Goal: Task Accomplishment & Management: Manage account settings

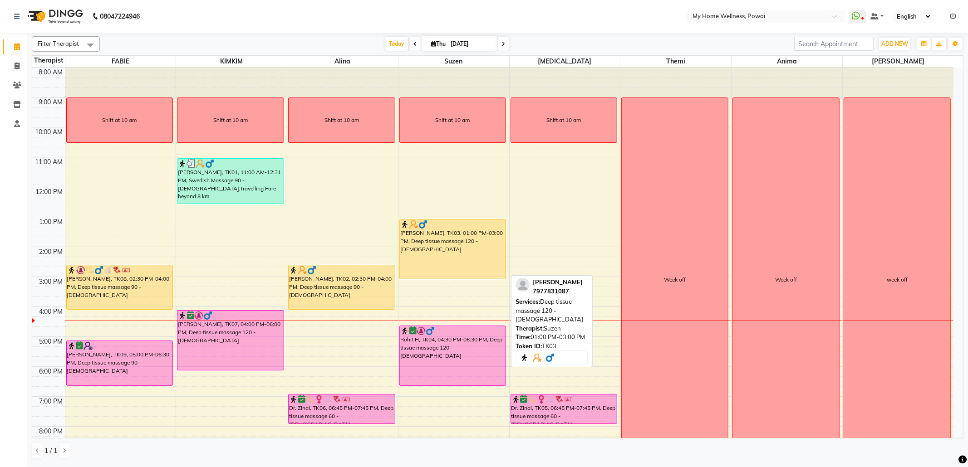
click at [453, 251] on div "[PERSON_NAME], TK03, 01:00 PM-03:00 PM, Deep tissue massage 120 - [DEMOGRAPHIC_…" at bounding box center [453, 249] width 106 height 59
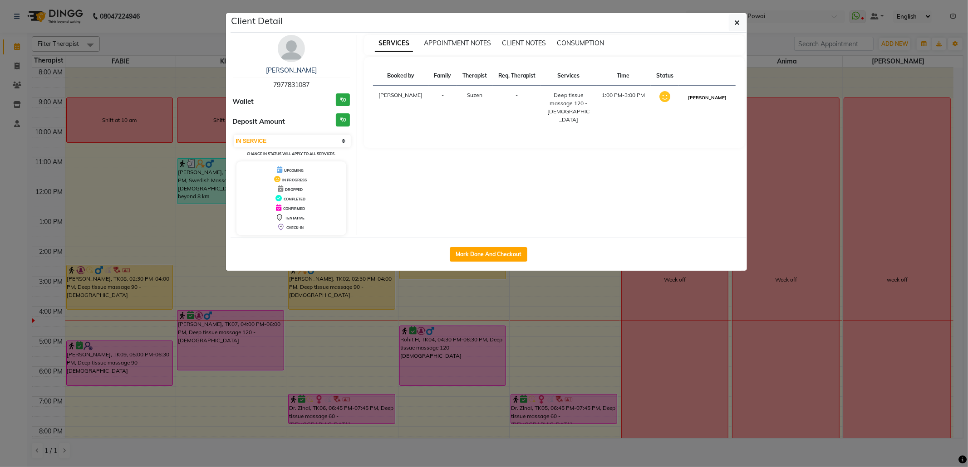
click at [714, 99] on button "[PERSON_NAME]" at bounding box center [707, 97] width 43 height 11
select select "3"
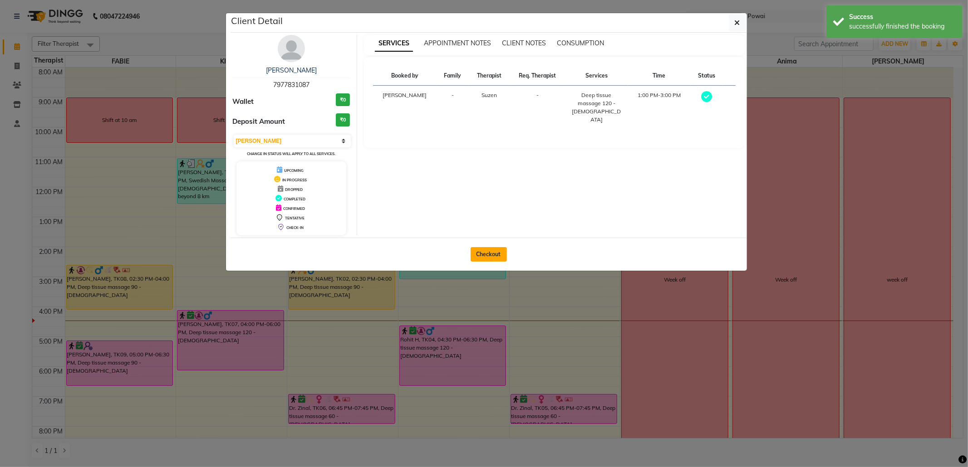
click at [478, 256] on button "Checkout" at bounding box center [489, 254] width 36 height 15
select select "682"
select select "service"
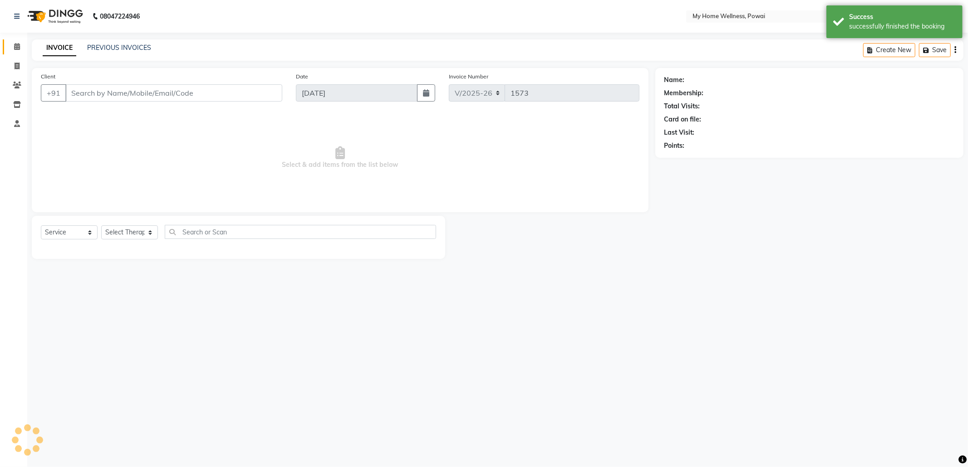
type input "79******87"
select select "29657"
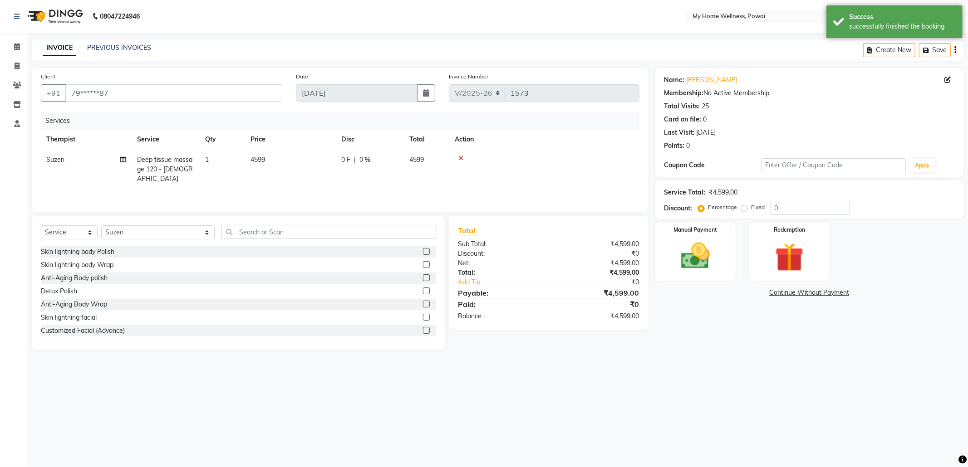
click at [159, 154] on td "Deep tissue massage 120 - [DEMOGRAPHIC_DATA]" at bounding box center [166, 169] width 68 height 39
select select "29657"
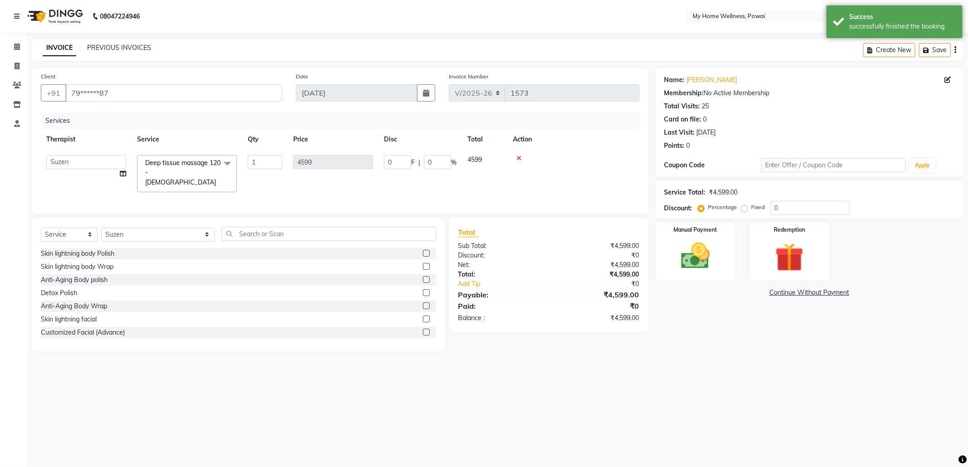
click at [224, 163] on span at bounding box center [227, 163] width 18 height 17
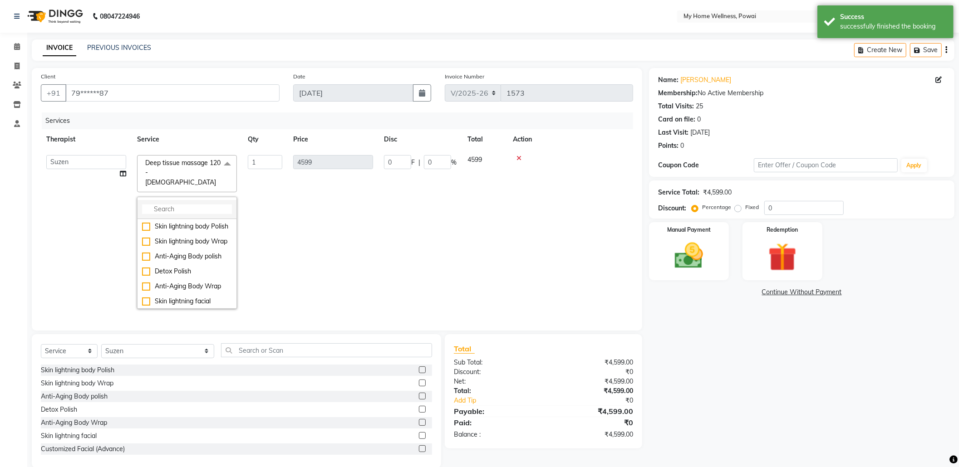
click at [173, 205] on input "multiselect-search" at bounding box center [187, 210] width 90 height 10
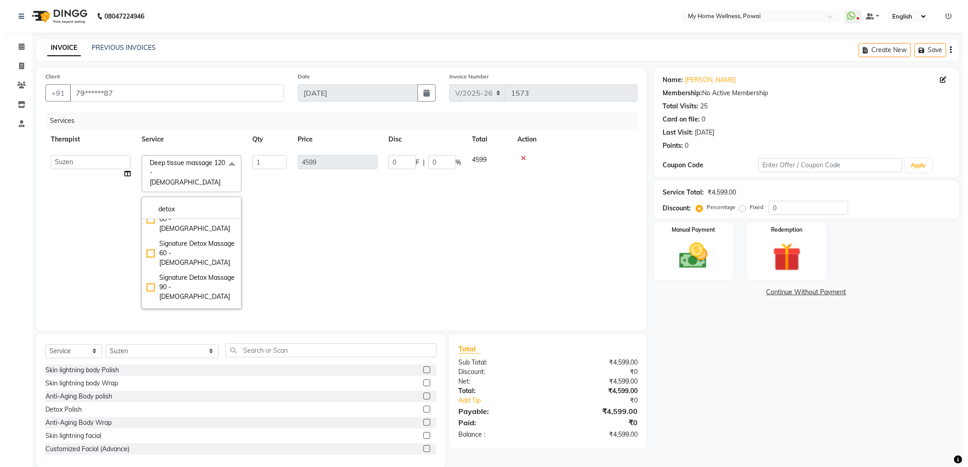
scroll to position [60, 0]
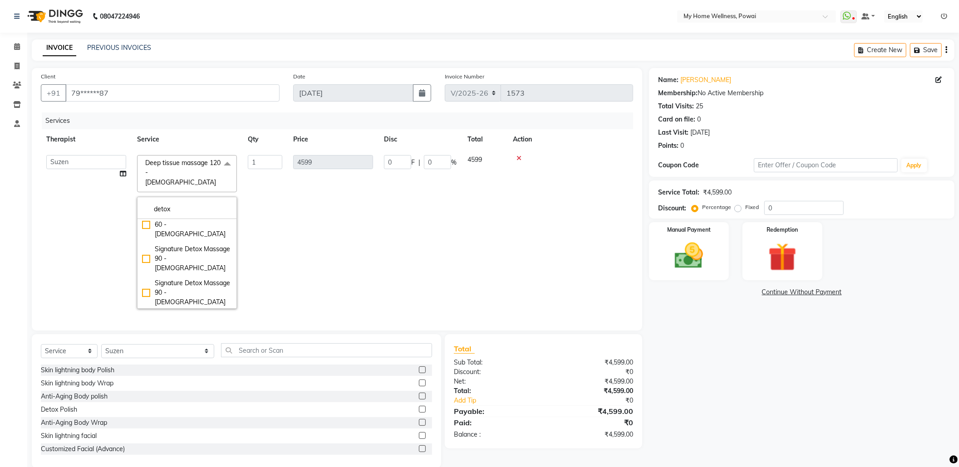
type input "detox"
click at [184, 313] on div "Signature Detox Massage 120 - [DEMOGRAPHIC_DATA]" at bounding box center [187, 327] width 90 height 29
checkbox input "true"
type input "5999"
click at [279, 262] on td "1" at bounding box center [264, 232] width 45 height 165
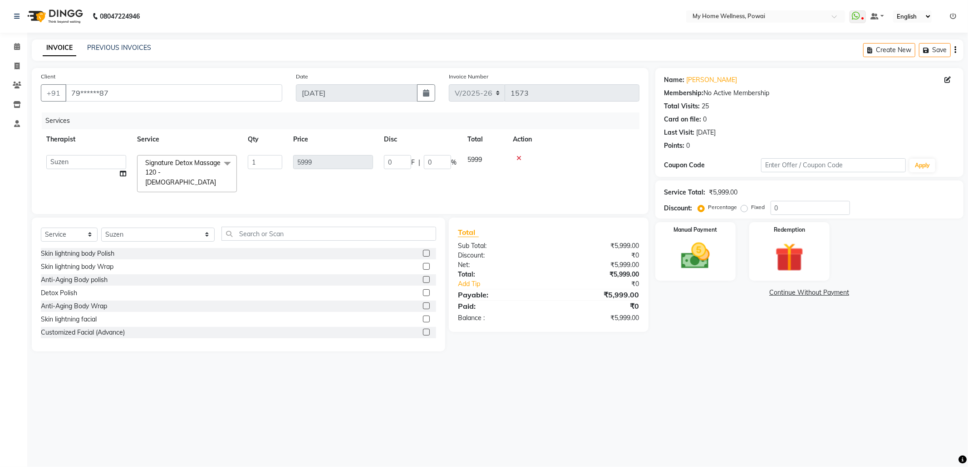
drag, startPoint x: 266, startPoint y: 224, endPoint x: 262, endPoint y: 231, distance: 8.1
click at [265, 224] on div "Select Service Product Membership Package Voucher Prepaid Gift Card Select Ther…" at bounding box center [238, 285] width 413 height 134
click at [260, 238] on input "text" at bounding box center [328, 234] width 215 height 14
type input "tr"
click at [425, 284] on div at bounding box center [426, 281] width 6 height 10
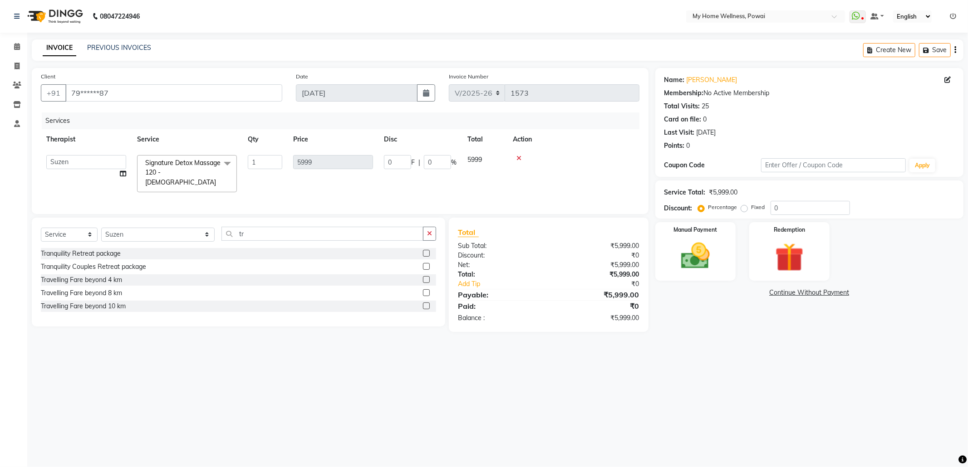
click at [425, 281] on label at bounding box center [426, 279] width 7 height 7
click at [425, 281] on input "checkbox" at bounding box center [426, 280] width 6 height 6
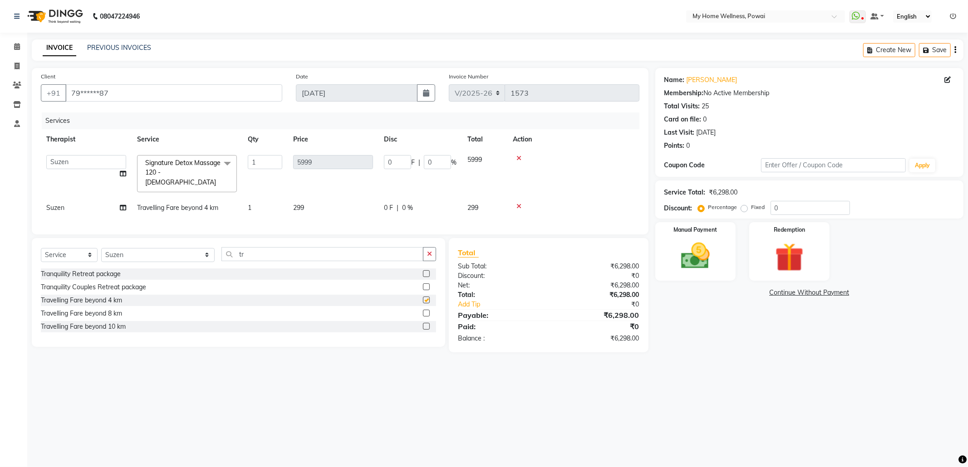
checkbox input "false"
click at [681, 258] on img at bounding box center [695, 256] width 49 height 34
click at [752, 287] on div "Payment Methods CASH GPay PhonePe CARD CUSTOM PayTM" at bounding box center [809, 312] width 308 height 54
click at [752, 295] on span "GPay" at bounding box center [753, 293] width 19 height 10
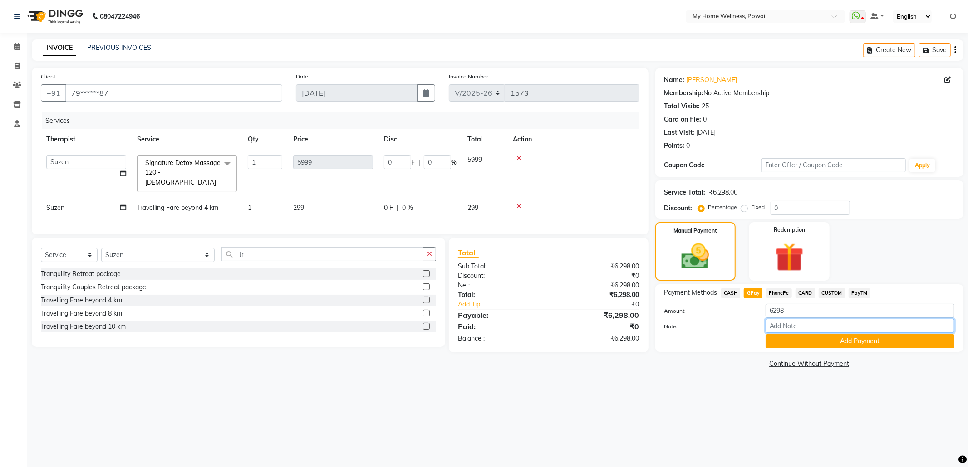
click at [803, 325] on input "Note:" at bounding box center [860, 326] width 189 height 14
type input "krishna mam account"
click at [835, 342] on button "Add Payment" at bounding box center [860, 341] width 189 height 14
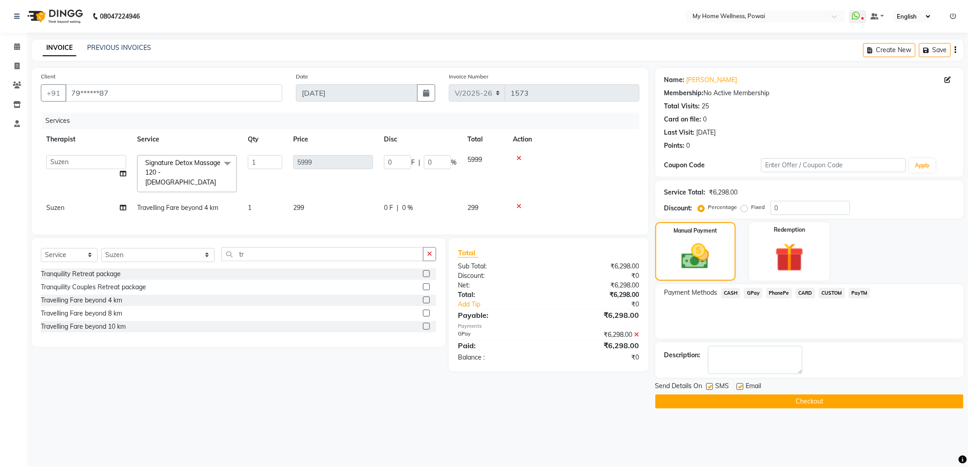
click at [800, 408] on button "Checkout" at bounding box center [809, 402] width 308 height 14
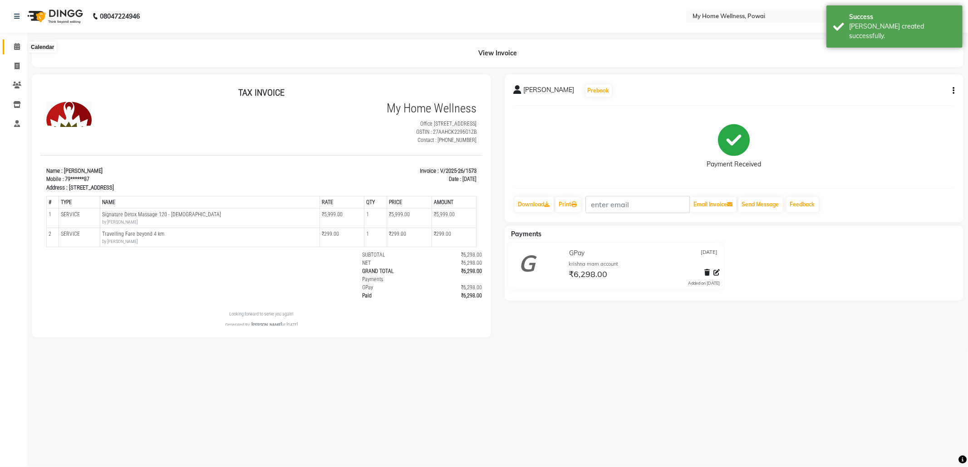
click at [12, 47] on span at bounding box center [17, 47] width 16 height 10
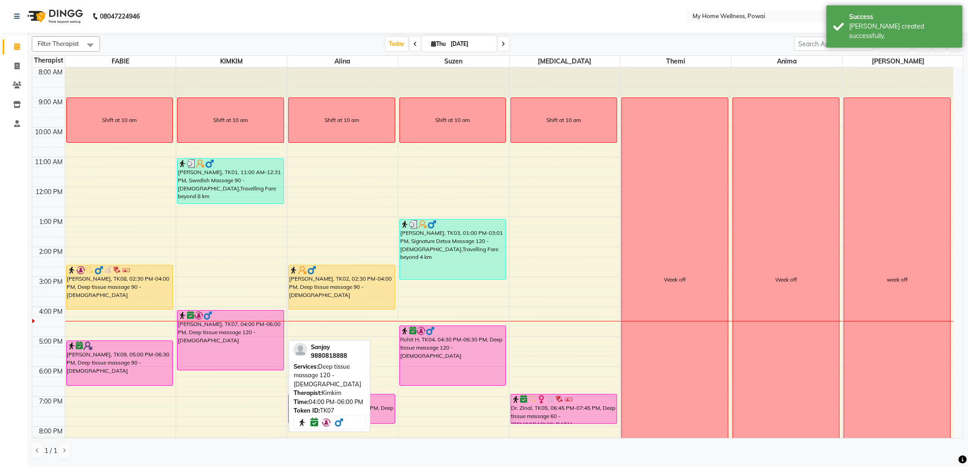
click at [230, 347] on div "[PERSON_NAME], TK07, 04:00 PM-06:00 PM, Deep tissue massage 120 - [DEMOGRAPHIC_…" at bounding box center [230, 340] width 106 height 59
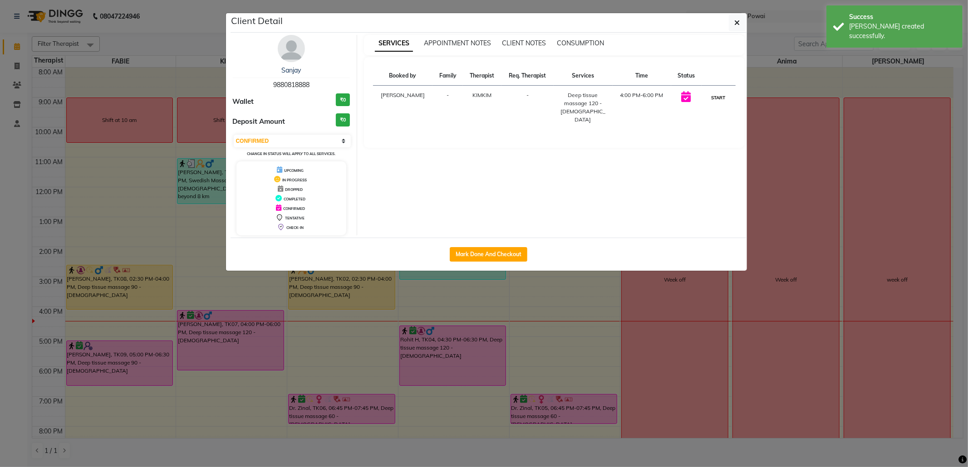
click at [717, 96] on button "START" at bounding box center [718, 97] width 19 height 11
select select "1"
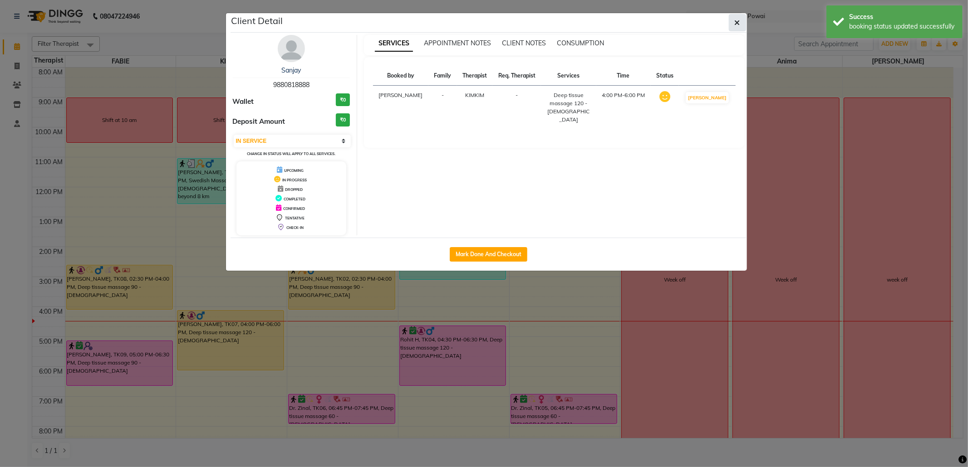
click at [741, 16] on button "button" at bounding box center [737, 22] width 17 height 17
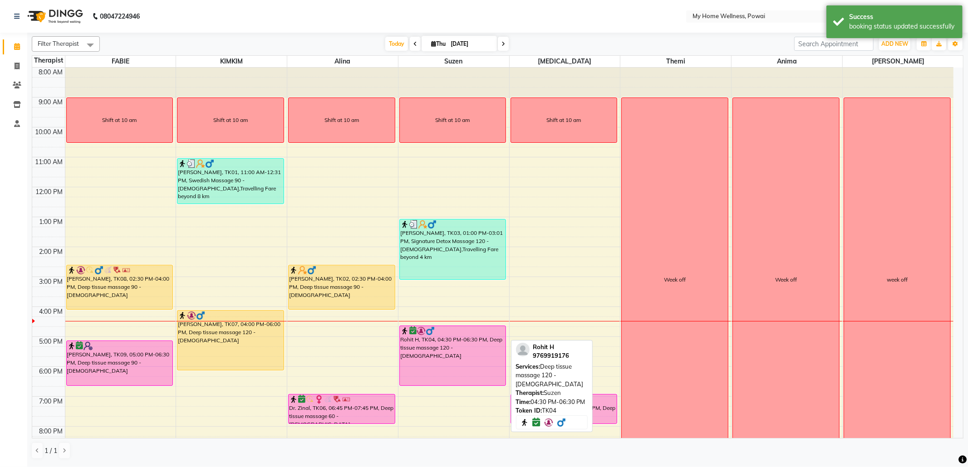
click at [449, 368] on div "Rohit H, TK04, 04:30 PM-06:30 PM, Deep tissue massage 120 - [DEMOGRAPHIC_DATA]" at bounding box center [453, 355] width 106 height 59
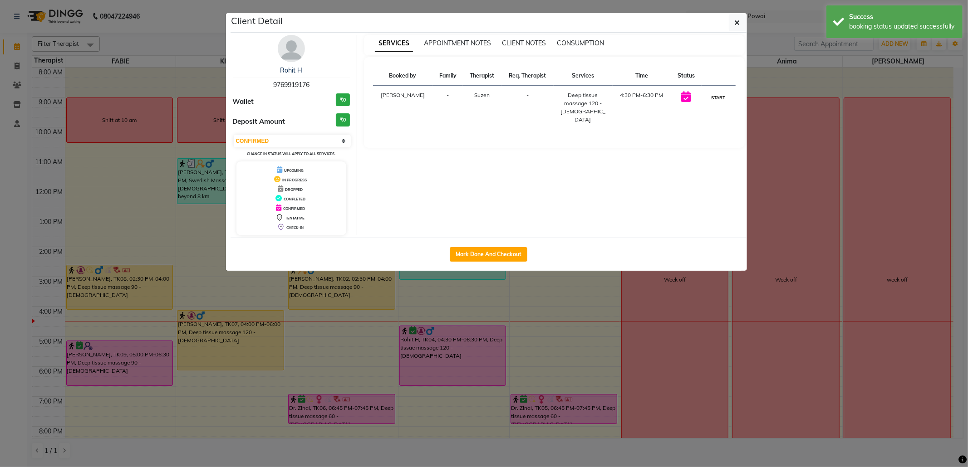
click at [723, 98] on button "START" at bounding box center [718, 97] width 19 height 11
select select "1"
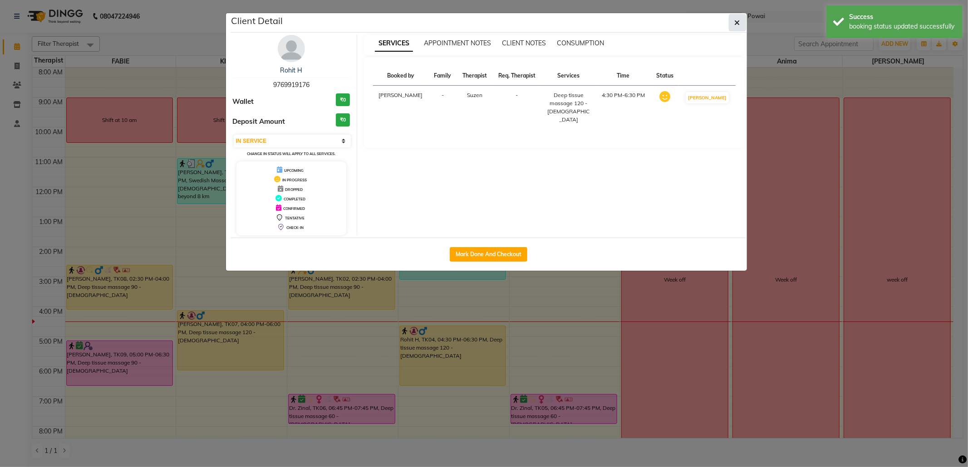
click at [736, 15] on button "button" at bounding box center [737, 22] width 17 height 17
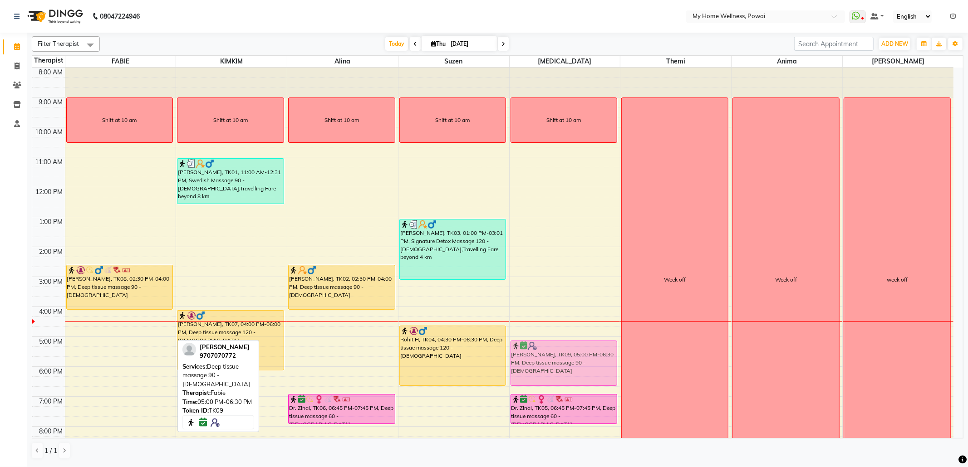
drag, startPoint x: 123, startPoint y: 360, endPoint x: 521, endPoint y: 361, distance: 398.0
click at [521, 361] on tr "Shift at 10 am [PERSON_NAME], TK08, 02:30 PM-04:00 PM, Deep tissue massage 90 -…" at bounding box center [492, 277] width 921 height 419
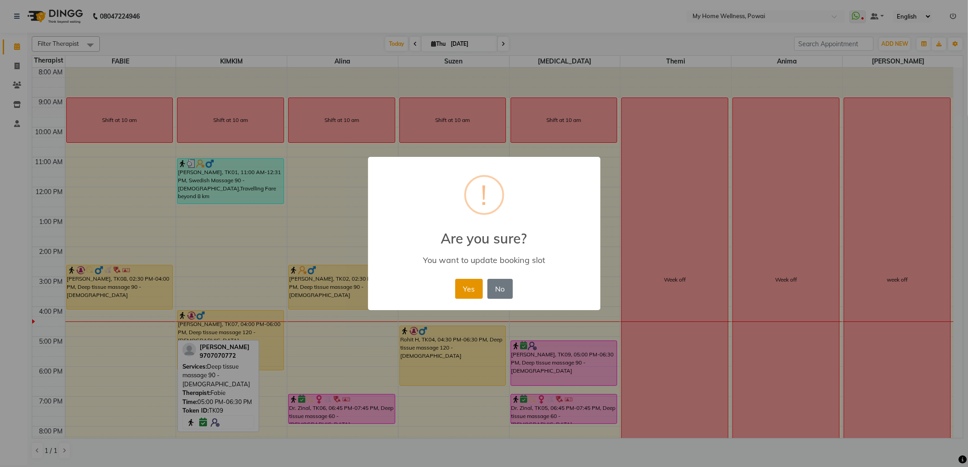
click at [465, 291] on button "Yes" at bounding box center [469, 289] width 28 height 20
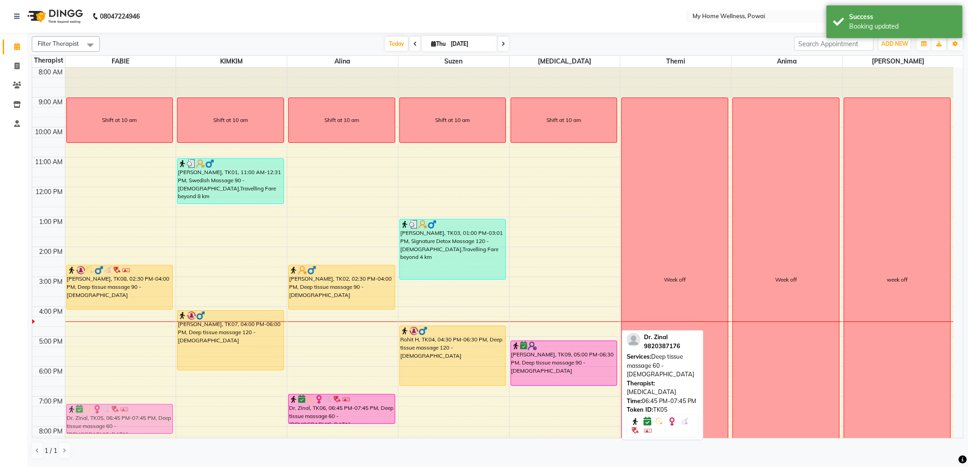
drag, startPoint x: 561, startPoint y: 407, endPoint x: 148, endPoint y: 413, distance: 413.0
click at [148, 413] on tr "Shift at 10 am [PERSON_NAME], TK08, 02:30 PM-04:00 PM, Deep tissue massage 90 -…" at bounding box center [492, 277] width 921 height 419
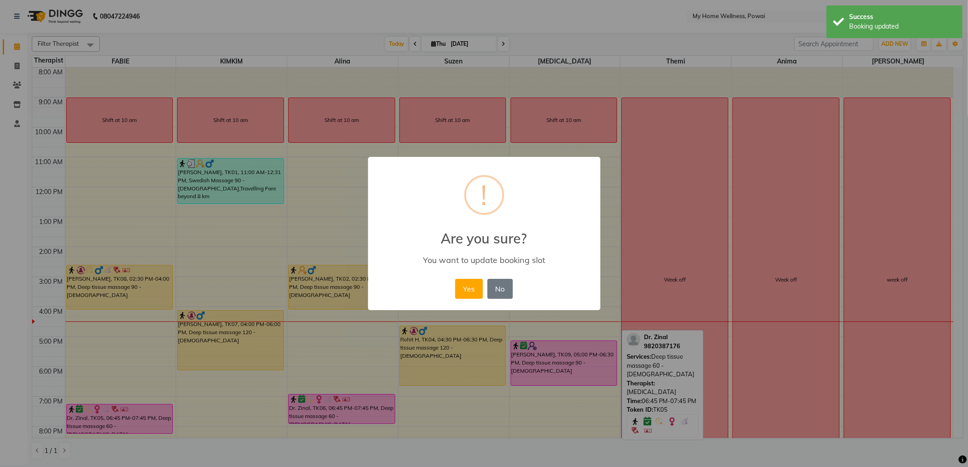
drag, startPoint x: 148, startPoint y: 413, endPoint x: 151, endPoint y: 404, distance: 9.5
click at [151, 404] on div "× ! Are you sure? You want to update booking slot Yes No No" at bounding box center [484, 233] width 968 height 467
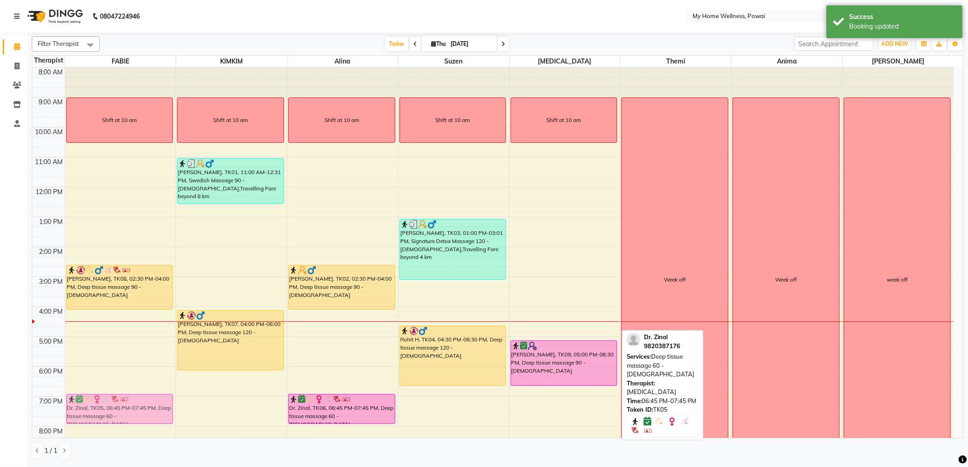
drag, startPoint x: 543, startPoint y: 407, endPoint x: 113, endPoint y: 403, distance: 429.8
click at [113, 403] on tr "Shift at 10 am [PERSON_NAME], TK08, 02:30 PM-04:00 PM, Deep tissue massage 90 -…" at bounding box center [492, 277] width 921 height 419
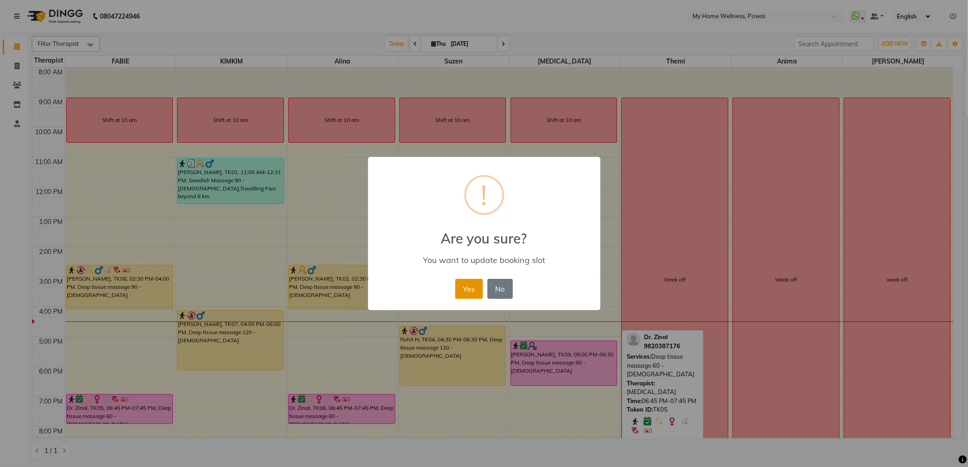
click at [462, 293] on button "Yes" at bounding box center [469, 289] width 28 height 20
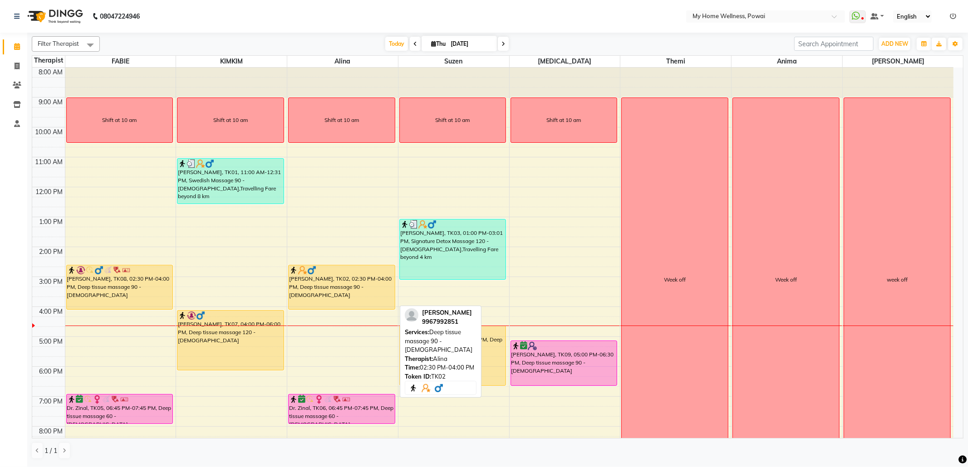
click at [327, 289] on div "[PERSON_NAME], TK02, 02:30 PM-04:00 PM, Deep tissue massage 90 - [DEMOGRAPHIC_D…" at bounding box center [342, 287] width 106 height 44
click at [338, 281] on div "[PERSON_NAME], TK02, 02:30 PM-04:00 PM, Deep tissue massage 90 - [DEMOGRAPHIC_D…" at bounding box center [342, 287] width 106 height 44
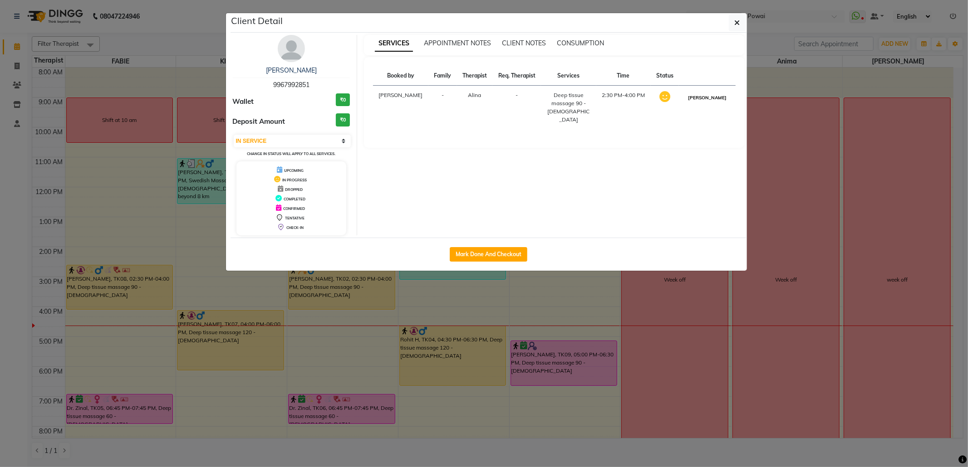
click at [710, 98] on button "[PERSON_NAME]" at bounding box center [707, 97] width 43 height 11
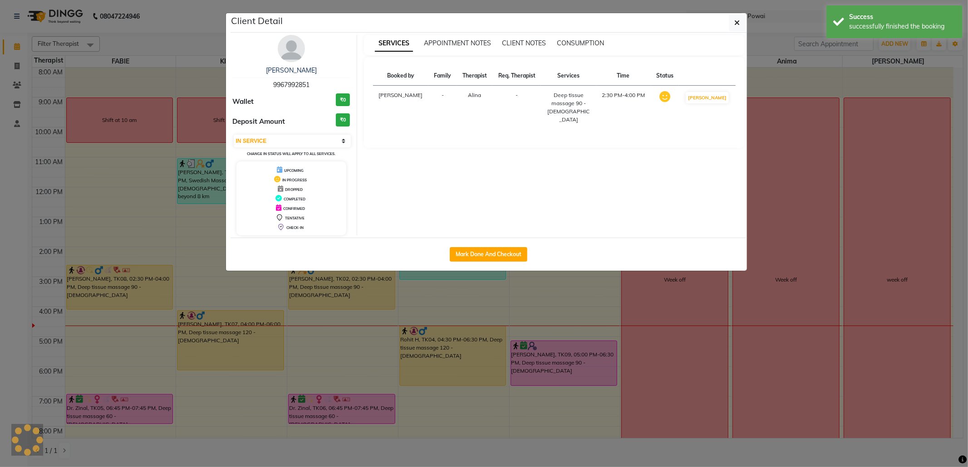
select select "3"
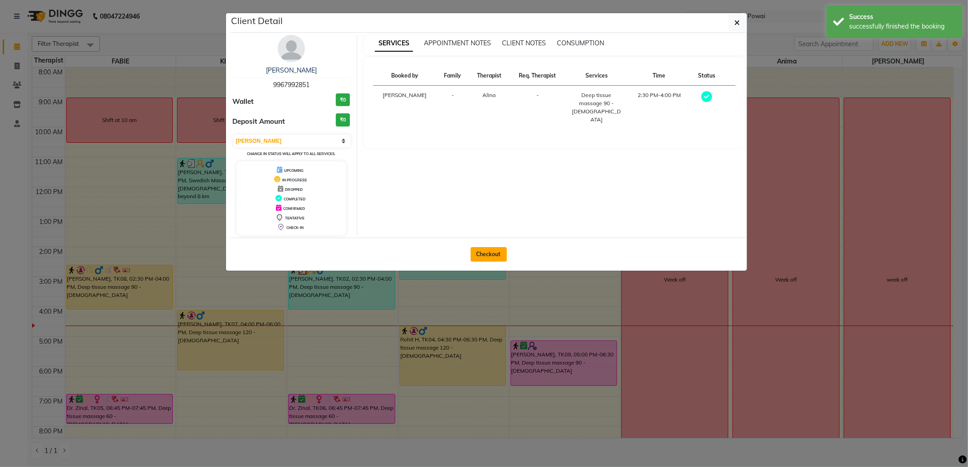
click at [496, 260] on button "Checkout" at bounding box center [489, 254] width 36 height 15
select select "682"
select select "service"
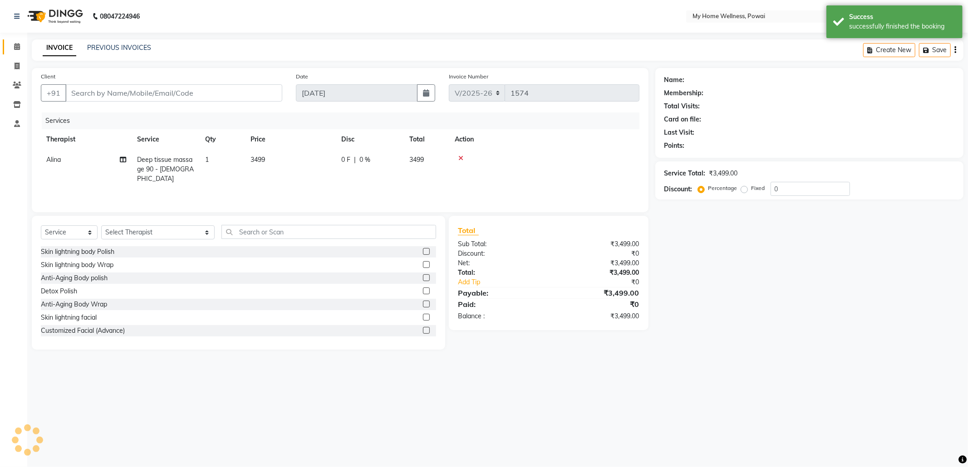
type input "99******51"
select select "30586"
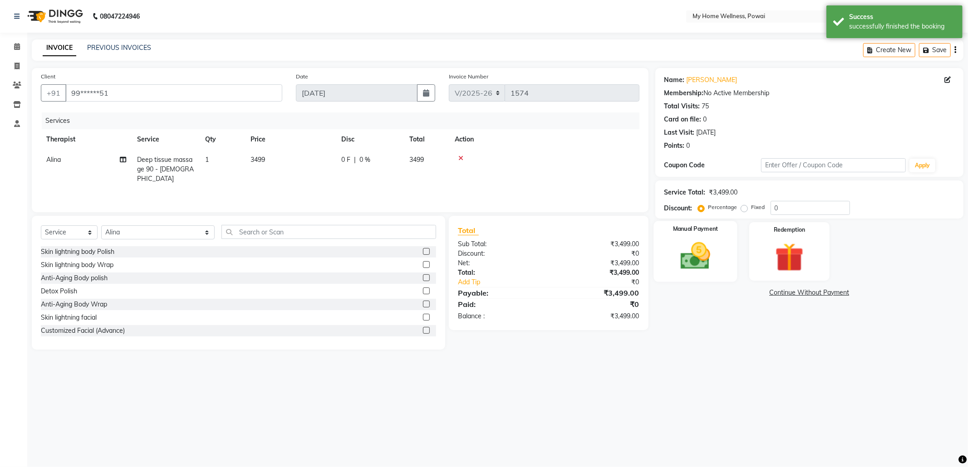
click at [710, 260] on img at bounding box center [695, 256] width 49 height 34
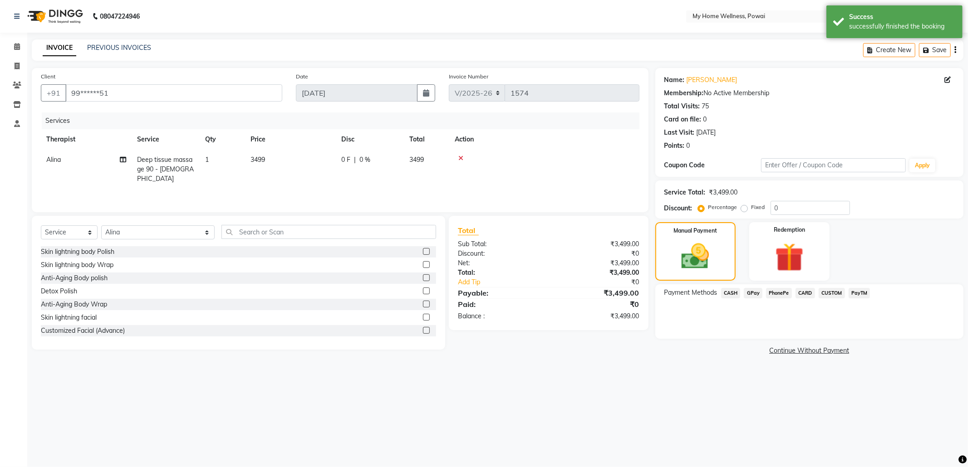
click at [722, 293] on span "CASH" at bounding box center [731, 293] width 20 height 10
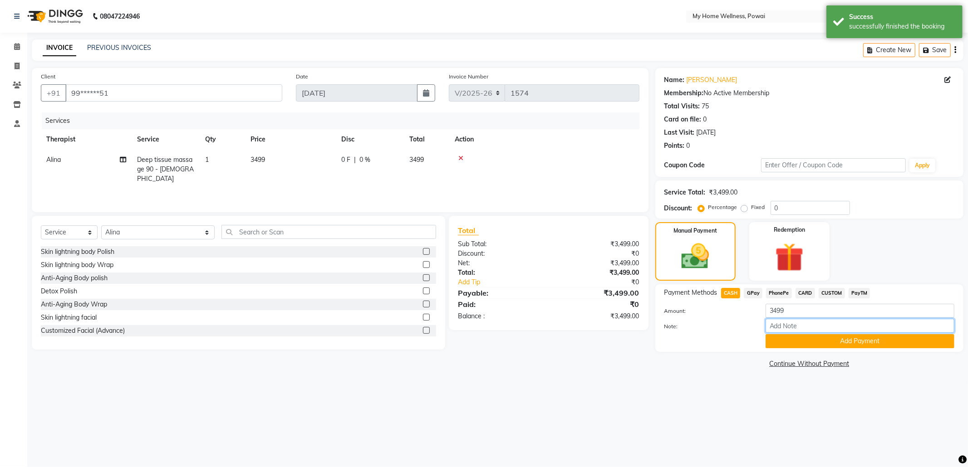
click at [785, 326] on input "Note:" at bounding box center [860, 326] width 189 height 14
type input "Alina"
click at [824, 345] on button "Add Payment" at bounding box center [860, 341] width 189 height 14
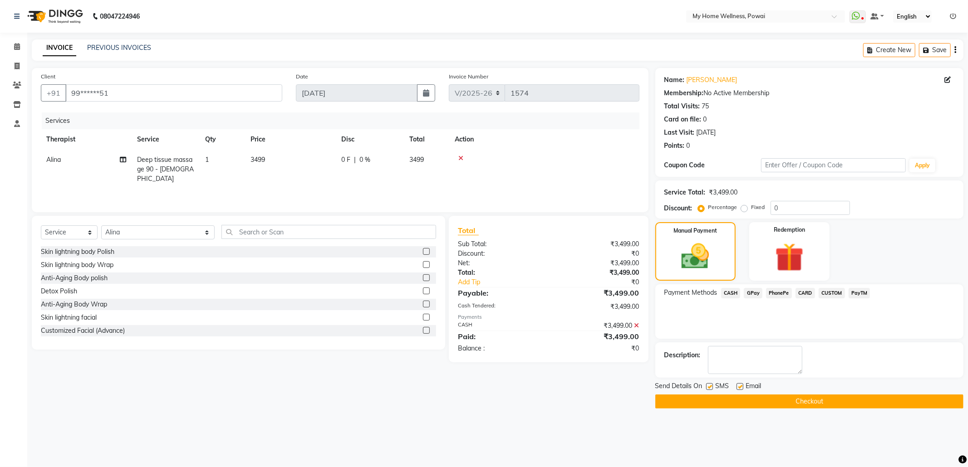
click at [801, 401] on button "Checkout" at bounding box center [809, 402] width 308 height 14
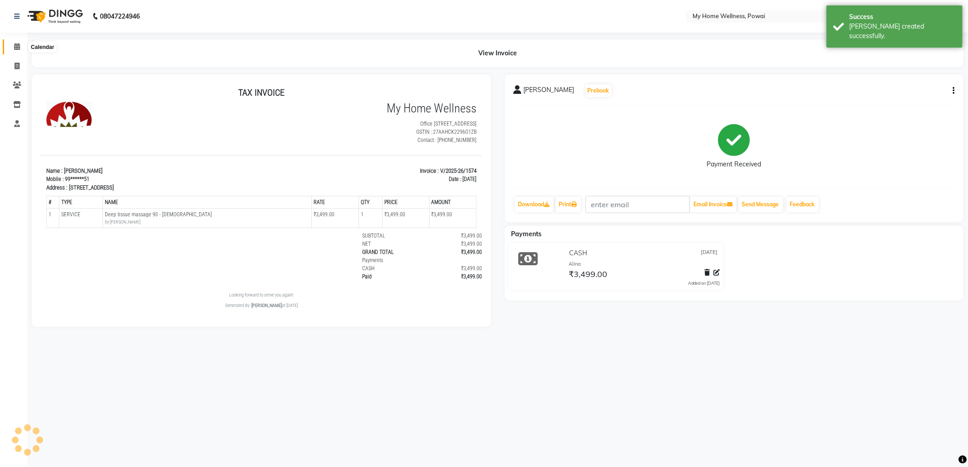
click at [17, 48] on icon at bounding box center [17, 46] width 6 height 7
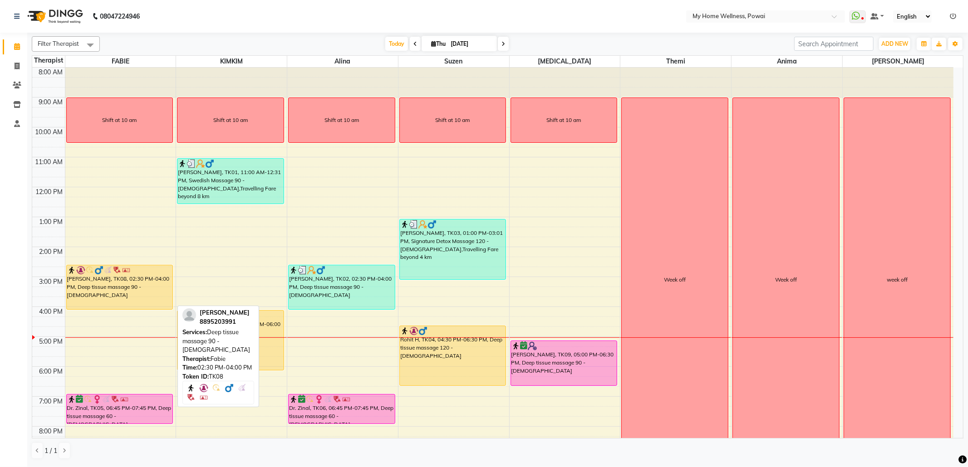
click at [129, 291] on div "[PERSON_NAME], TK08, 02:30 PM-04:00 PM, Deep tissue massage 90 - [DEMOGRAPHIC_D…" at bounding box center [120, 287] width 106 height 44
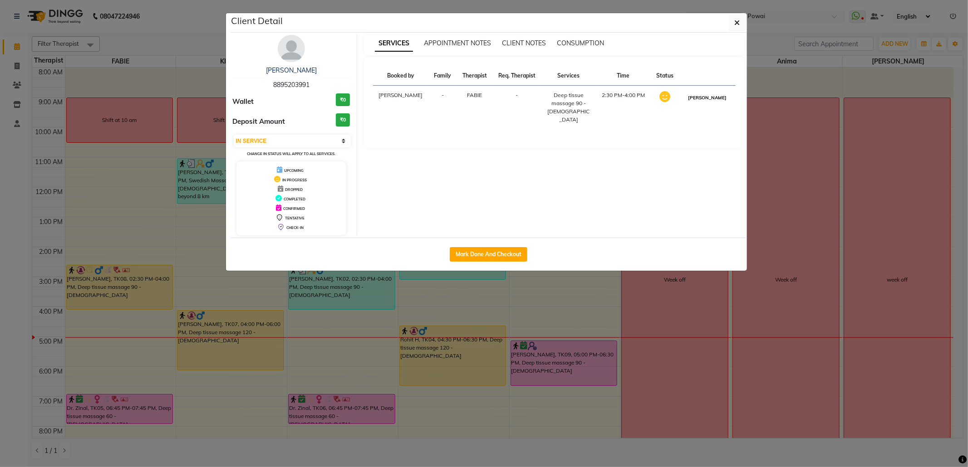
click at [710, 96] on button "[PERSON_NAME]" at bounding box center [707, 97] width 43 height 11
select select "3"
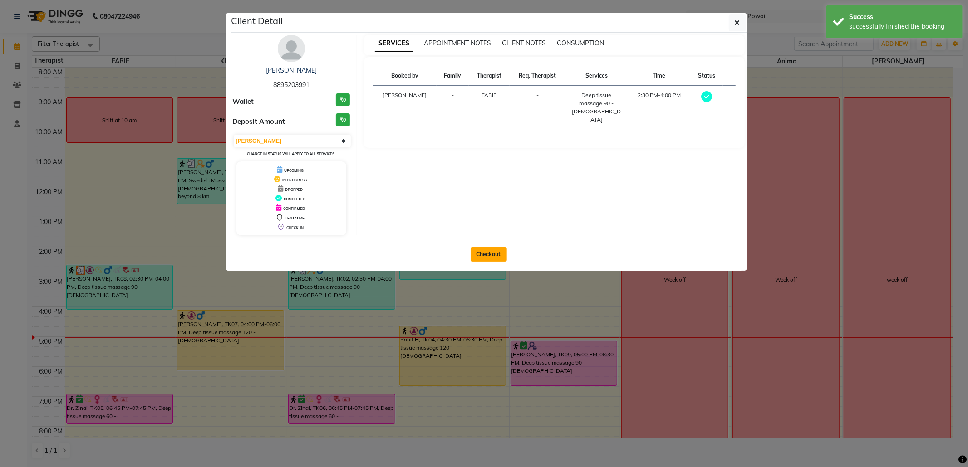
click at [491, 251] on button "Checkout" at bounding box center [489, 254] width 36 height 15
select select "682"
select select "service"
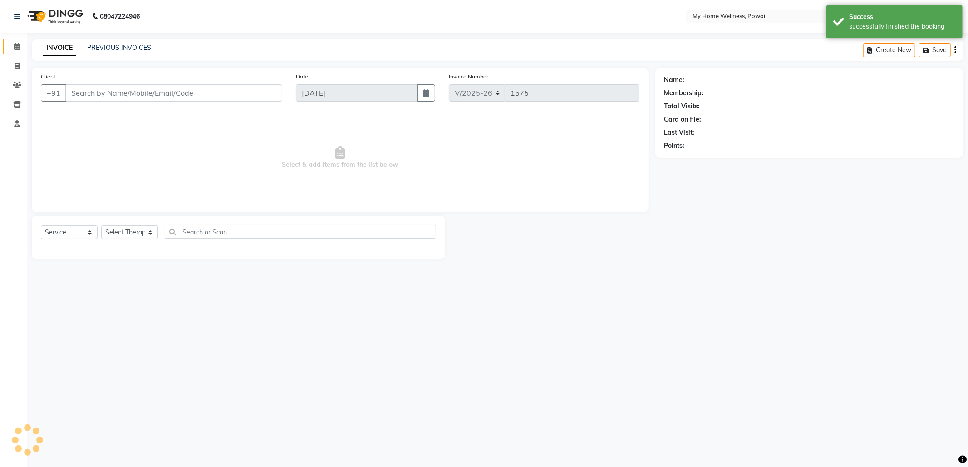
type input "88******91"
select select "86797"
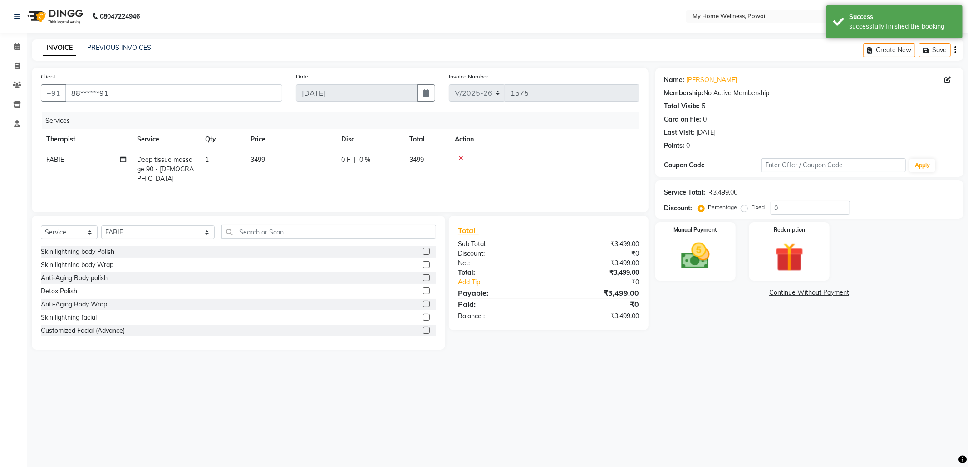
click at [172, 162] on span "Deep tissue massage 90 - [DEMOGRAPHIC_DATA]" at bounding box center [165, 169] width 57 height 27
select select "86797"
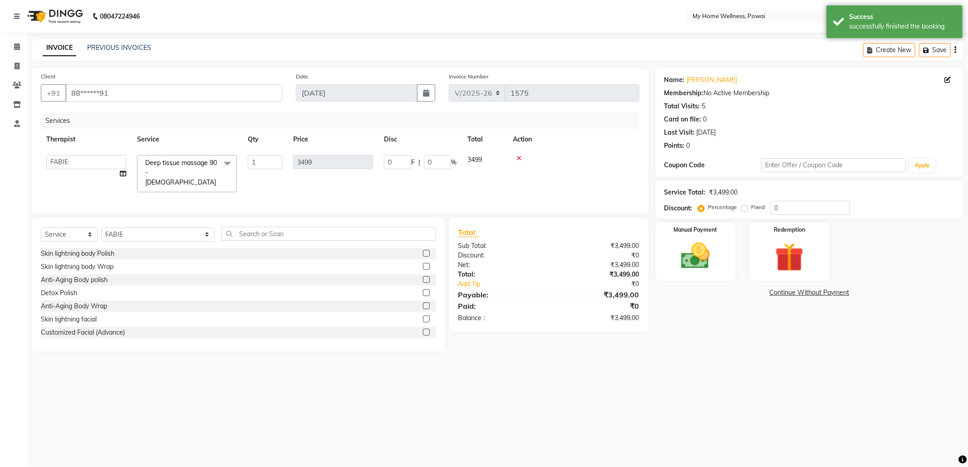
click at [223, 162] on span at bounding box center [227, 163] width 18 height 17
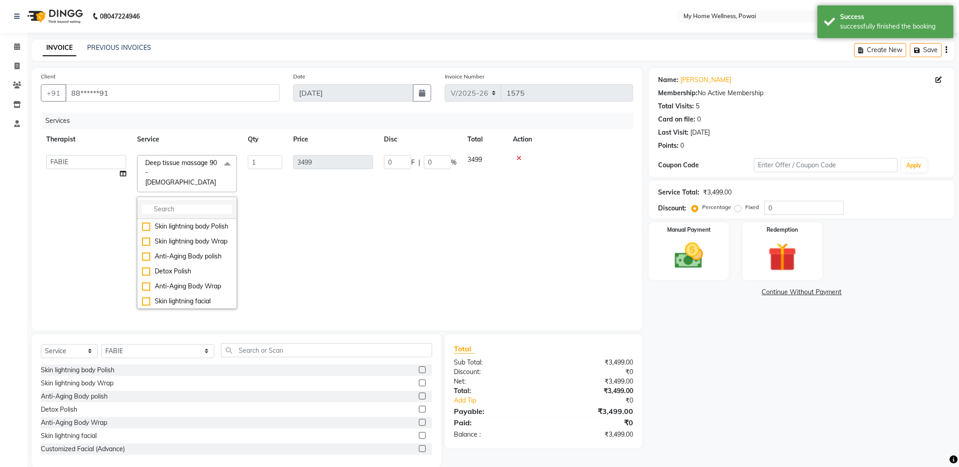
click at [175, 200] on li at bounding box center [186, 209] width 99 height 19
click at [180, 205] on input "multiselect-search" at bounding box center [187, 210] width 90 height 10
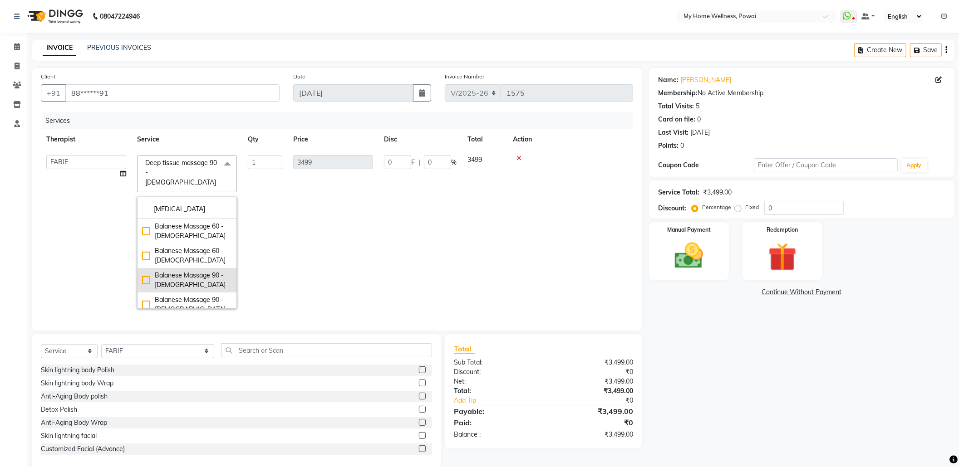
type input "[MEDICAL_DATA]"
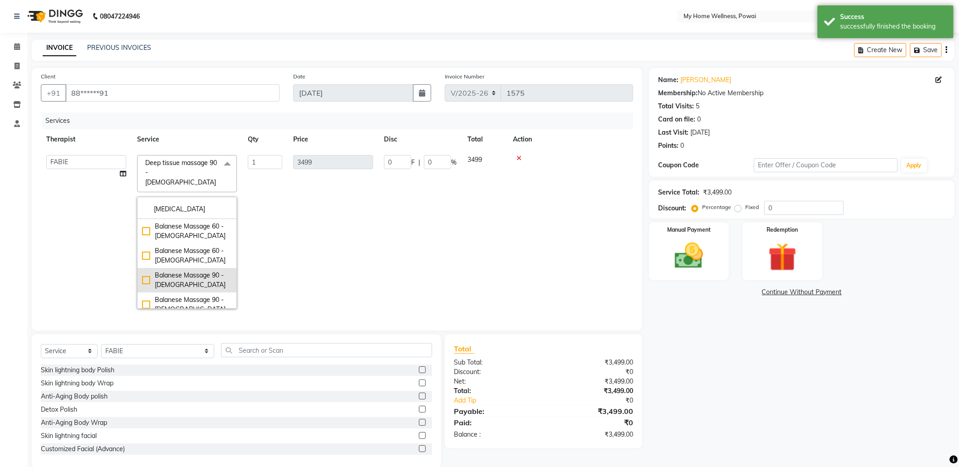
click at [172, 271] on div "Balanese Massage 90 - [DEMOGRAPHIC_DATA]" at bounding box center [187, 280] width 90 height 19
checkbox input "true"
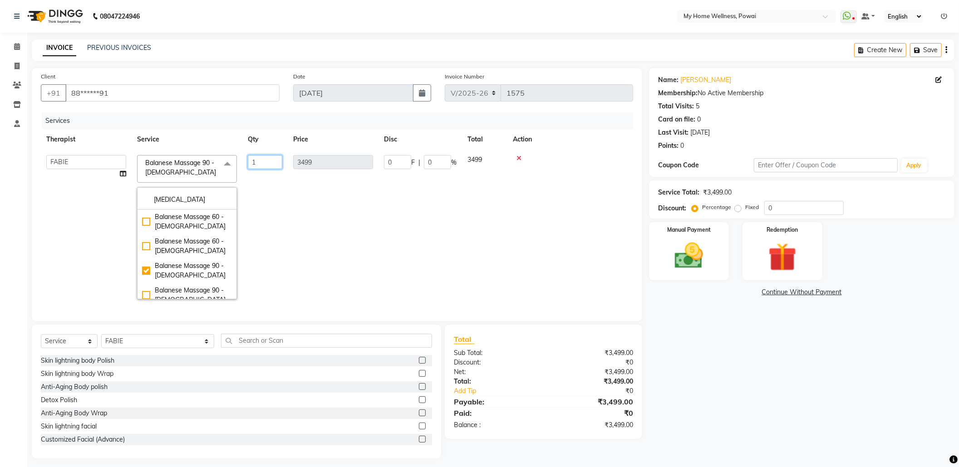
click at [281, 257] on td "1" at bounding box center [264, 227] width 45 height 155
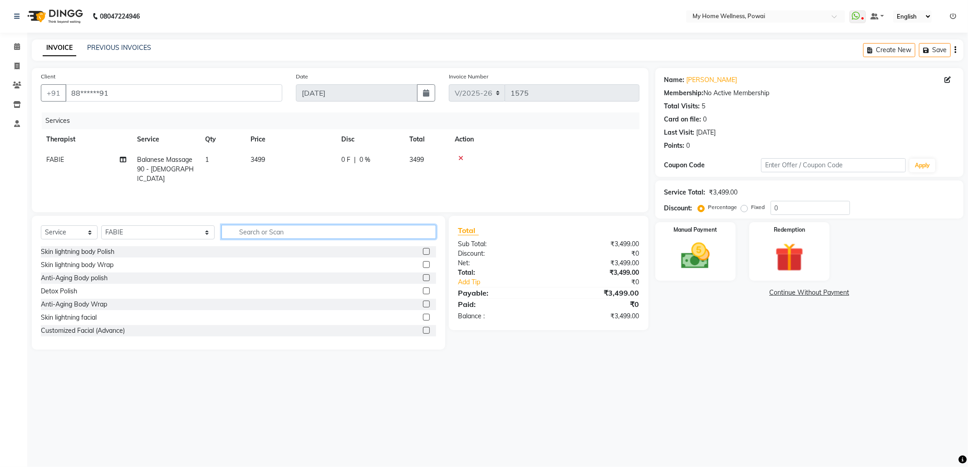
click at [273, 236] on input "text" at bounding box center [328, 232] width 215 height 14
type input "tr"
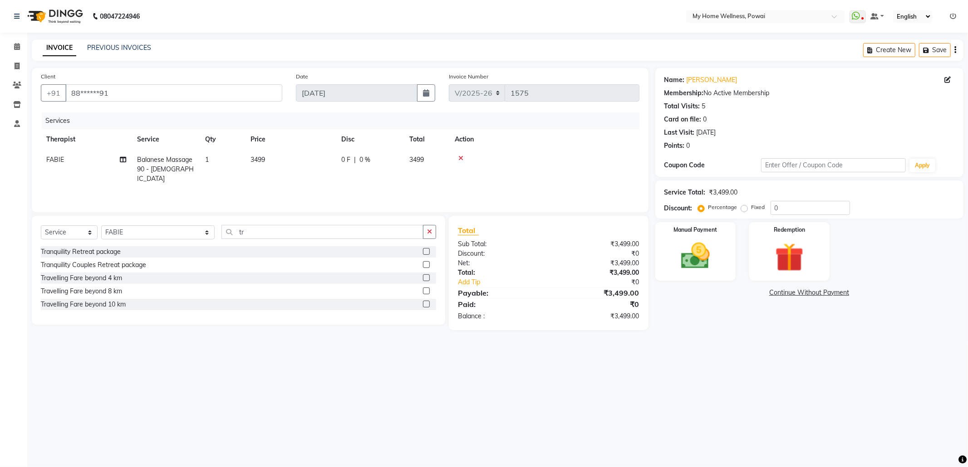
click at [423, 280] on label at bounding box center [426, 278] width 7 height 7
click at [423, 280] on input "checkbox" at bounding box center [426, 278] width 6 height 6
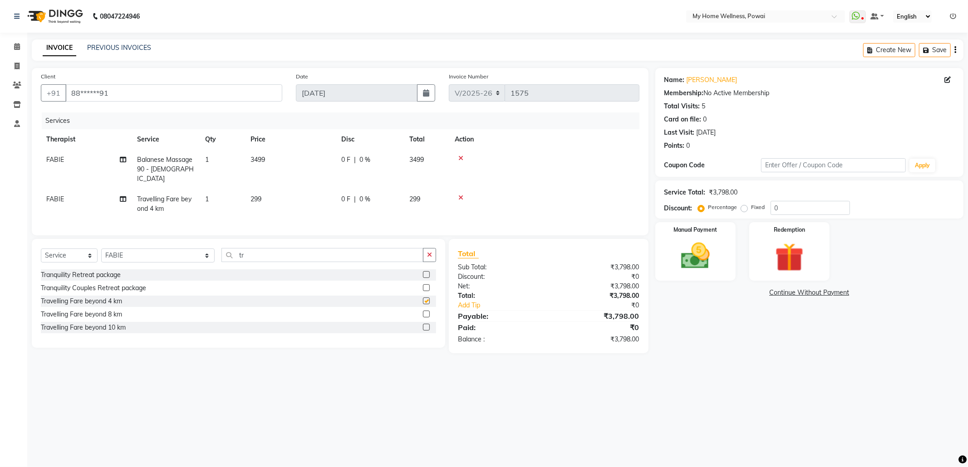
checkbox input "false"
click at [697, 267] on img at bounding box center [695, 256] width 49 height 34
click at [802, 293] on span "CARD" at bounding box center [805, 293] width 20 height 10
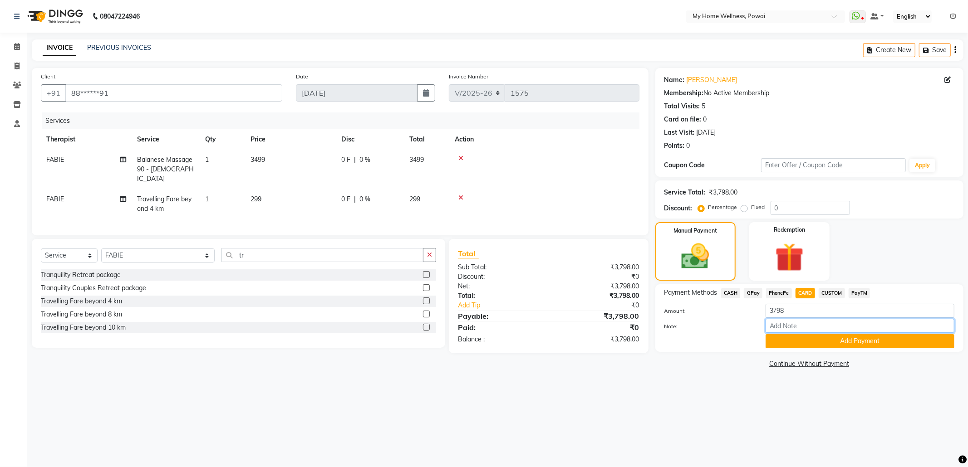
click at [803, 329] on input "Note:" at bounding box center [860, 326] width 189 height 14
type input "card"
click at [839, 344] on button "Add Payment" at bounding box center [860, 341] width 189 height 14
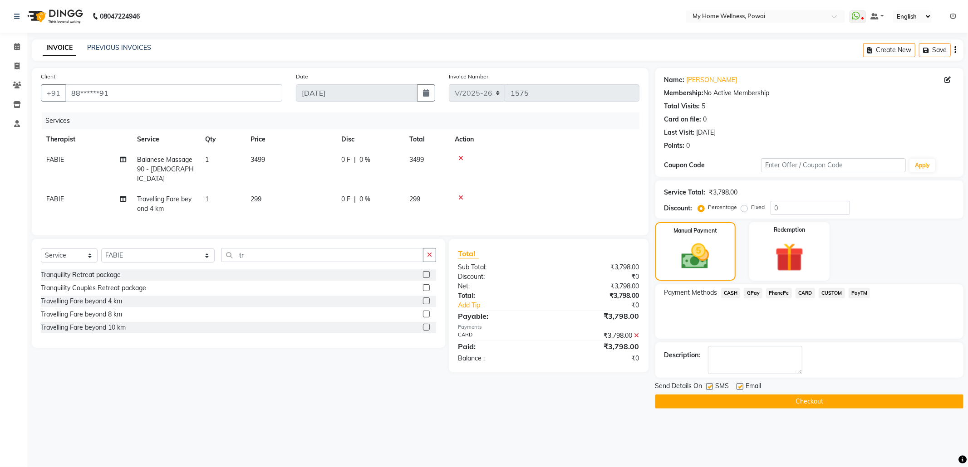
click at [829, 399] on button "Checkout" at bounding box center [809, 402] width 308 height 14
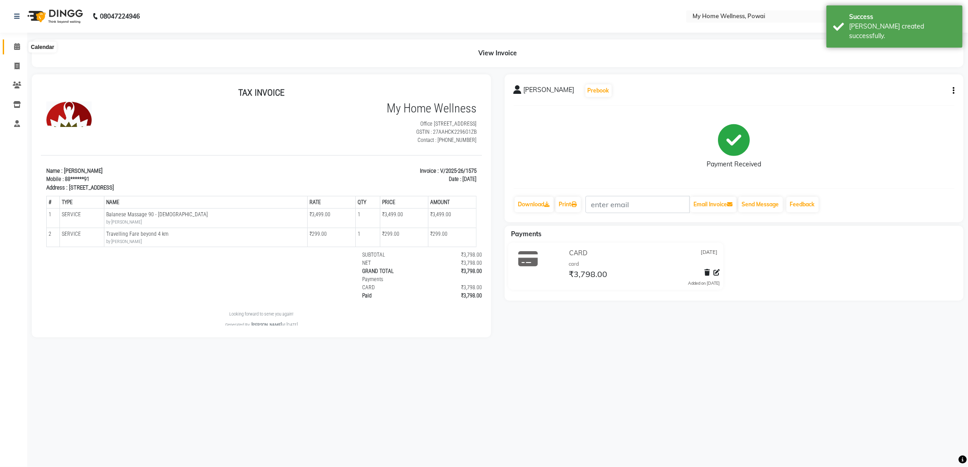
click at [14, 43] on icon at bounding box center [17, 46] width 6 height 7
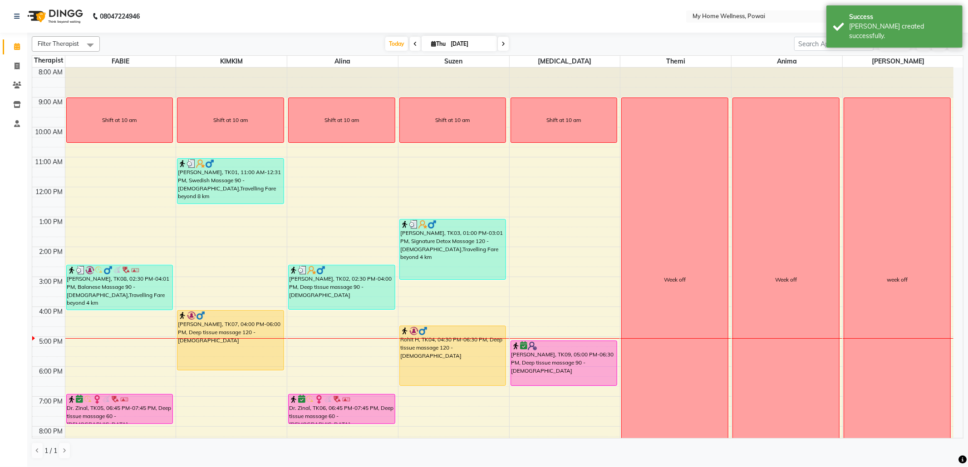
scroll to position [54, 0]
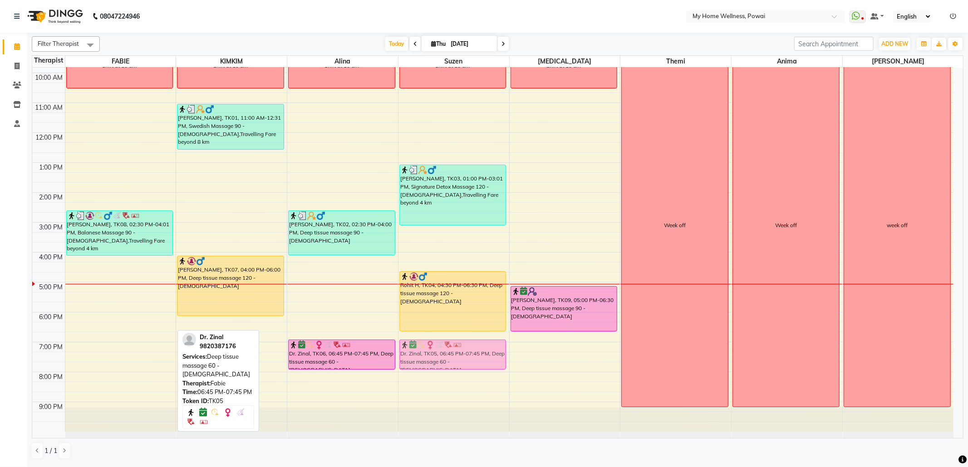
drag, startPoint x: 147, startPoint y: 349, endPoint x: 442, endPoint y: 350, distance: 294.5
click at [442, 350] on tr "Shift at 10 am [PERSON_NAME], TK08, 02:30 PM-04:01 PM, Balanese Massage 90 - [D…" at bounding box center [492, 222] width 921 height 419
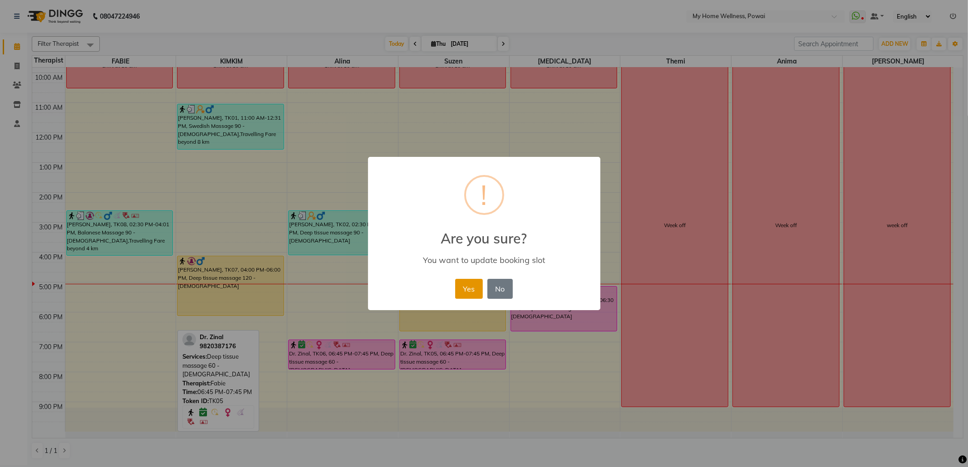
click at [461, 285] on button "Yes" at bounding box center [469, 289] width 28 height 20
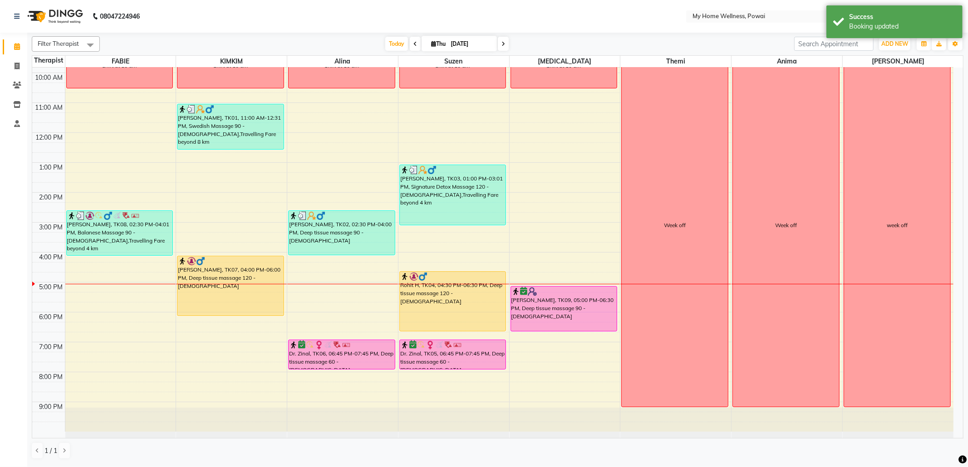
click at [93, 304] on div "8:00 AM 9:00 AM 10:00 AM 11:00 AM 12:00 PM 1:00 PM 2:00 PM 3:00 PM 4:00 PM 5:00…" at bounding box center [492, 222] width 921 height 419
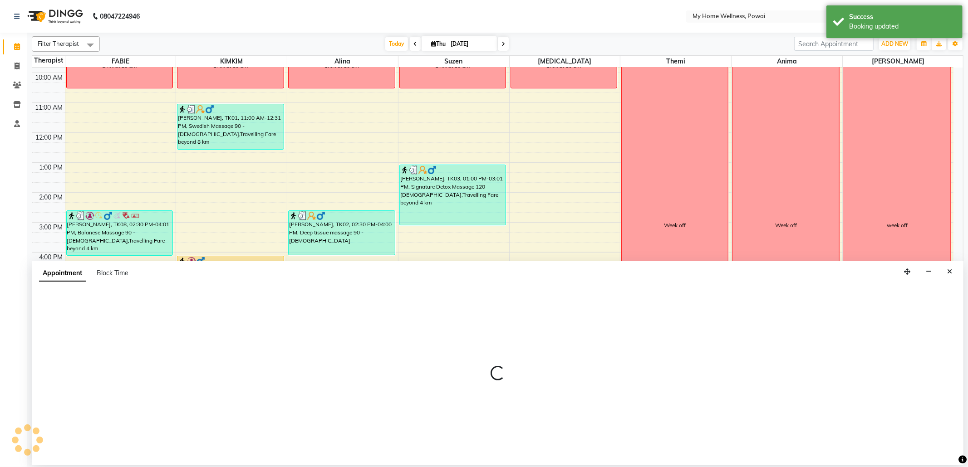
select select "86797"
select select "1035"
select select "tentative"
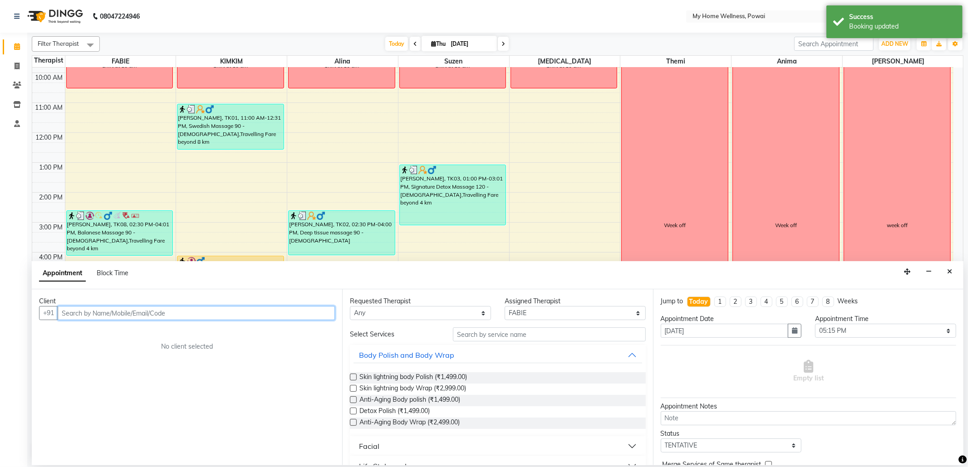
click at [136, 316] on input "text" at bounding box center [196, 313] width 277 height 14
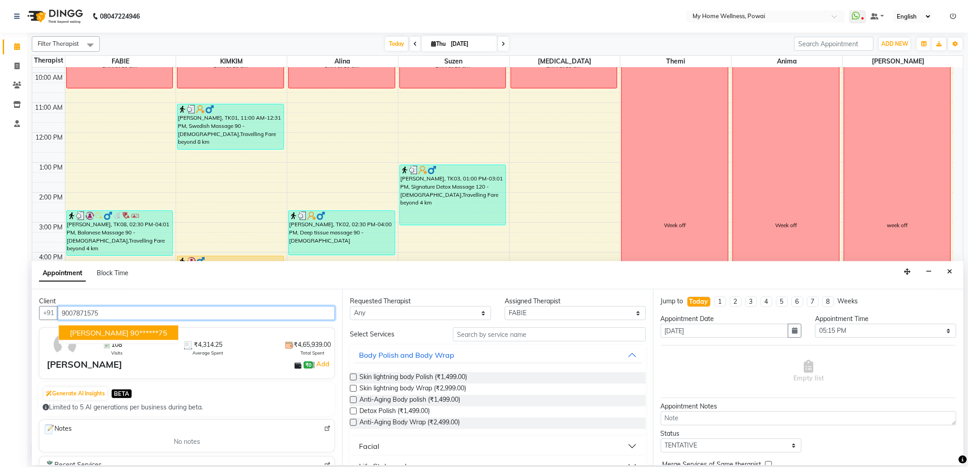
click at [131, 334] on ngb-highlight "90******75" at bounding box center [148, 333] width 37 height 9
type input "90******75"
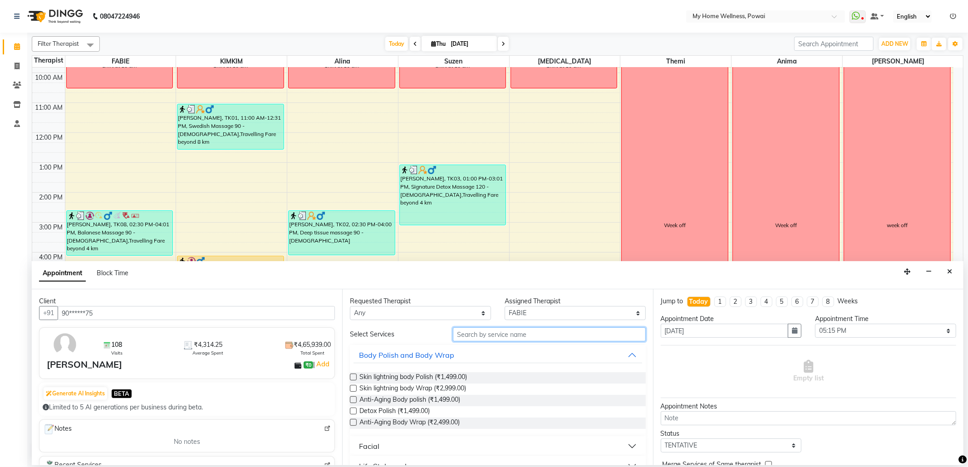
click at [554, 334] on input "text" at bounding box center [549, 335] width 192 height 14
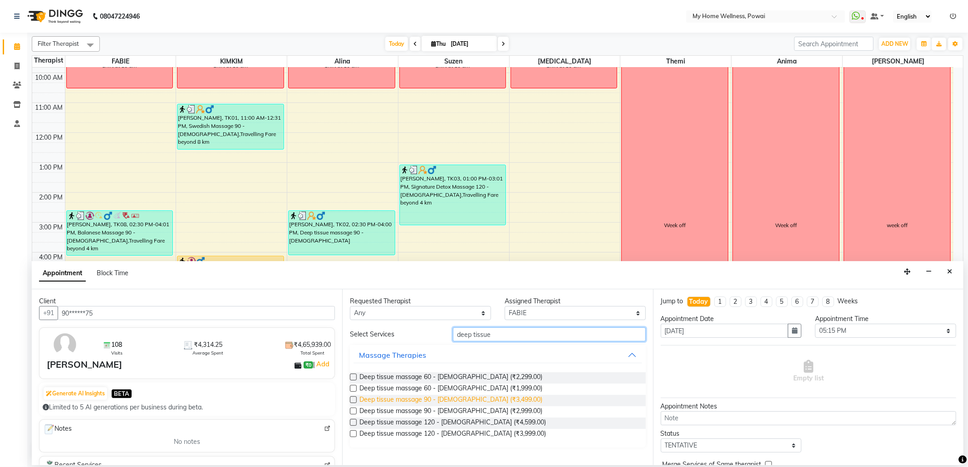
type input "deep tissue"
click at [449, 403] on span "Deep tissue massage 90 - [DEMOGRAPHIC_DATA] (₹3,499.00)" at bounding box center [450, 400] width 183 height 11
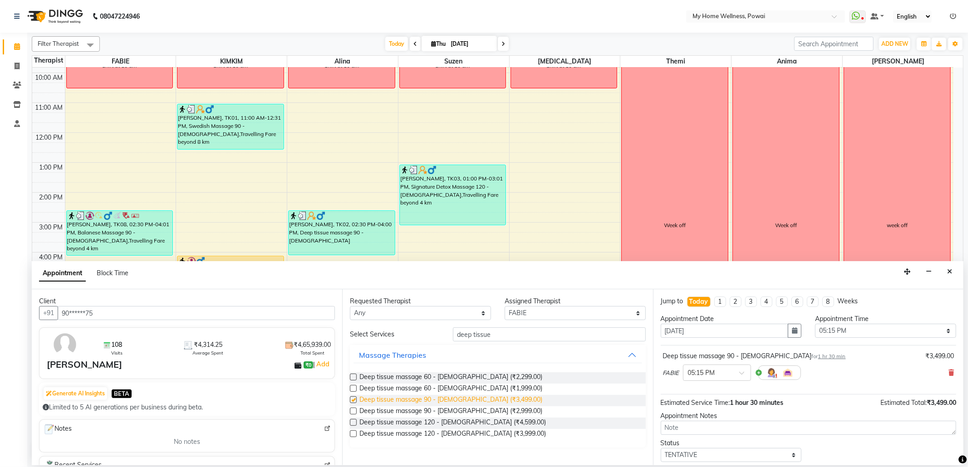
checkbox input "false"
click at [937, 329] on select "Select 09:00 AM 09:15 AM 09:30 AM 09:45 AM 10:00 AM 10:15 AM 10:30 AM 10:45 AM …" at bounding box center [885, 331] width 141 height 14
select select "1050"
click at [815, 325] on select "Select 09:00 AM 09:15 AM 09:30 AM 09:45 AM 10:00 AM 10:15 AM 10:30 AM 10:45 AM …" at bounding box center [885, 331] width 141 height 14
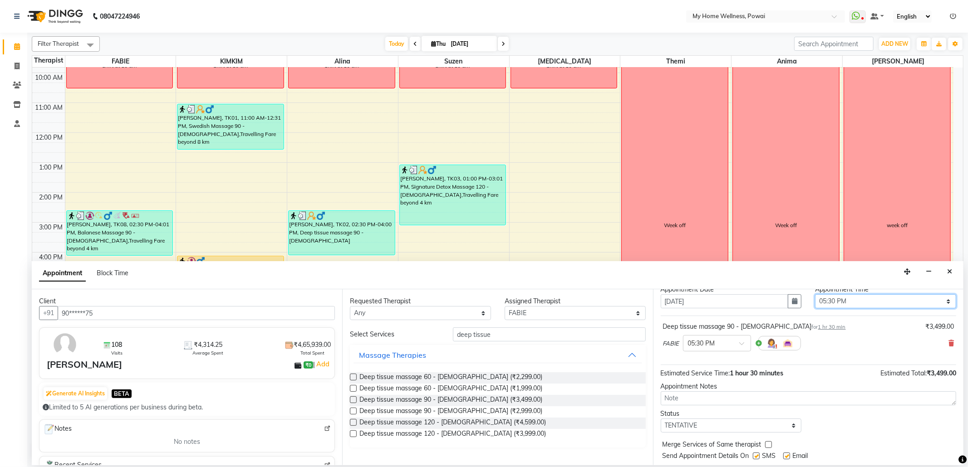
scroll to position [55, 0]
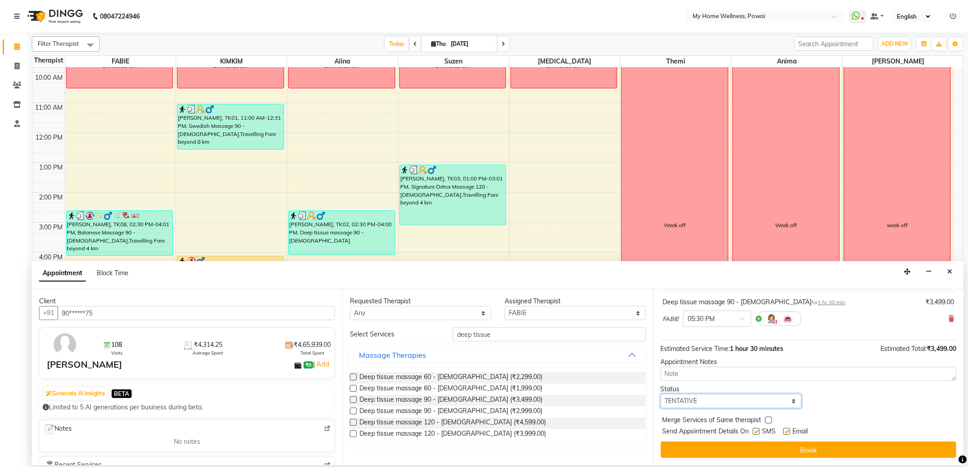
click at [790, 402] on select "Select TENTATIVE CONFIRM CHECK-IN UPCOMING" at bounding box center [731, 401] width 141 height 14
select select "confirm booking"
click at [661, 395] on select "Select TENTATIVE CONFIRM CHECK-IN UPCOMING" at bounding box center [731, 401] width 141 height 14
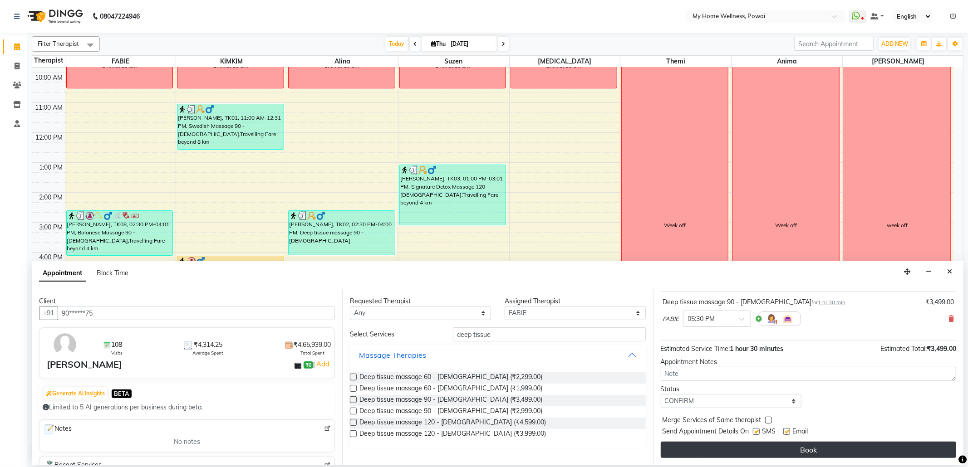
click at [750, 445] on button "Book" at bounding box center [808, 450] width 295 height 16
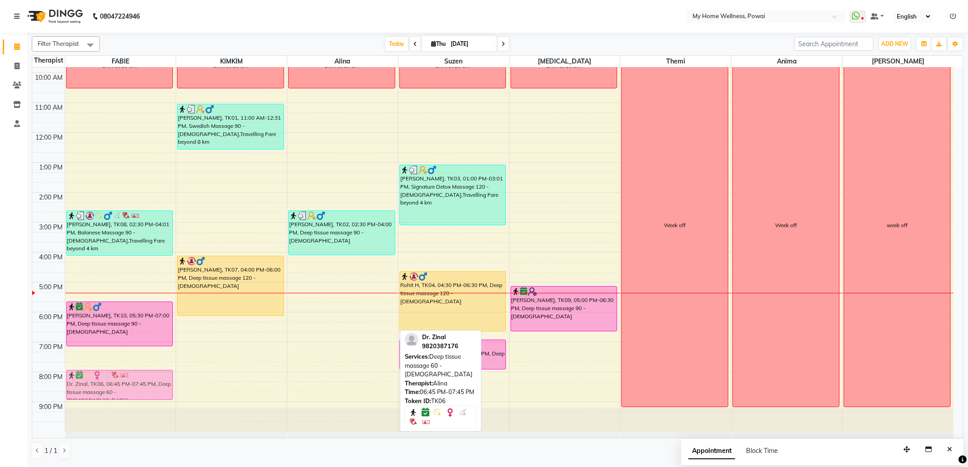
drag, startPoint x: 326, startPoint y: 354, endPoint x: 111, endPoint y: 383, distance: 217.0
click at [111, 383] on tr "Shift at 10 am [PERSON_NAME], TK08, 02:30 PM-04:01 PM, Balanese Massage 90 - [D…" at bounding box center [492, 222] width 921 height 419
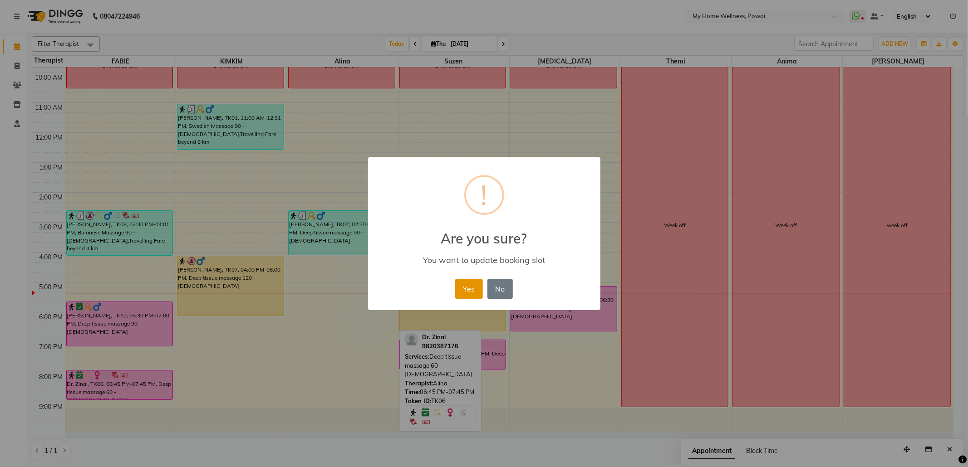
click at [466, 287] on button "Yes" at bounding box center [469, 289] width 28 height 20
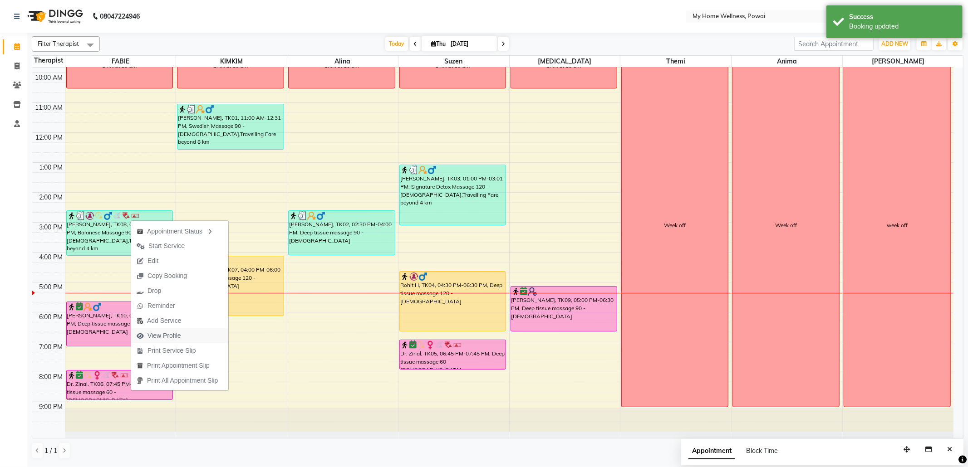
click at [160, 336] on span "View Profile" at bounding box center [164, 336] width 34 height 10
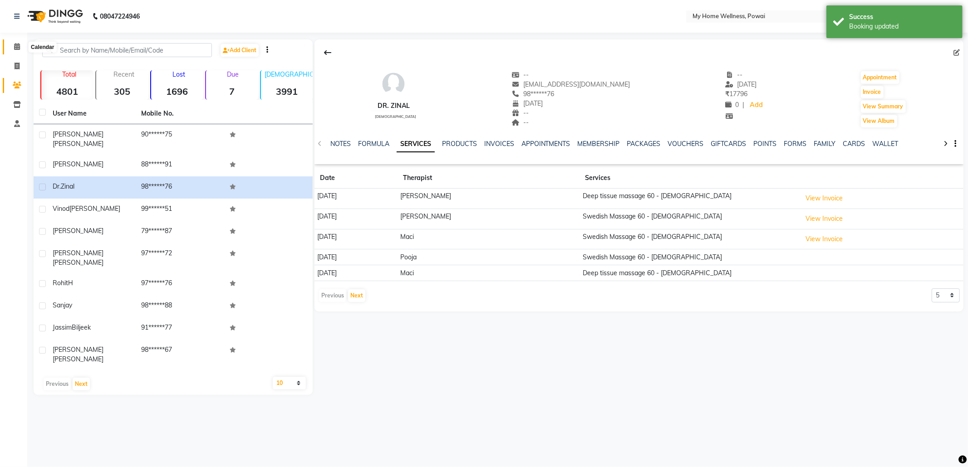
click at [15, 48] on icon at bounding box center [17, 46] width 6 height 7
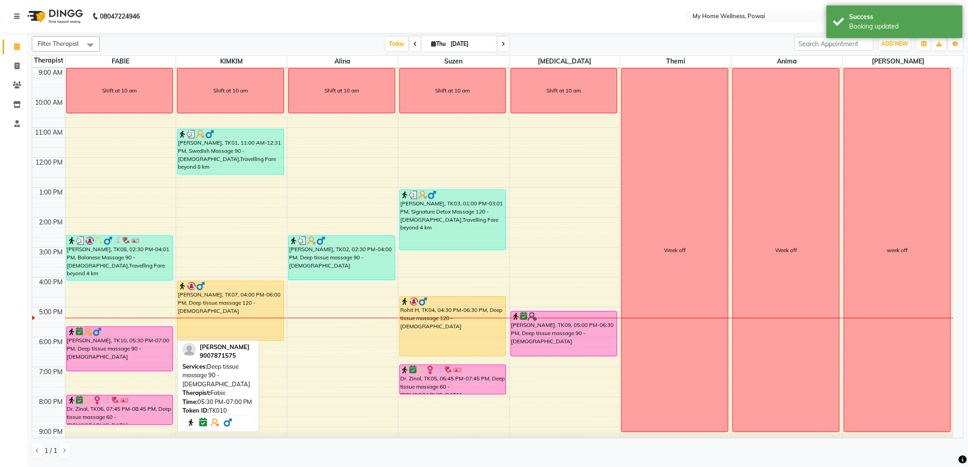
scroll to position [54, 0]
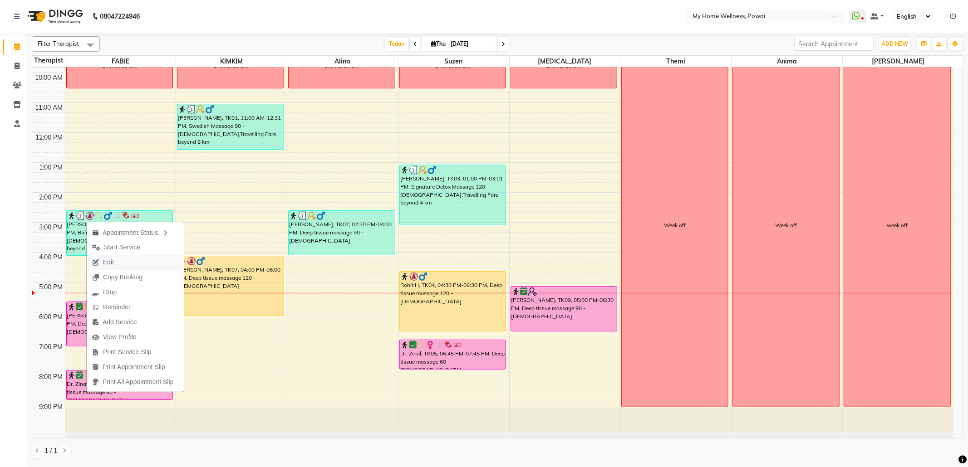
click at [117, 264] on span "Edit" at bounding box center [103, 262] width 33 height 15
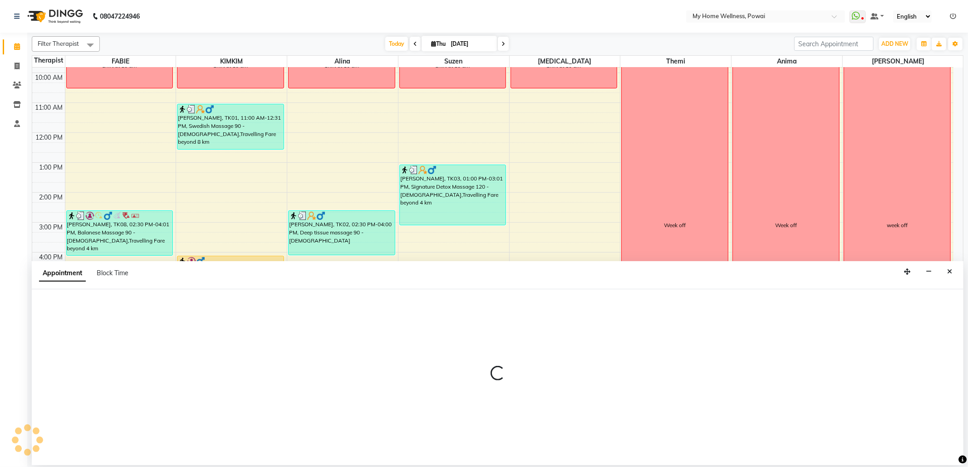
select select "86797"
select select "1185"
select select "confirm booking"
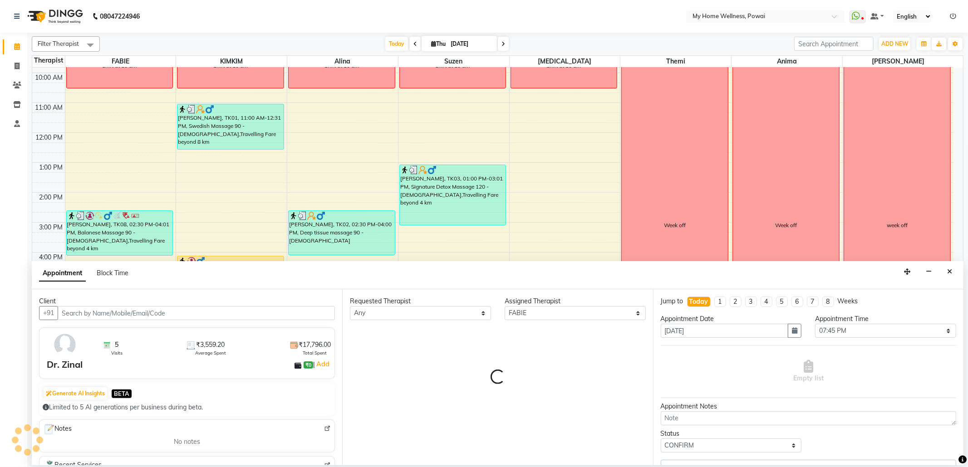
scroll to position [55, 0]
select select "756"
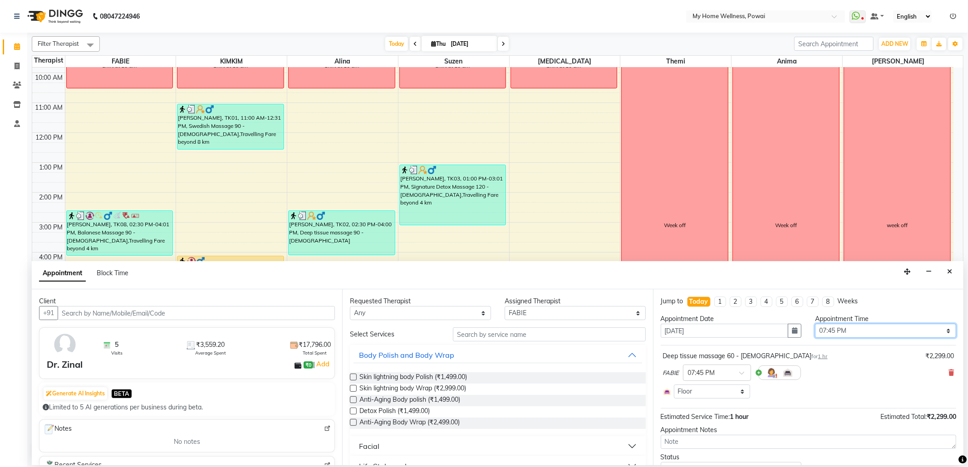
click at [938, 331] on select "Select 09:00 AM 09:15 AM 09:30 AM 09:45 AM 10:00 AM 10:15 AM 10:30 AM 10:45 AM …" at bounding box center [885, 331] width 141 height 14
select select "1170"
click at [815, 325] on select "Select 09:00 AM 09:15 AM 09:30 AM 09:45 AM 10:00 AM 10:15 AM 10:30 AM 10:45 AM …" at bounding box center [885, 331] width 141 height 14
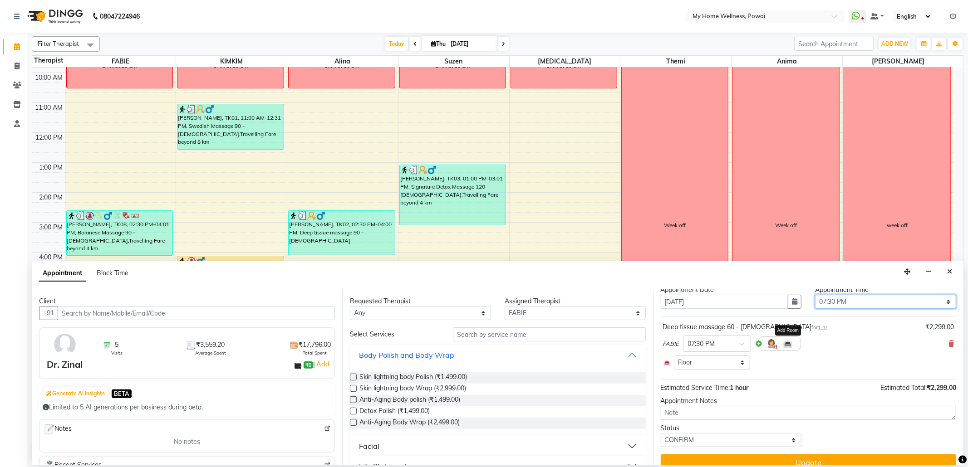
scroll to position [43, 0]
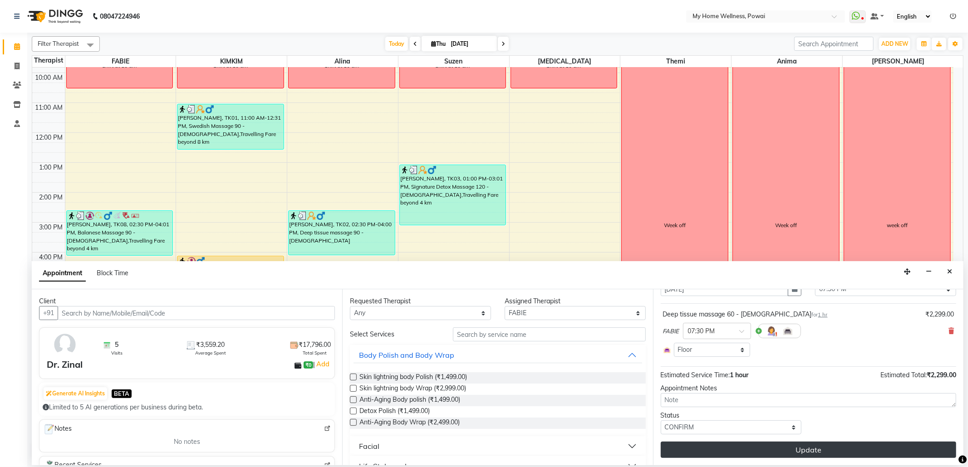
click at [792, 445] on button "Update" at bounding box center [808, 450] width 295 height 16
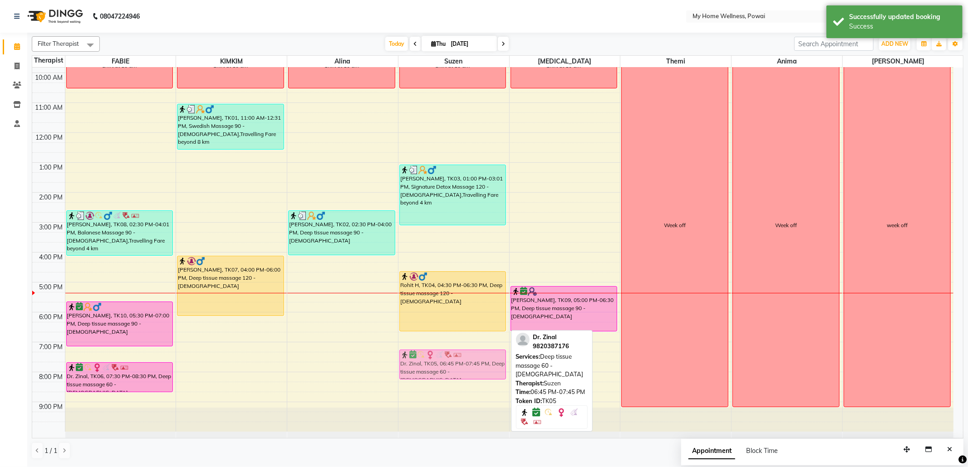
drag, startPoint x: 428, startPoint y: 356, endPoint x: 436, endPoint y: 371, distance: 16.4
click at [436, 371] on div "Shift at [GEOGRAPHIC_DATA][PERSON_NAME], TK03, 01:00 PM-03:01 PM, Signature Det…" at bounding box center [453, 222] width 111 height 419
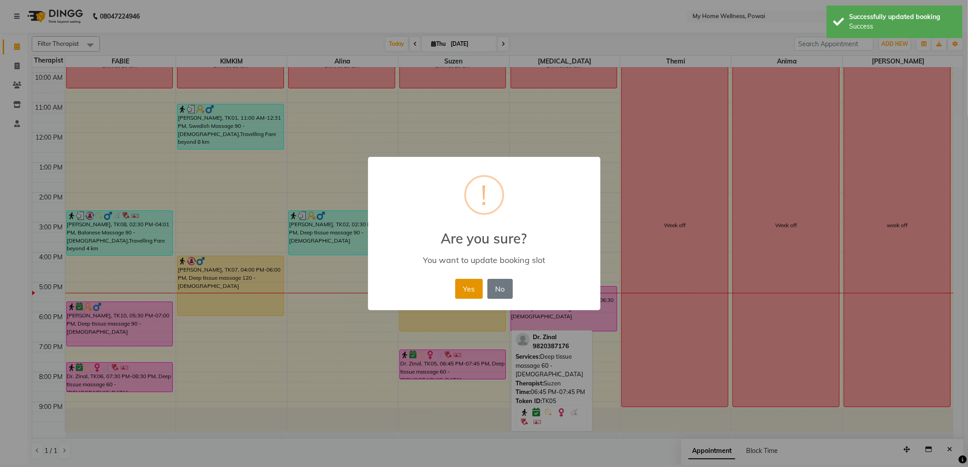
click at [467, 287] on button "Yes" at bounding box center [469, 289] width 28 height 20
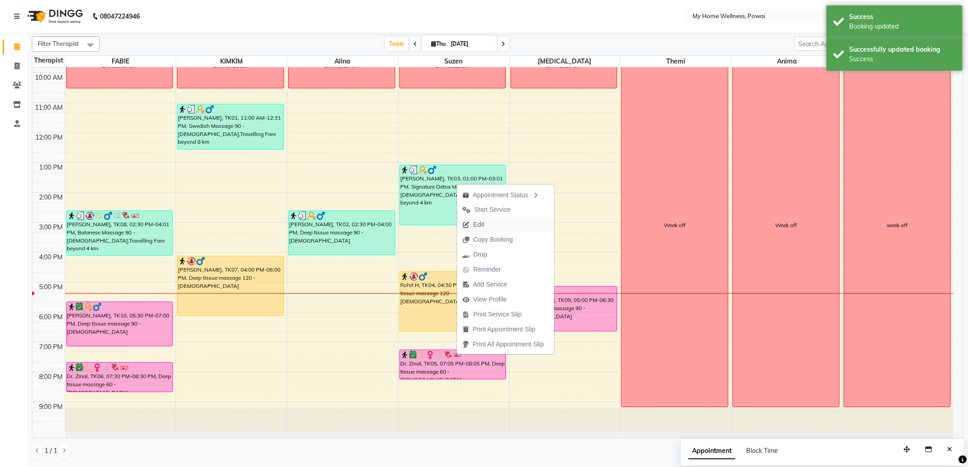
click at [489, 223] on span "Edit" at bounding box center [473, 224] width 33 height 15
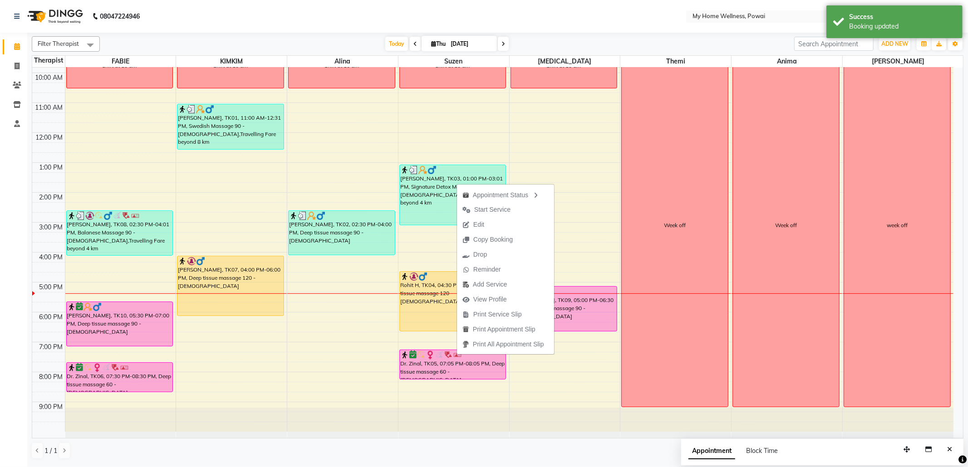
select select "confirm booking"
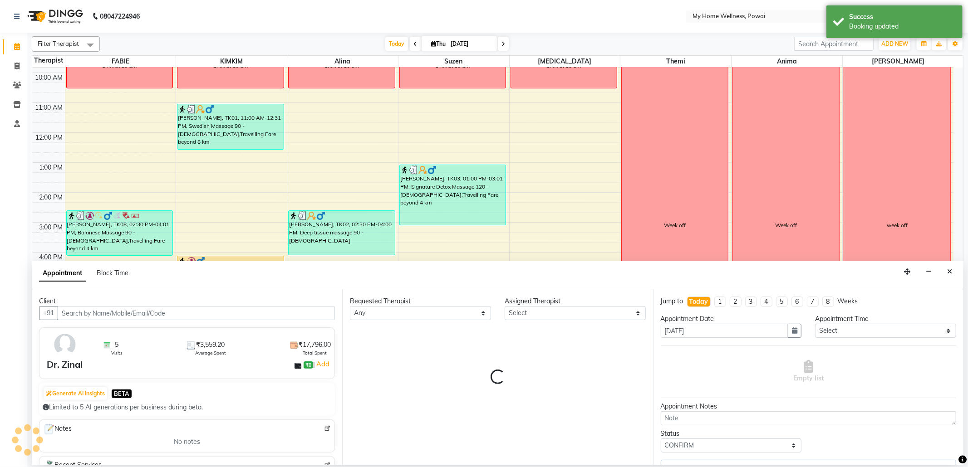
select select "29657"
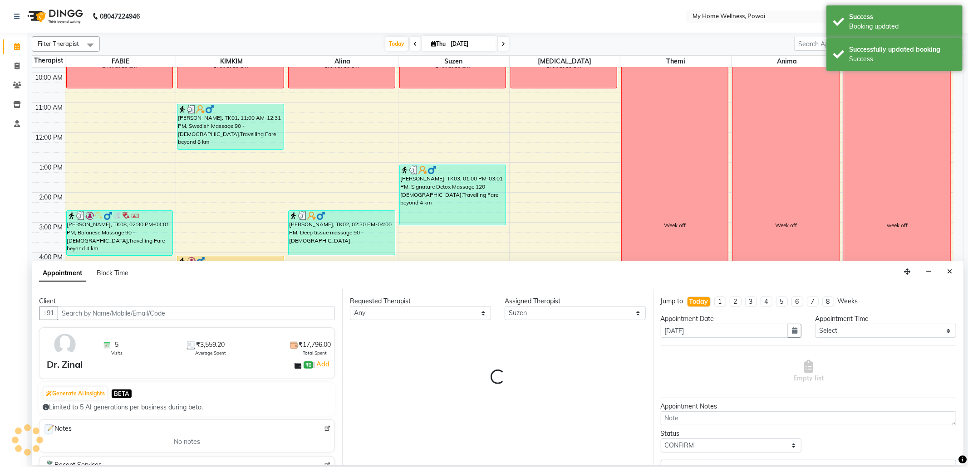
scroll to position [55, 0]
select select "756"
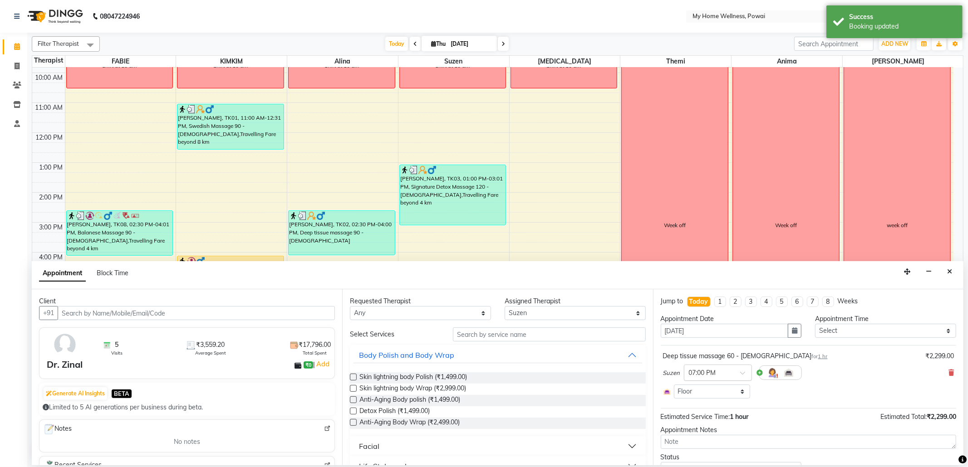
click at [741, 376] on span at bounding box center [745, 376] width 11 height 10
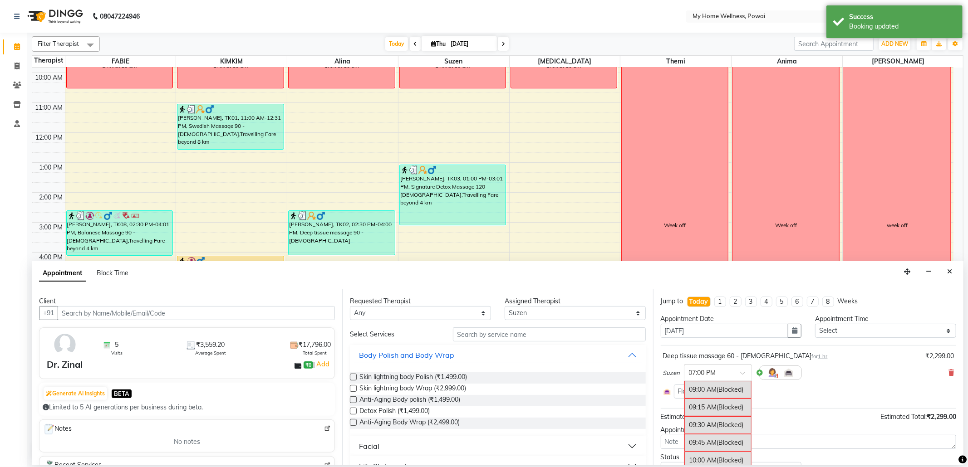
scroll to position [699, 0]
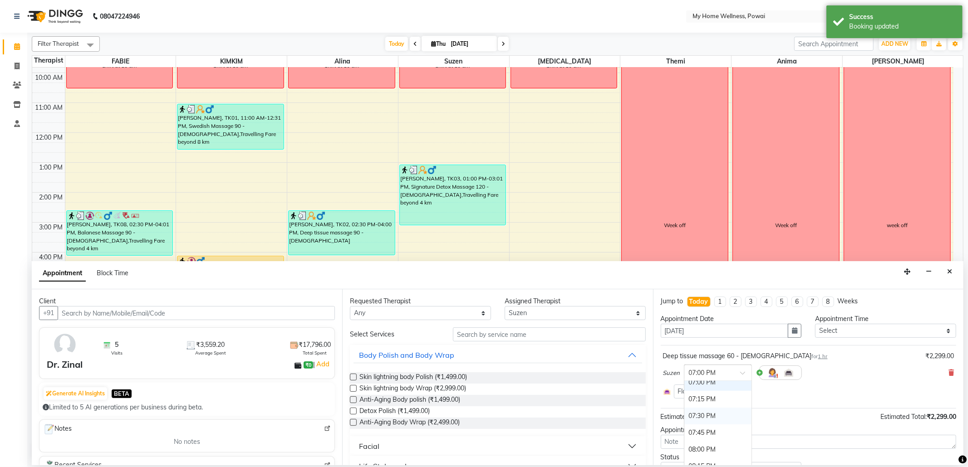
click at [716, 422] on div "07:30 PM" at bounding box center [717, 416] width 67 height 17
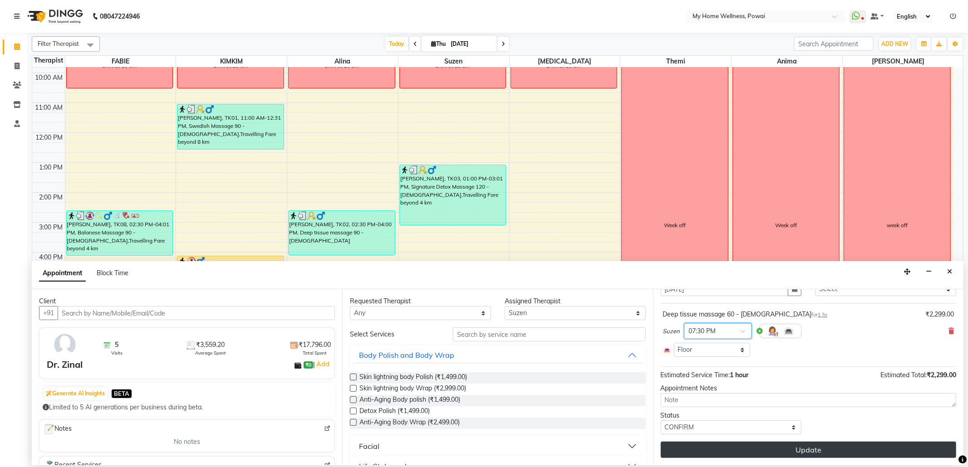
click at [725, 451] on button "Update" at bounding box center [808, 450] width 295 height 16
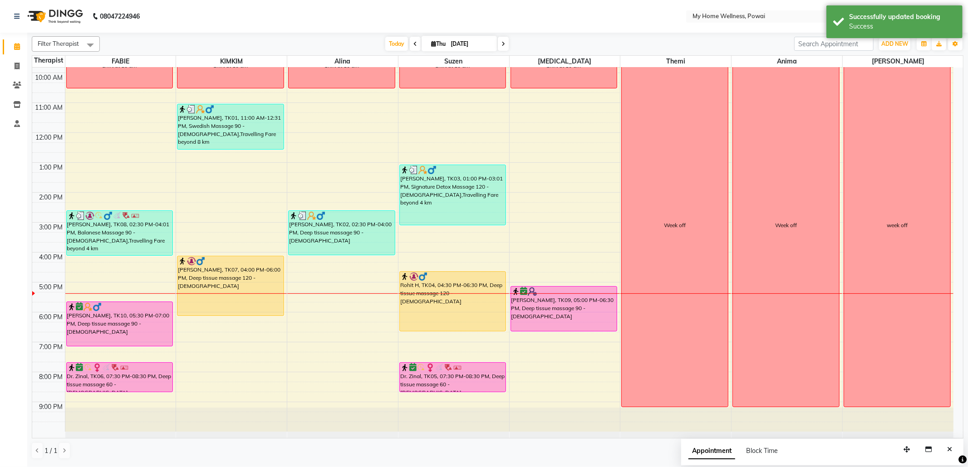
click at [308, 301] on div "8:00 AM 9:00 AM 10:00 AM 11:00 AM 12:00 PM 1:00 PM 2:00 PM 3:00 PM 4:00 PM 5:00…" at bounding box center [492, 222] width 921 height 419
select select "30586"
select select "tentative"
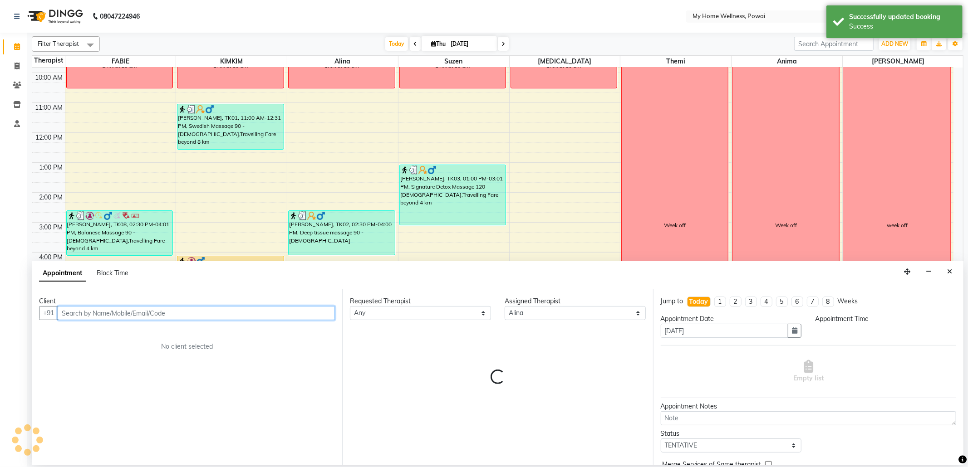
select select "1035"
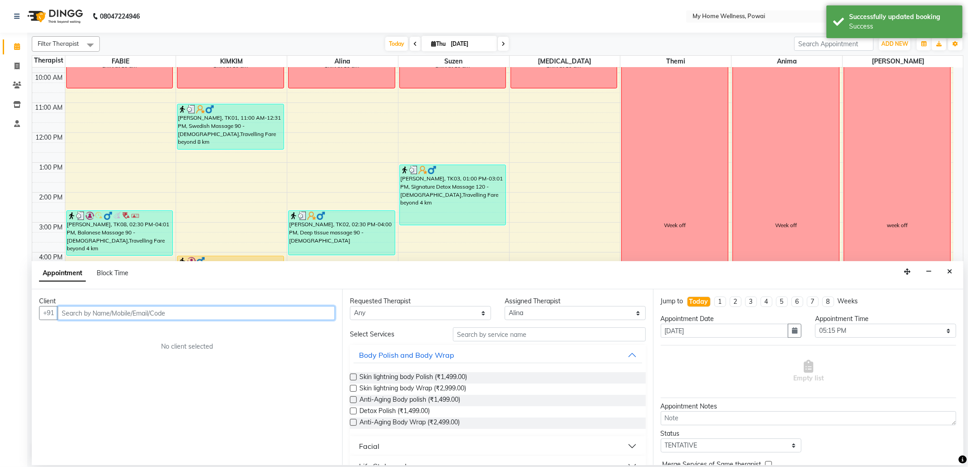
click at [270, 313] on input "text" at bounding box center [196, 313] width 277 height 14
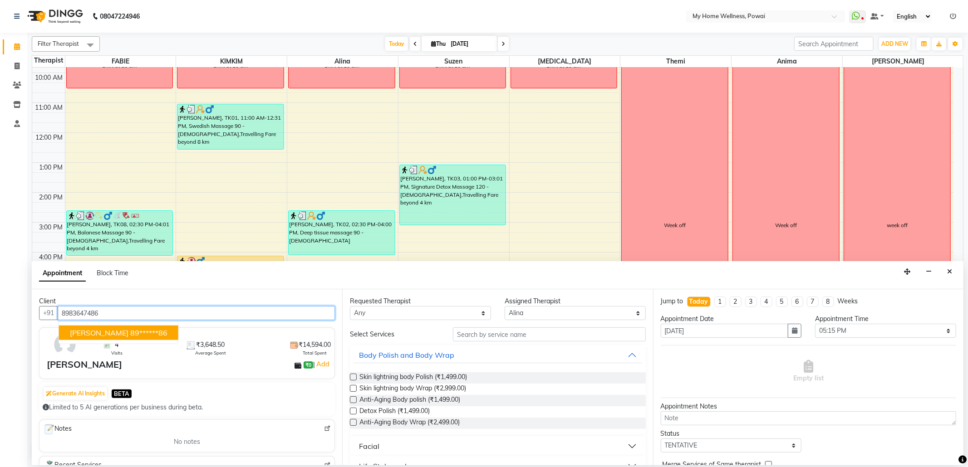
click at [130, 329] on ngb-highlight "89******86" at bounding box center [148, 333] width 37 height 9
type input "89******86"
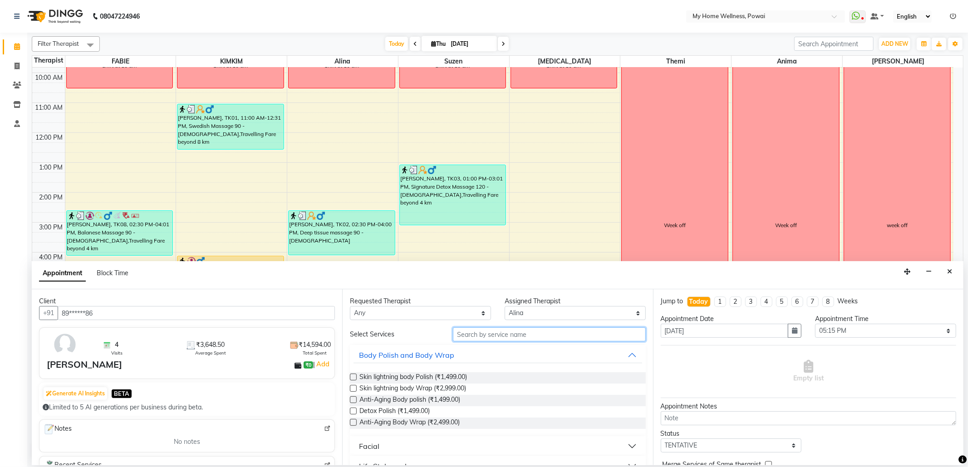
click at [480, 336] on input "text" at bounding box center [549, 335] width 192 height 14
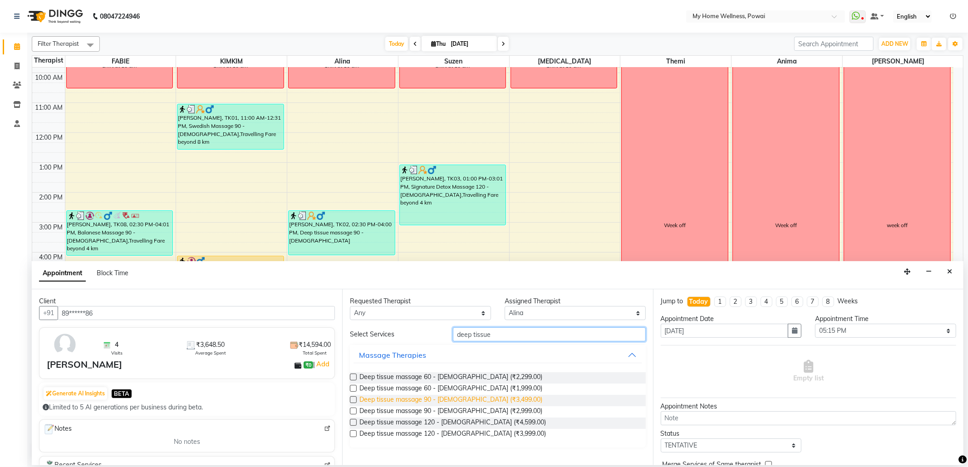
type input "deep tissue"
click at [447, 398] on span "Deep tissue massage 90 - [DEMOGRAPHIC_DATA] (₹3,499.00)" at bounding box center [450, 400] width 183 height 11
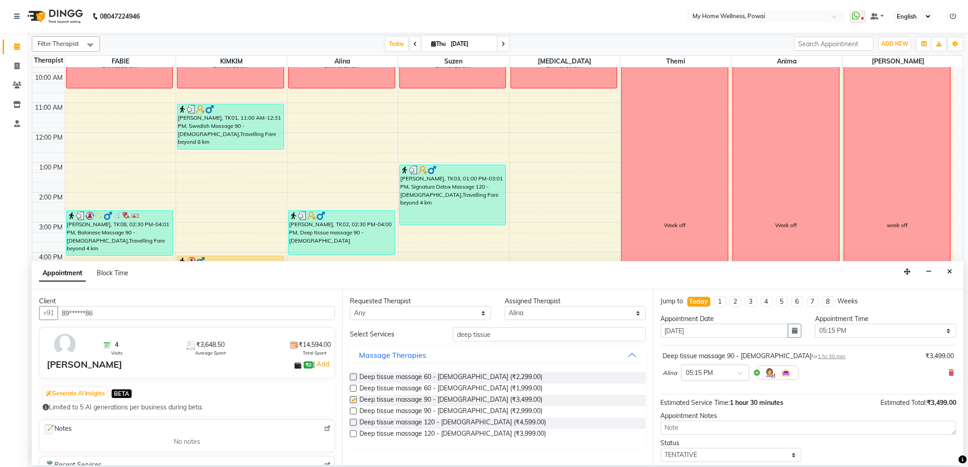
checkbox input "false"
click at [935, 331] on select "Select 09:00 AM 09:15 AM 09:30 AM 09:45 AM 10:00 AM 10:15 AM 10:30 AM 10:45 AM …" at bounding box center [885, 331] width 141 height 14
click at [815, 325] on select "Select 09:00 AM 09:15 AM 09:30 AM 09:45 AM 10:00 AM 10:15 AM 10:30 AM 10:45 AM …" at bounding box center [885, 331] width 141 height 14
click at [943, 334] on select "Select 09:00 AM 09:15 AM 09:30 AM 09:45 AM 10:00 AM 10:15 AM 10:30 AM 10:45 AM …" at bounding box center [885, 331] width 141 height 14
select select "1065"
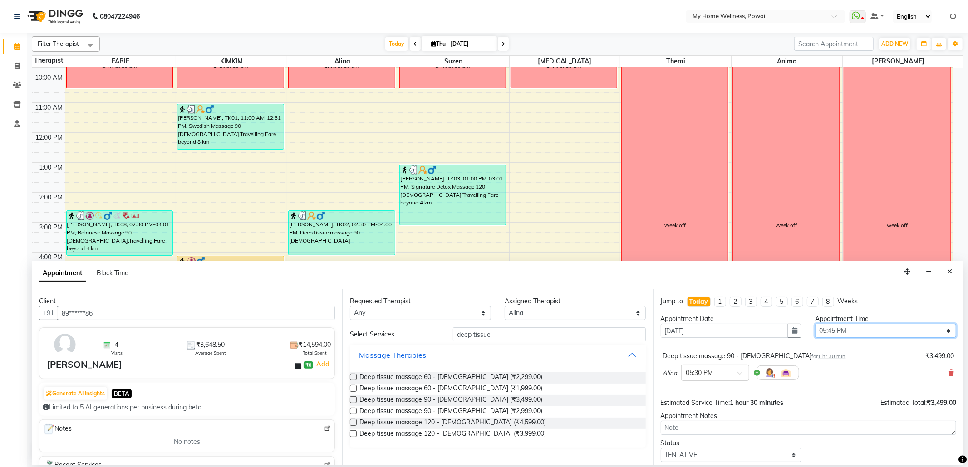
click at [815, 325] on select "Select 09:00 AM 09:15 AM 09:30 AM 09:45 AM 10:00 AM 10:15 AM 10:30 AM 10:45 AM …" at bounding box center [885, 331] width 141 height 14
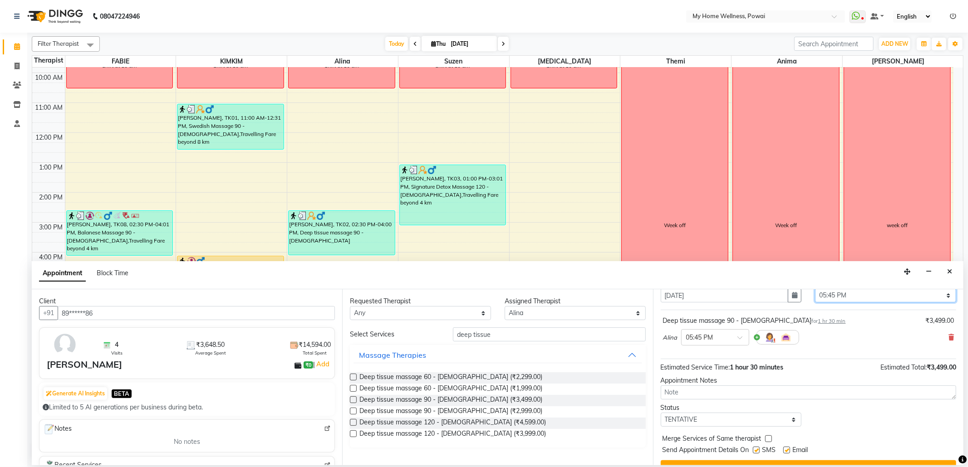
scroll to position [55, 0]
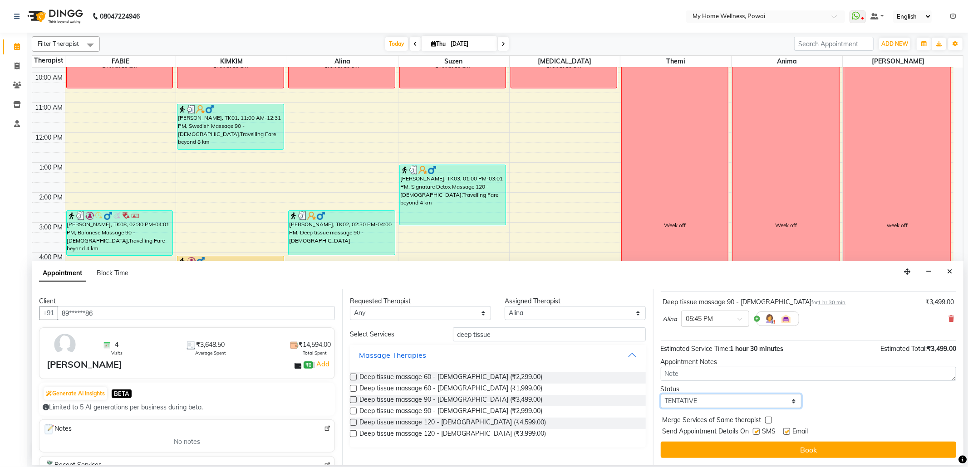
click at [790, 403] on select "Select TENTATIVE CONFIRM CHECK-IN UPCOMING" at bounding box center [731, 401] width 141 height 14
select select "confirm booking"
click at [661, 395] on select "Select TENTATIVE CONFIRM CHECK-IN UPCOMING" at bounding box center [731, 401] width 141 height 14
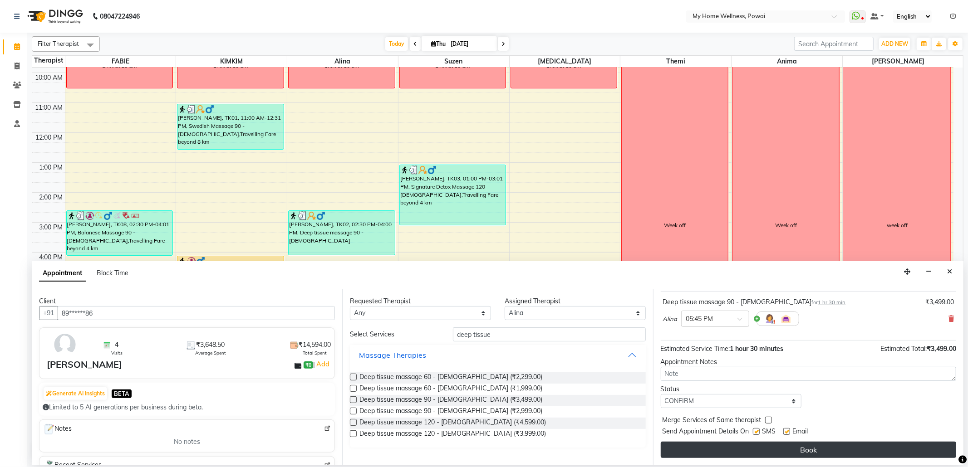
click at [732, 451] on button "Book" at bounding box center [808, 450] width 295 height 16
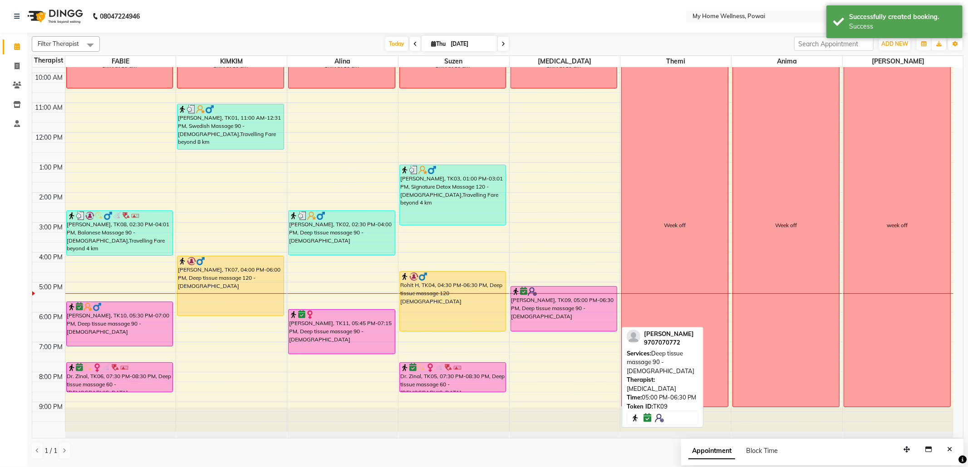
click at [556, 299] on div "[PERSON_NAME], TK09, 05:00 PM-06:30 PM, Deep tissue massage 90 - [DEMOGRAPHIC_D…" at bounding box center [564, 309] width 106 height 44
click at [579, 304] on div "[PERSON_NAME], TK09, 05:00 PM-06:30 PM, Deep tissue massage 90 - [DEMOGRAPHIC_D…" at bounding box center [564, 309] width 106 height 44
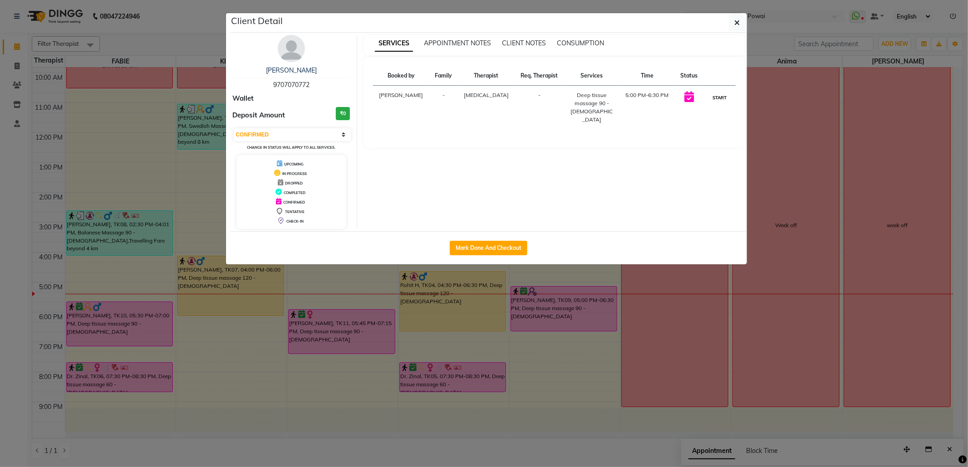
click at [714, 95] on button "START" at bounding box center [719, 97] width 19 height 11
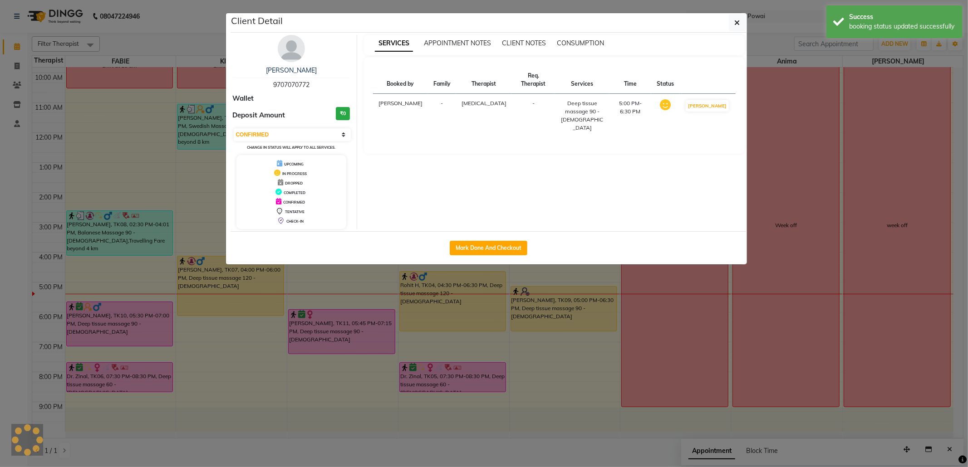
select select "1"
click at [743, 22] on button "button" at bounding box center [737, 22] width 17 height 17
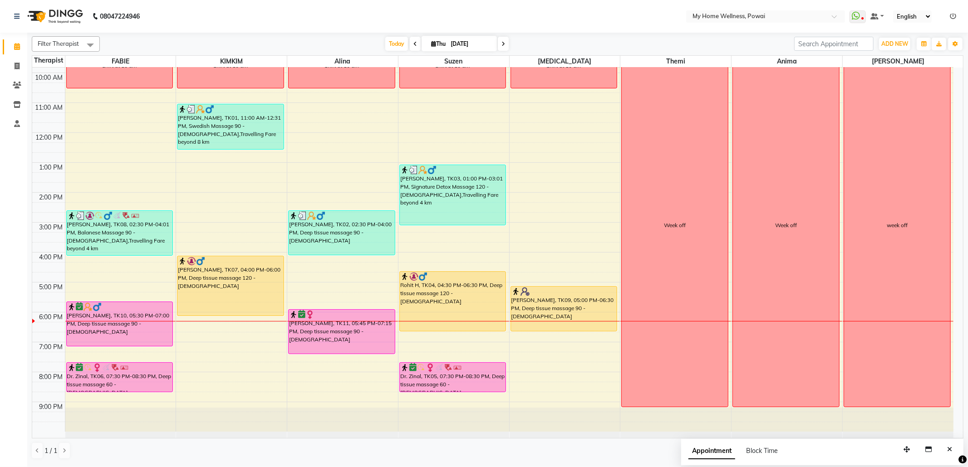
click at [486, 446] on div "1 / 1" at bounding box center [498, 450] width 932 height 17
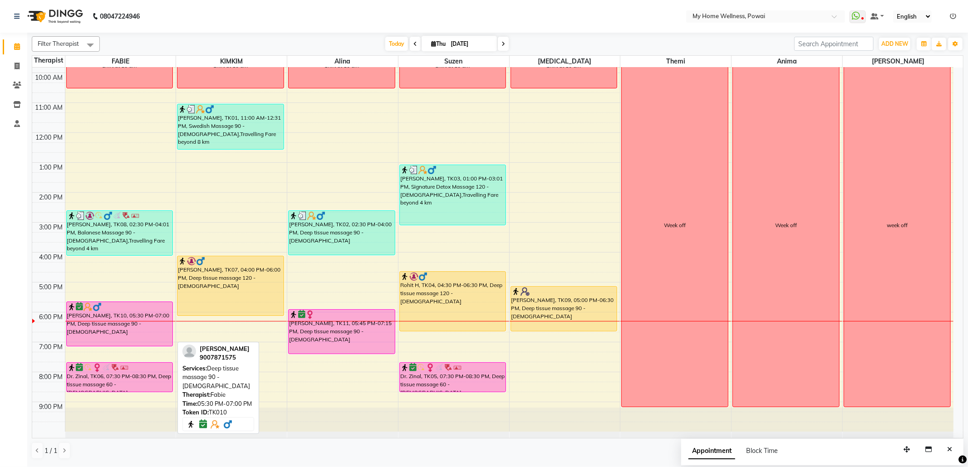
click at [108, 312] on div "[PERSON_NAME], TK10, 05:30 PM-07:00 PM, Deep tissue massage 90 - [DEMOGRAPHIC_D…" at bounding box center [120, 324] width 106 height 44
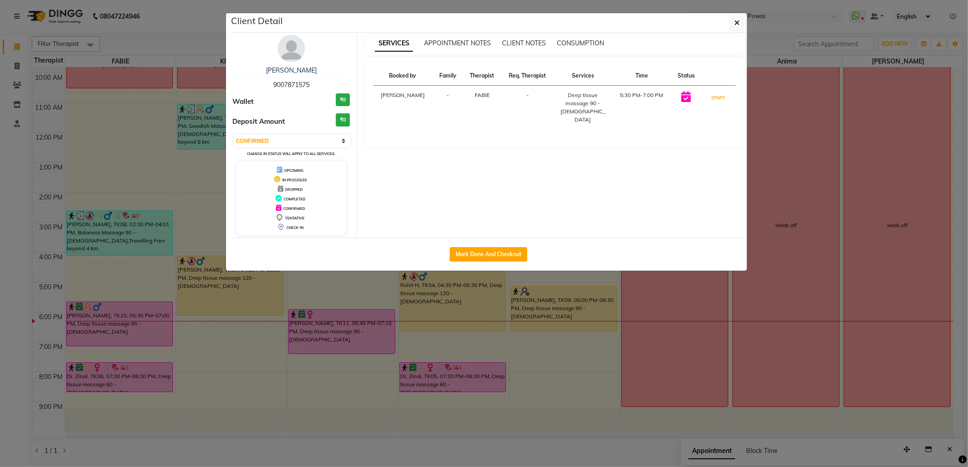
drag, startPoint x: 721, startPoint y: 93, endPoint x: 732, endPoint y: 95, distance: 11.0
click at [722, 94] on button "START" at bounding box center [718, 97] width 19 height 11
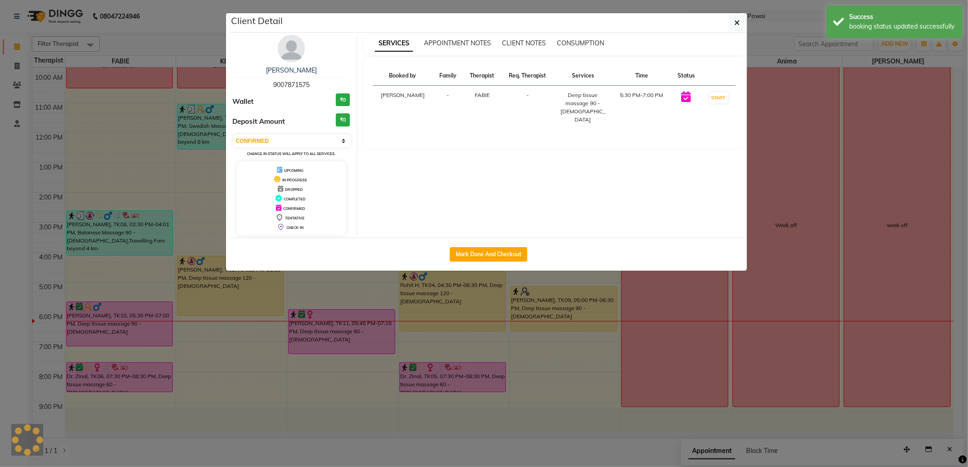
select select "1"
click at [967, 138] on ngb-modal-window "Client Detail [PERSON_NAME] 9007871575 Wallet ₹0 Deposit Amount ₹0 Select IN SE…" at bounding box center [484, 233] width 968 height 467
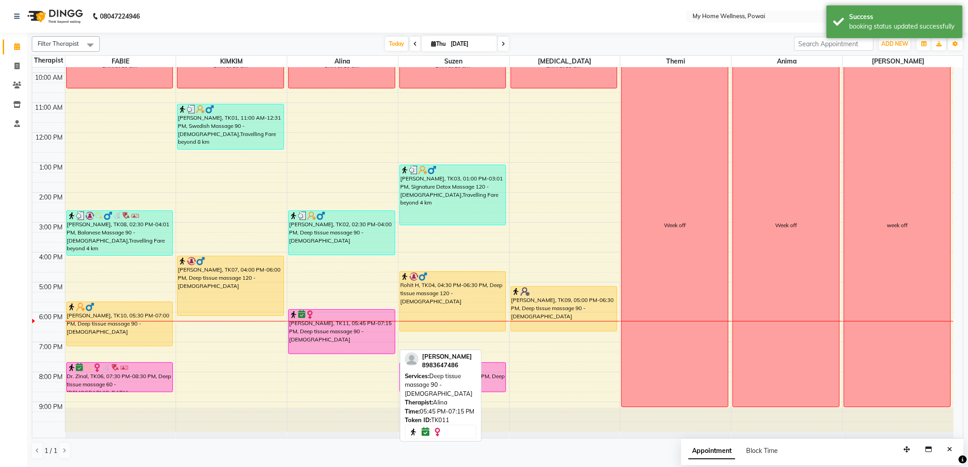
click at [334, 330] on div "[PERSON_NAME], TK11, 05:45 PM-07:15 PM, Deep tissue massage 90 - [DEMOGRAPHIC_D…" at bounding box center [342, 332] width 106 height 44
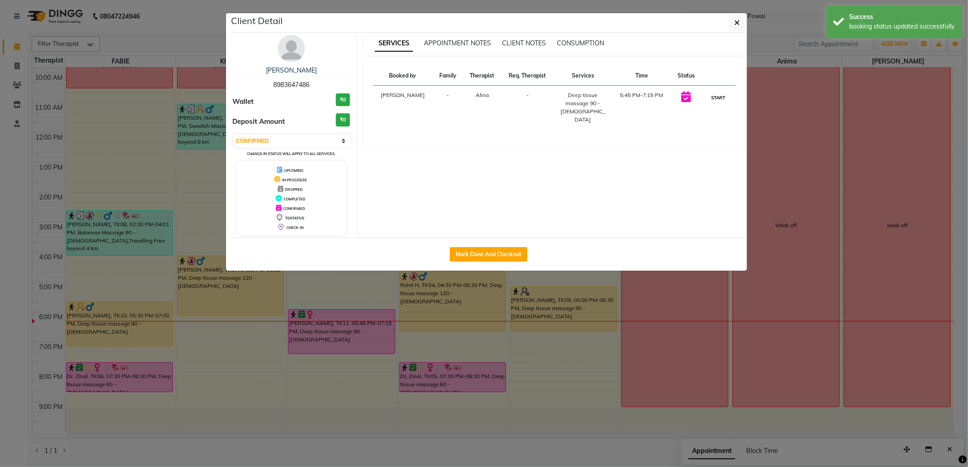
click at [710, 98] on button "START" at bounding box center [718, 97] width 19 height 11
select select "1"
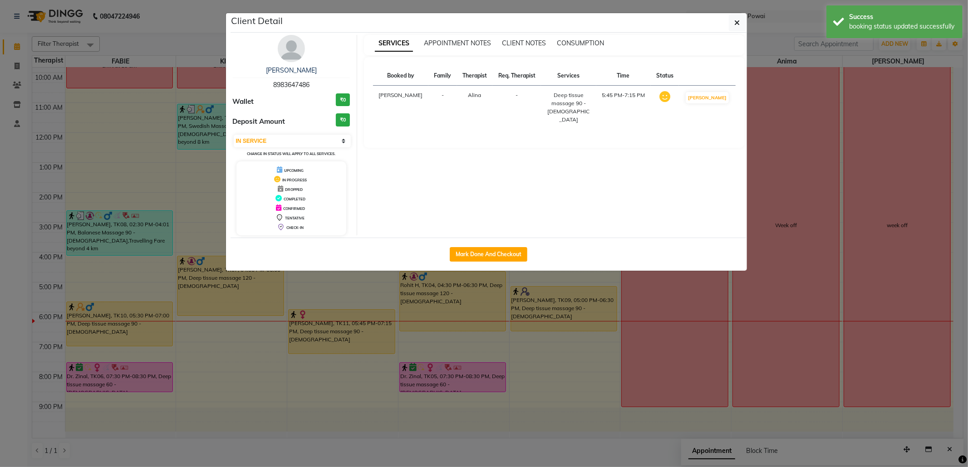
click at [967, 106] on ngb-modal-window "Client Detail [PERSON_NAME] 8983647486 Wallet ₹0 Deposit Amount ₹0 Select IN SE…" at bounding box center [484, 233] width 968 height 467
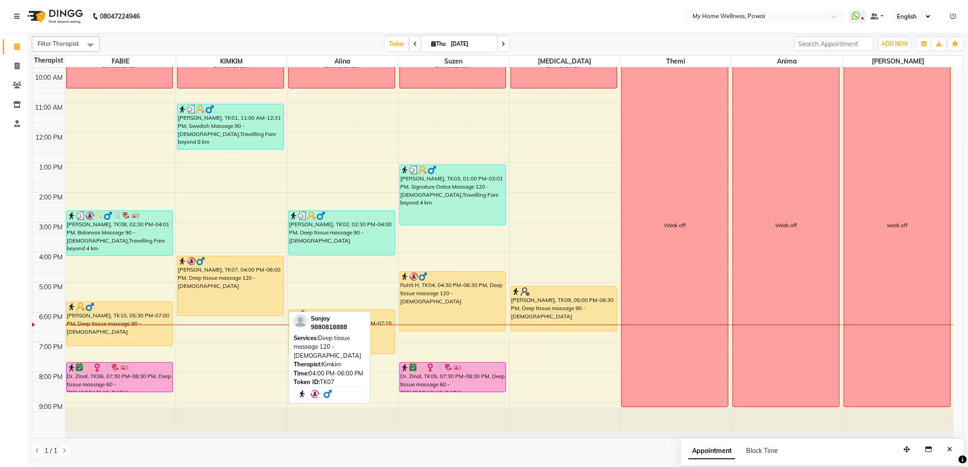
click at [245, 293] on div "[PERSON_NAME], TK07, 04:00 PM-06:00 PM, Deep tissue massage 120 - [DEMOGRAPHIC_…" at bounding box center [230, 285] width 106 height 59
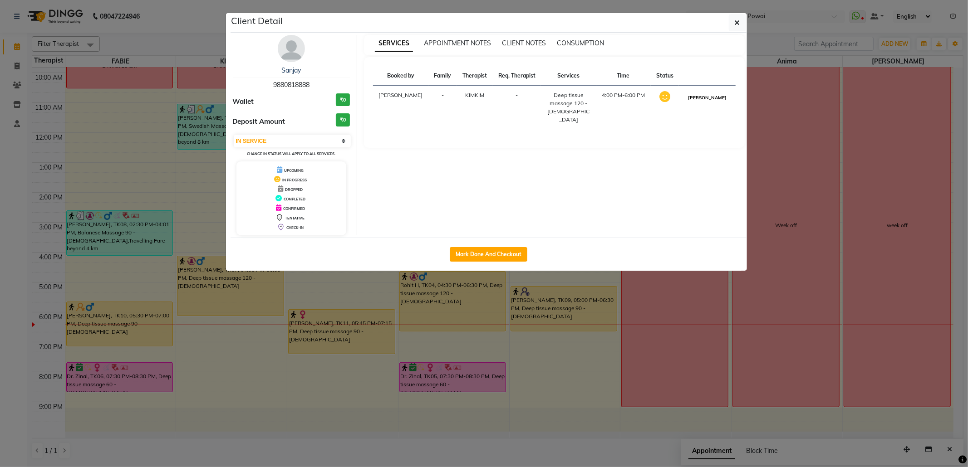
click at [718, 102] on button "[PERSON_NAME]" at bounding box center [707, 97] width 43 height 11
select select "3"
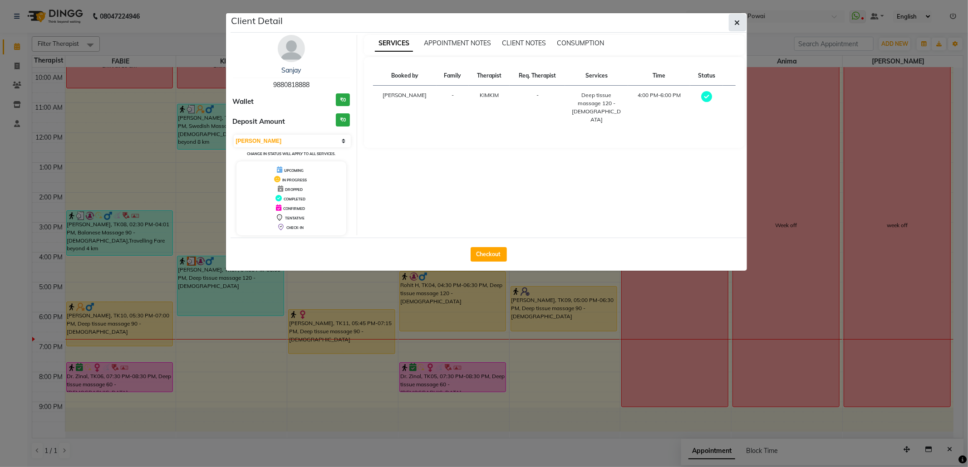
click at [741, 23] on button "button" at bounding box center [737, 22] width 17 height 17
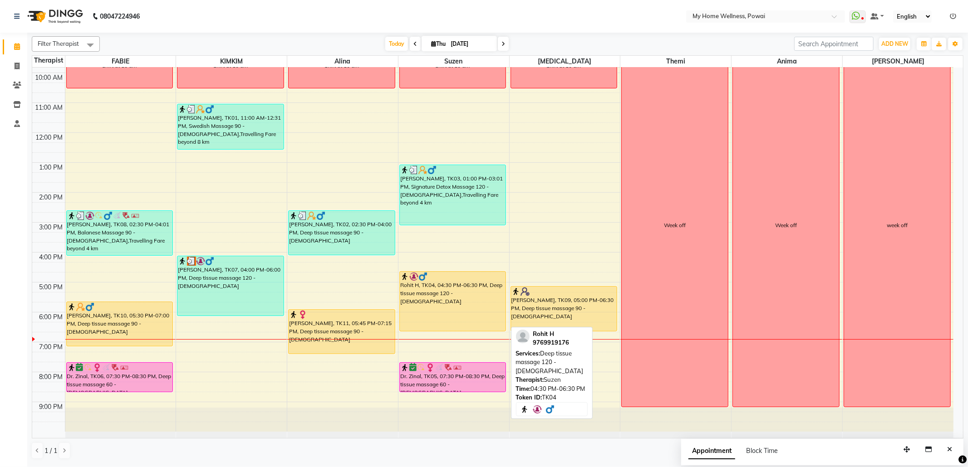
click at [464, 306] on div "Rohit H, TK04, 04:30 PM-06:30 PM, Deep tissue massage 120 - [DEMOGRAPHIC_DATA]" at bounding box center [453, 301] width 106 height 59
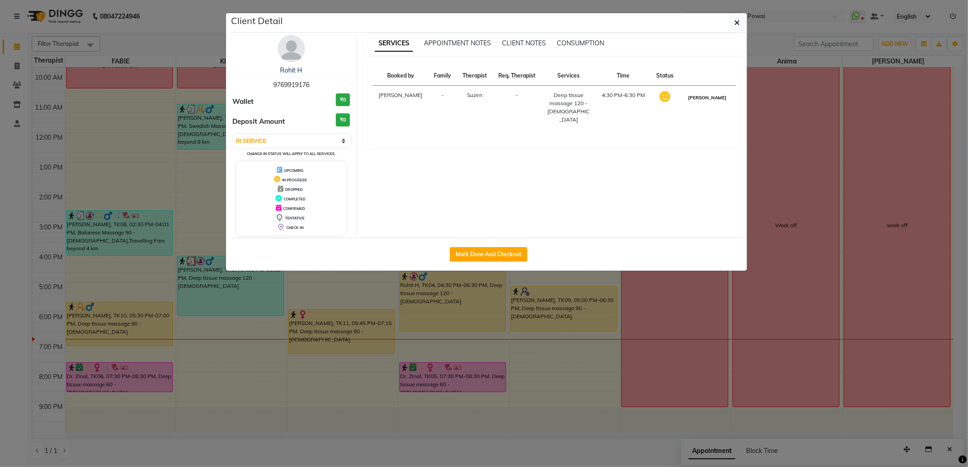
click at [710, 97] on button "[PERSON_NAME]" at bounding box center [707, 97] width 43 height 11
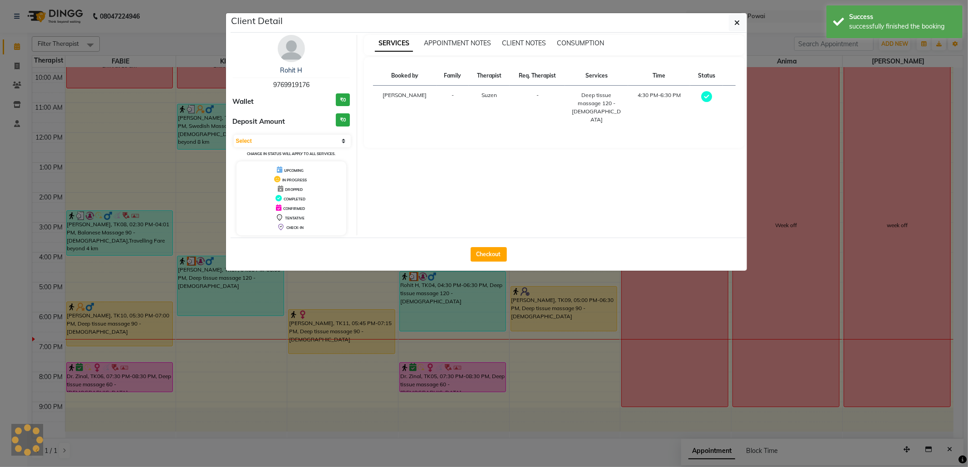
select select "3"
click at [967, 280] on ngb-modal-window "Client Detail Rohit H 9769919176 Wallet ₹0 Deposit Amount ₹0 Select MARK DONE U…" at bounding box center [484, 233] width 968 height 467
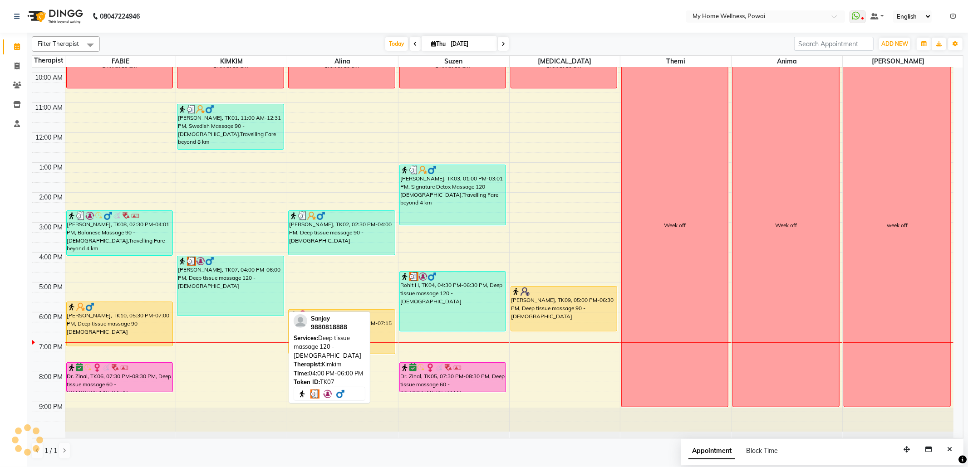
click at [219, 295] on div "[PERSON_NAME], TK07, 04:00 PM-06:00 PM, Deep tissue massage 120 - [DEMOGRAPHIC_…" at bounding box center [230, 285] width 106 height 59
select select "3"
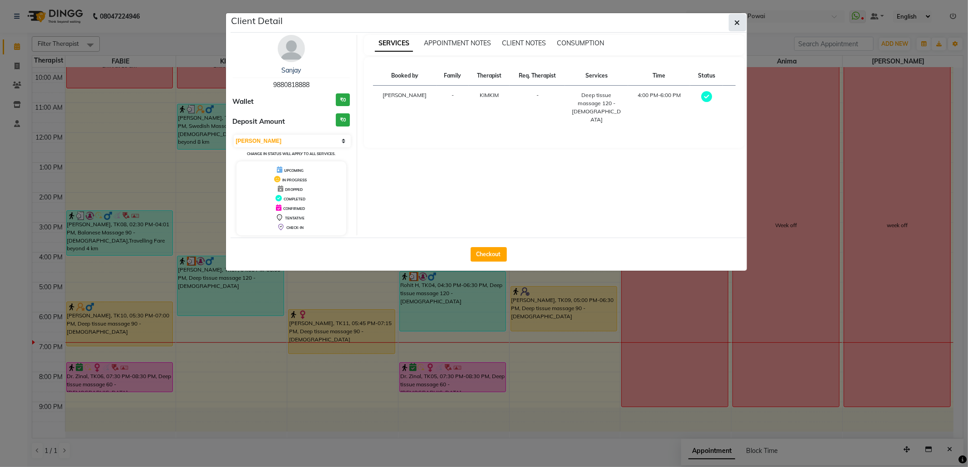
click at [733, 20] on button "button" at bounding box center [737, 22] width 17 height 17
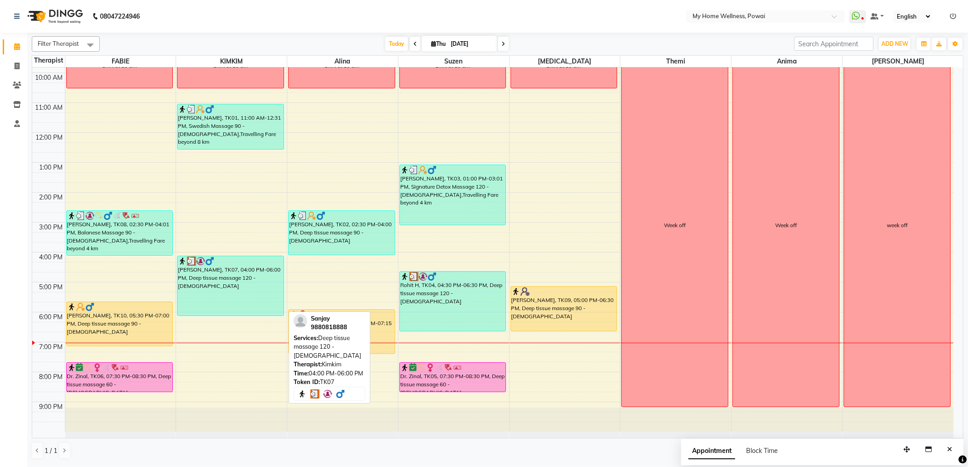
click at [232, 297] on div "[PERSON_NAME], TK07, 04:00 PM-06:00 PM, Deep tissue massage 120 - [DEMOGRAPHIC_…" at bounding box center [230, 285] width 106 height 59
select select "3"
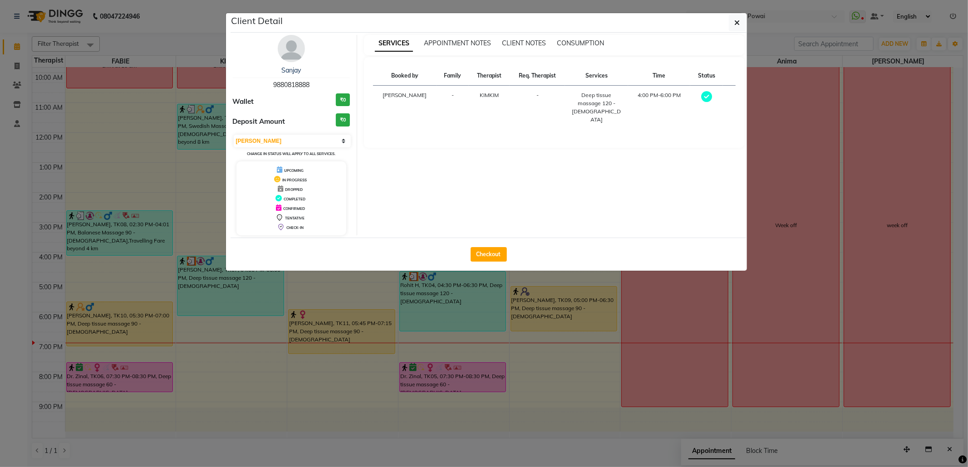
drag, startPoint x: 738, startPoint y: 28, endPoint x: 720, endPoint y: 28, distance: 18.2
click at [737, 28] on button "button" at bounding box center [737, 22] width 17 height 17
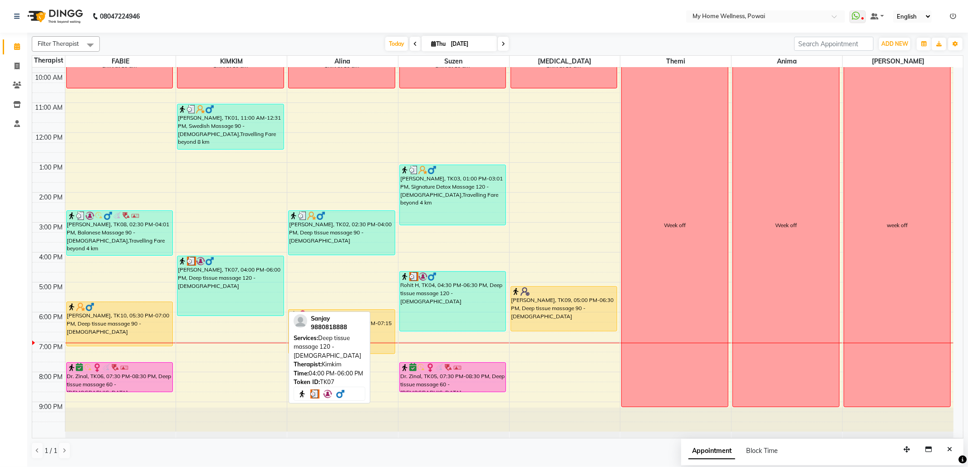
click at [207, 302] on div "[PERSON_NAME], TK07, 04:00 PM-06:00 PM, Deep tissue massage 120 - [DEMOGRAPHIC_…" at bounding box center [230, 285] width 106 height 59
select select "3"
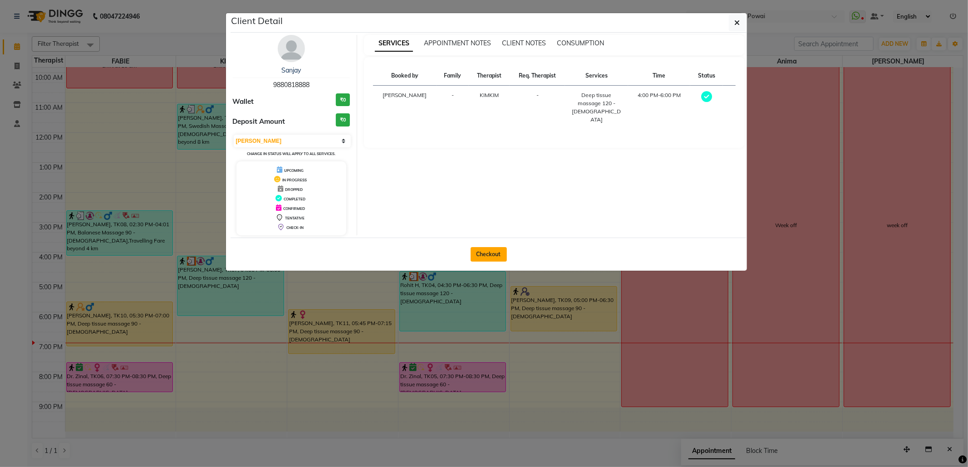
click at [492, 250] on button "Checkout" at bounding box center [489, 254] width 36 height 15
select select "service"
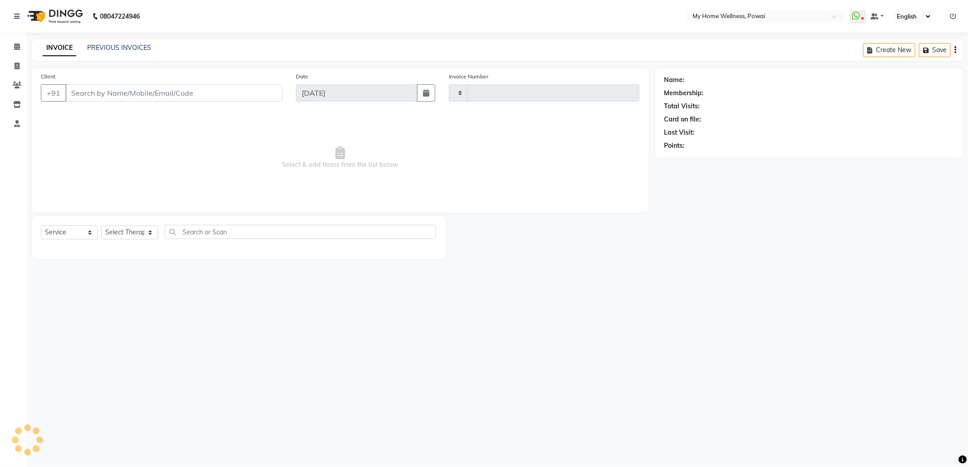
type input "1576"
select select "682"
type input "98******88"
select select "87908"
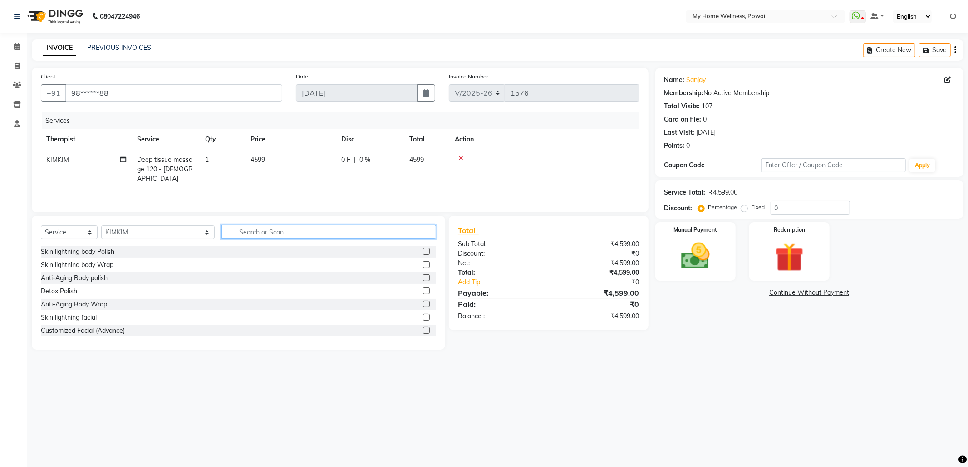
click at [221, 229] on input "text" at bounding box center [328, 232] width 215 height 14
type input "tr"
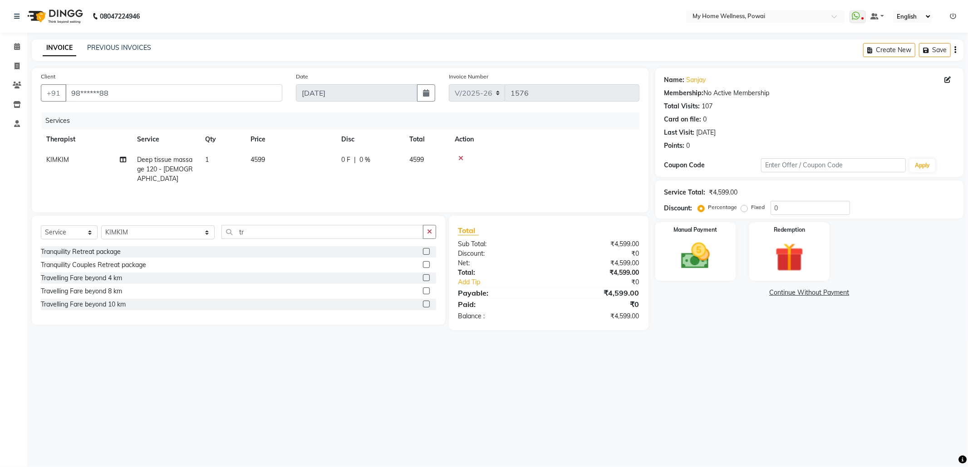
click at [429, 302] on label at bounding box center [426, 304] width 7 height 7
click at [429, 302] on input "checkbox" at bounding box center [426, 305] width 6 height 6
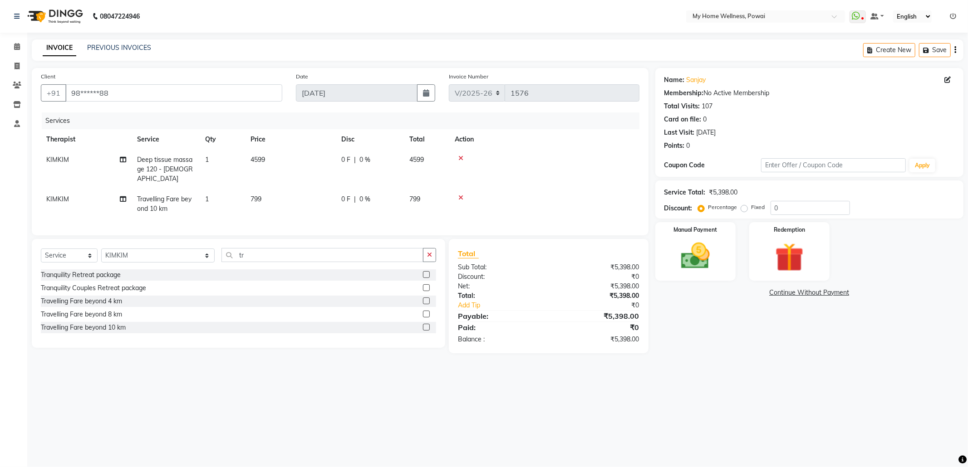
click at [429, 327] on label at bounding box center [426, 327] width 7 height 7
click at [429, 327] on input "checkbox" at bounding box center [426, 328] width 6 height 6
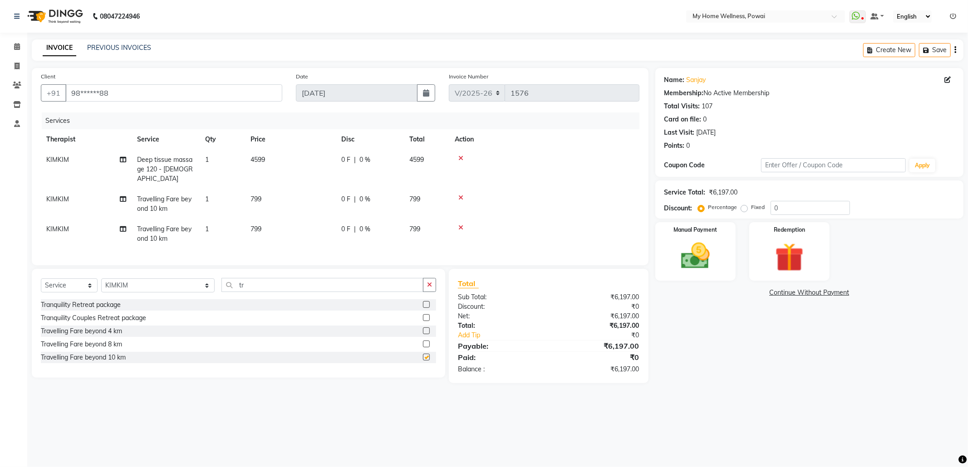
checkbox input "false"
click at [462, 225] on icon at bounding box center [460, 228] width 5 height 6
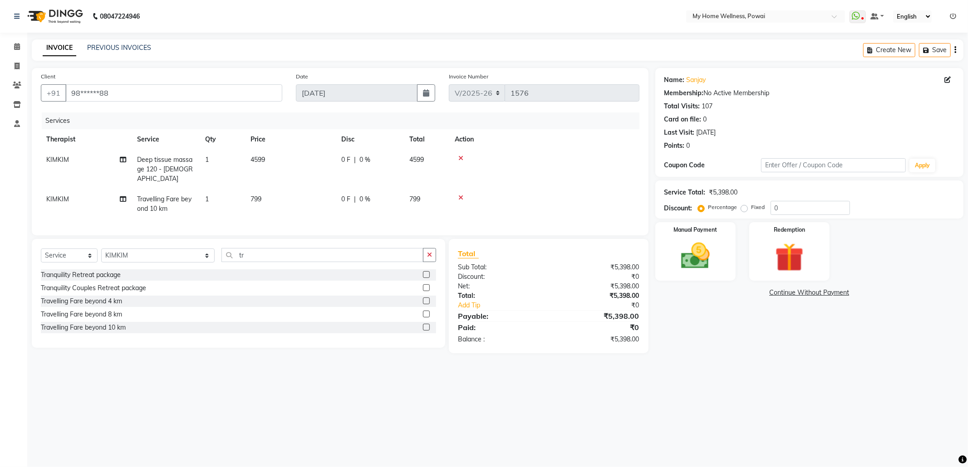
click at [424, 314] on label at bounding box center [426, 314] width 7 height 7
click at [424, 314] on input "checkbox" at bounding box center [426, 315] width 6 height 6
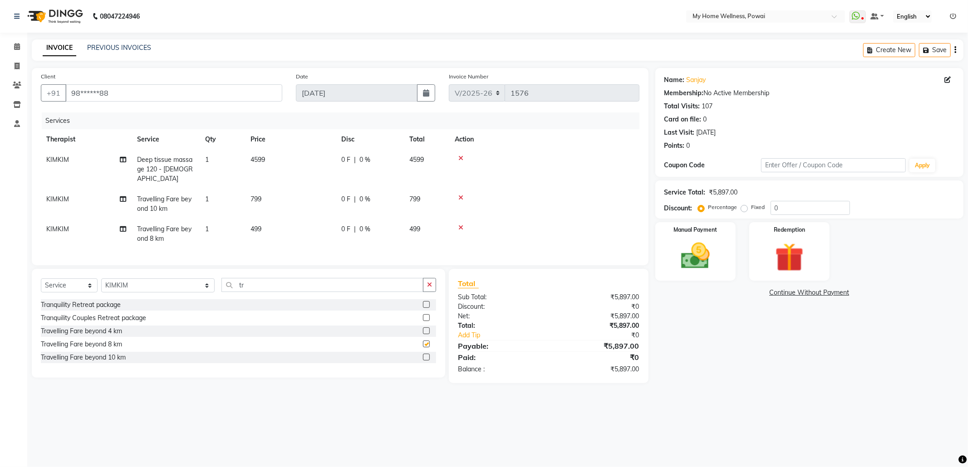
checkbox input "false"
click at [463, 225] on icon at bounding box center [460, 228] width 5 height 6
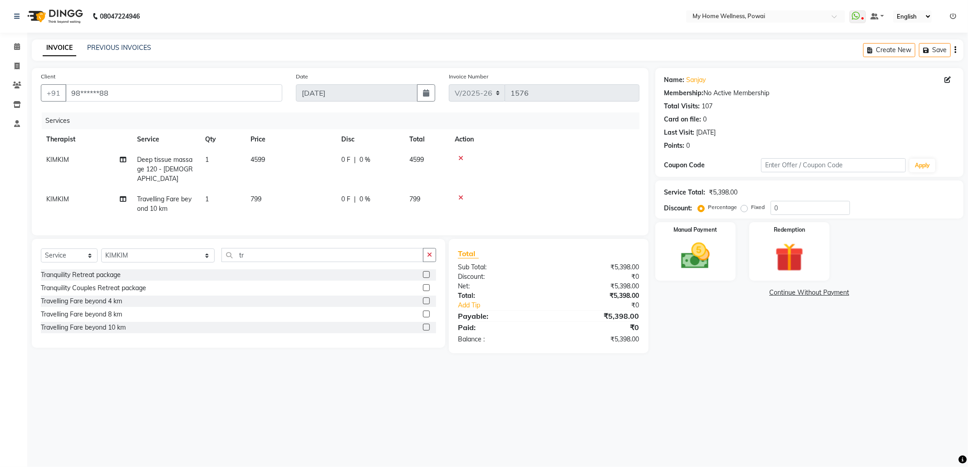
click at [425, 329] on label at bounding box center [426, 327] width 7 height 7
click at [425, 329] on input "checkbox" at bounding box center [426, 328] width 6 height 6
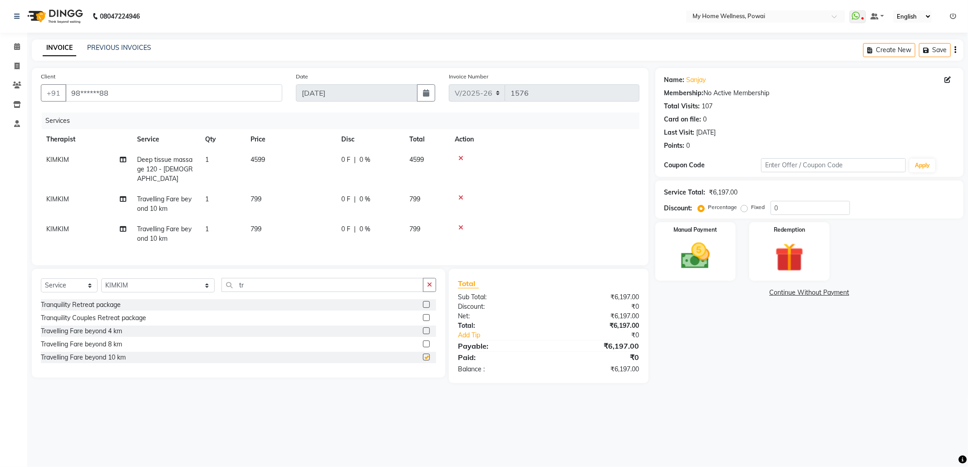
checkbox input "false"
click at [751, 211] on label "Fixed" at bounding box center [758, 207] width 14 height 8
click at [743, 211] on input "Fixed" at bounding box center [746, 207] width 6 height 6
radio input "true"
click at [782, 207] on input "0" at bounding box center [810, 208] width 79 height 14
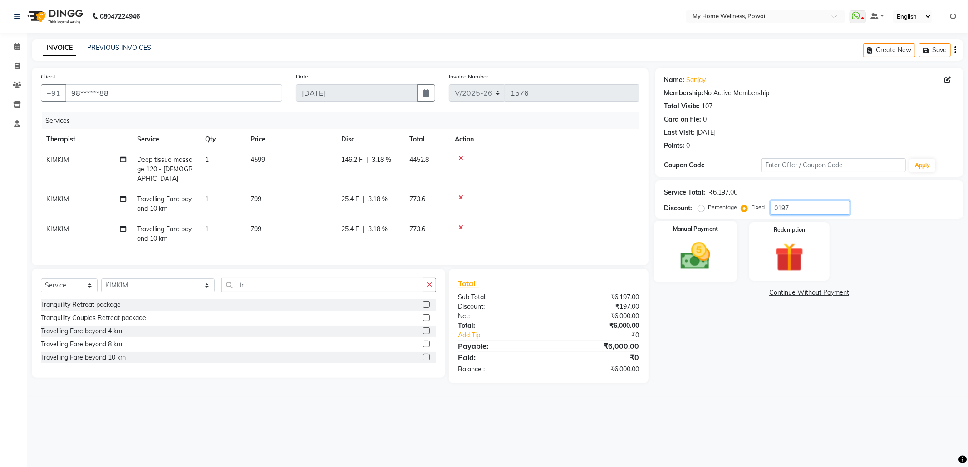
type input "0197"
click at [702, 270] on img at bounding box center [695, 256] width 49 height 34
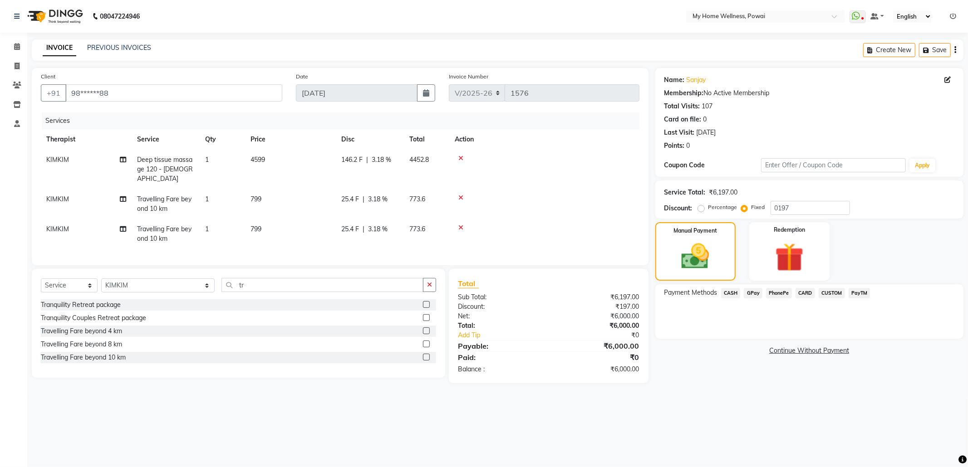
click at [723, 296] on span "CASH" at bounding box center [731, 293] width 20 height 10
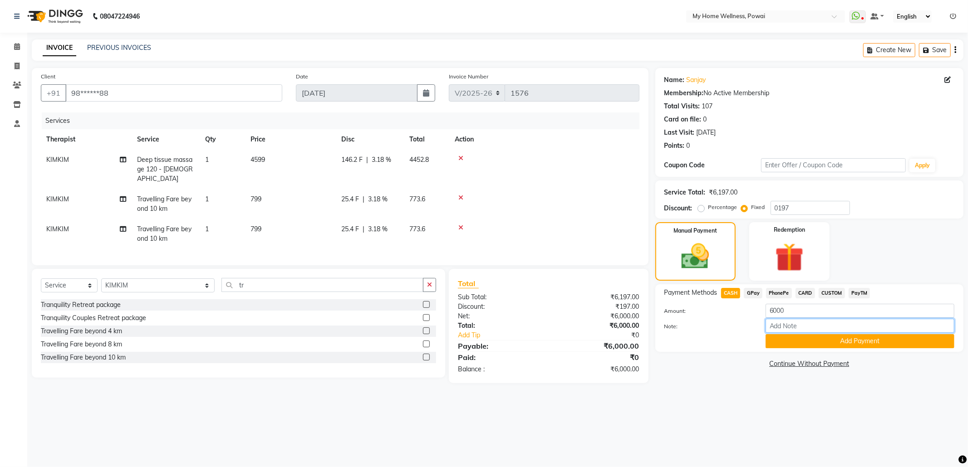
click at [785, 320] on input "Note:" at bounding box center [860, 326] width 189 height 14
type input "[PERSON_NAME]"
click at [807, 344] on button "Add Payment" at bounding box center [860, 341] width 189 height 14
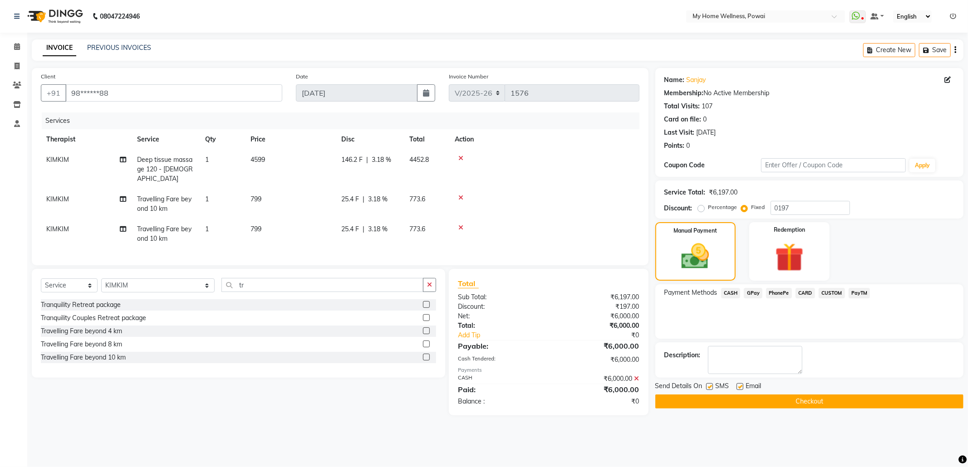
click at [787, 402] on button "Checkout" at bounding box center [809, 402] width 308 height 14
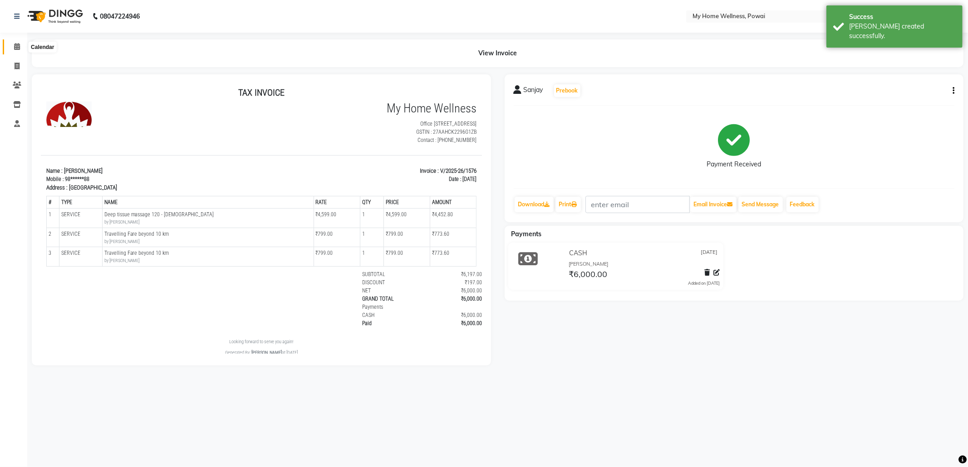
click at [20, 46] on span at bounding box center [17, 47] width 16 height 10
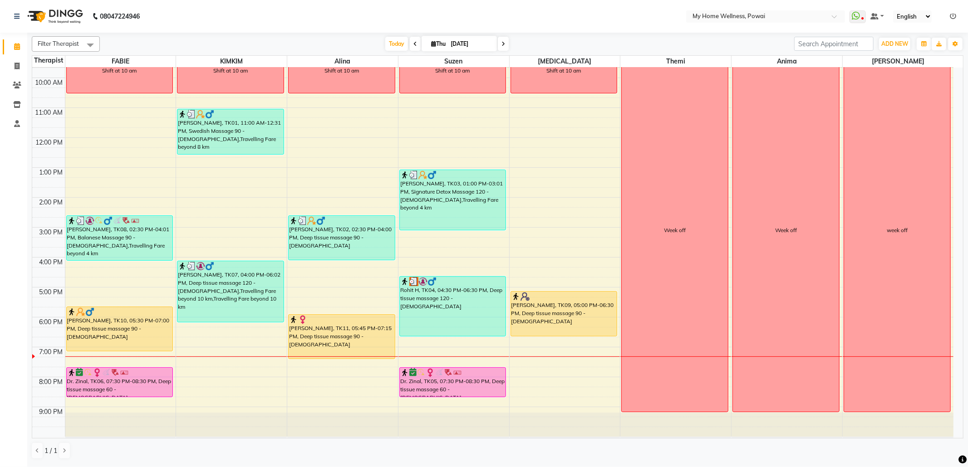
scroll to position [54, 0]
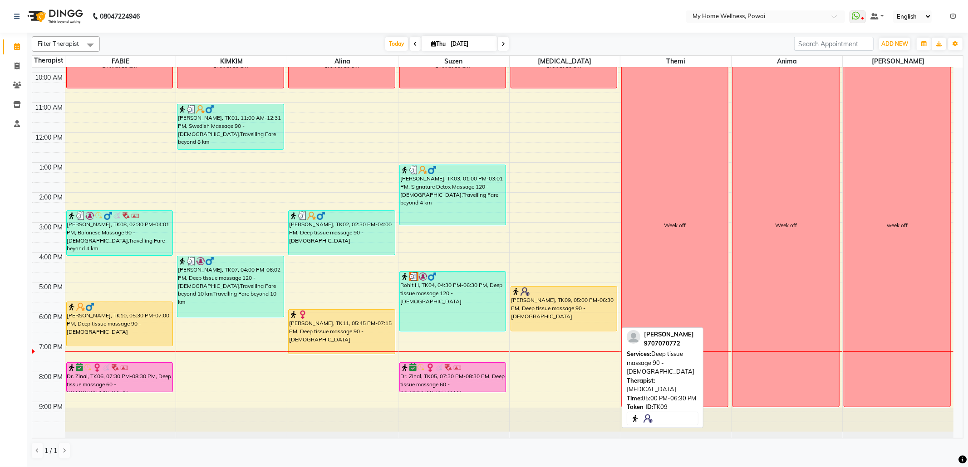
click at [558, 309] on div "[PERSON_NAME], TK09, 05:00 PM-06:30 PM, Deep tissue massage 90 - [DEMOGRAPHIC_D…" at bounding box center [564, 309] width 106 height 44
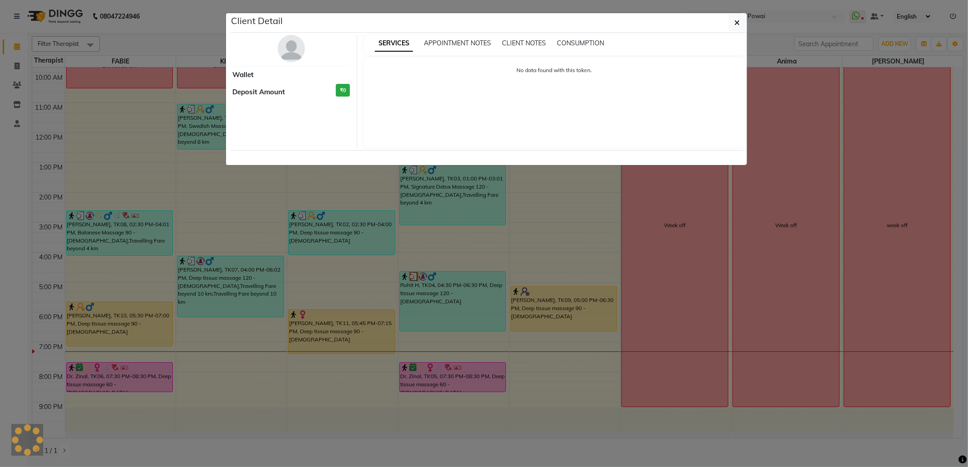
select select "1"
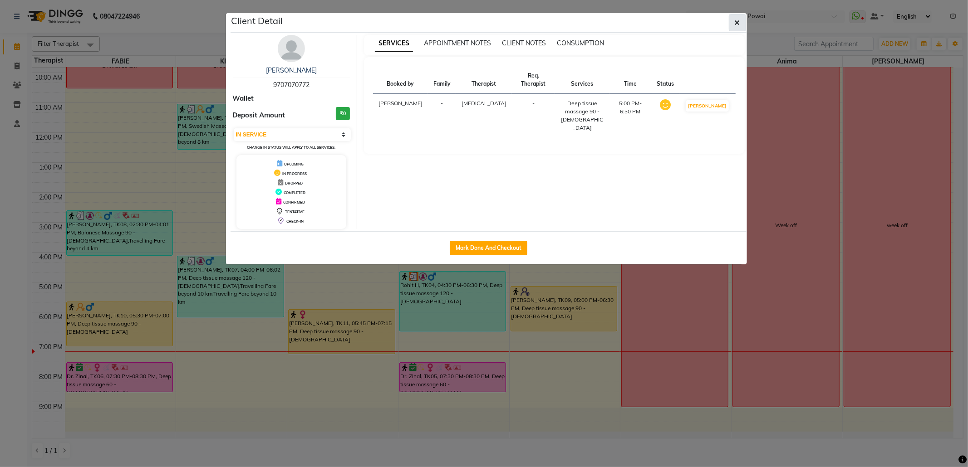
click at [732, 29] on button "button" at bounding box center [737, 22] width 17 height 17
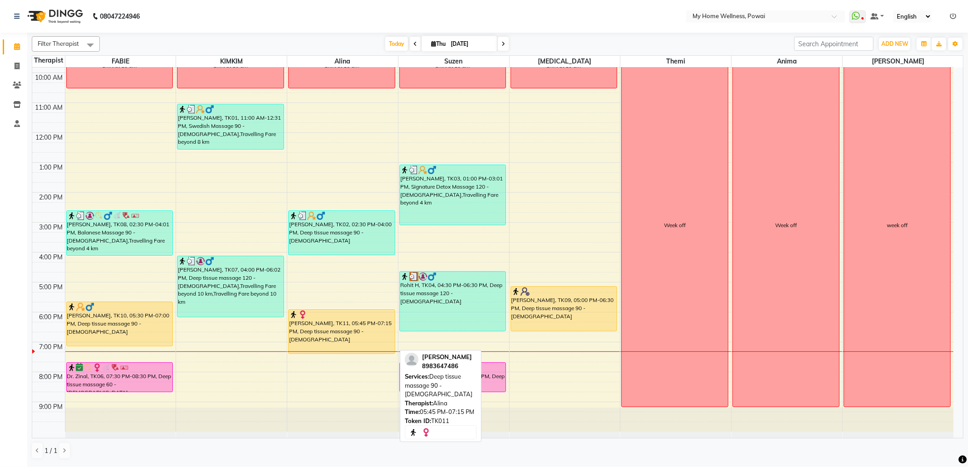
click at [343, 329] on div "[PERSON_NAME], TK11, 05:45 PM-07:15 PM, Deep tissue massage 90 - [DEMOGRAPHIC_D…" at bounding box center [342, 332] width 106 height 44
select select "1"
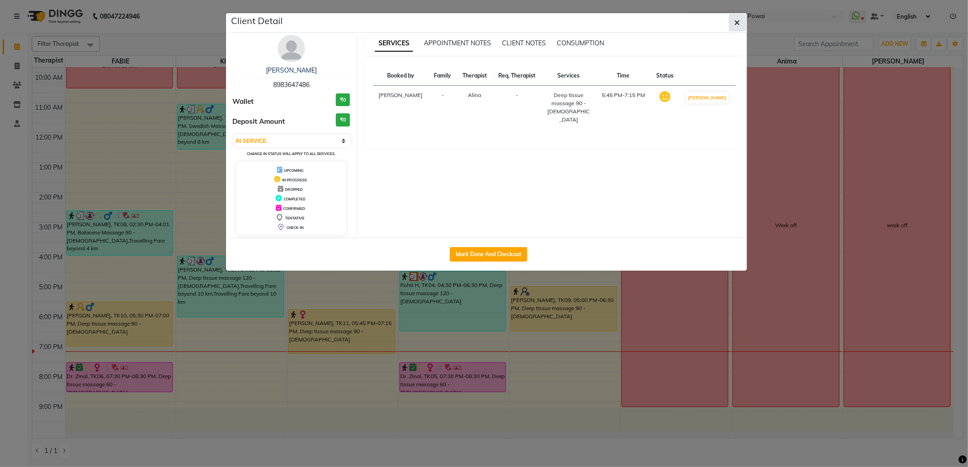
click at [739, 22] on icon "button" at bounding box center [737, 22] width 5 height 7
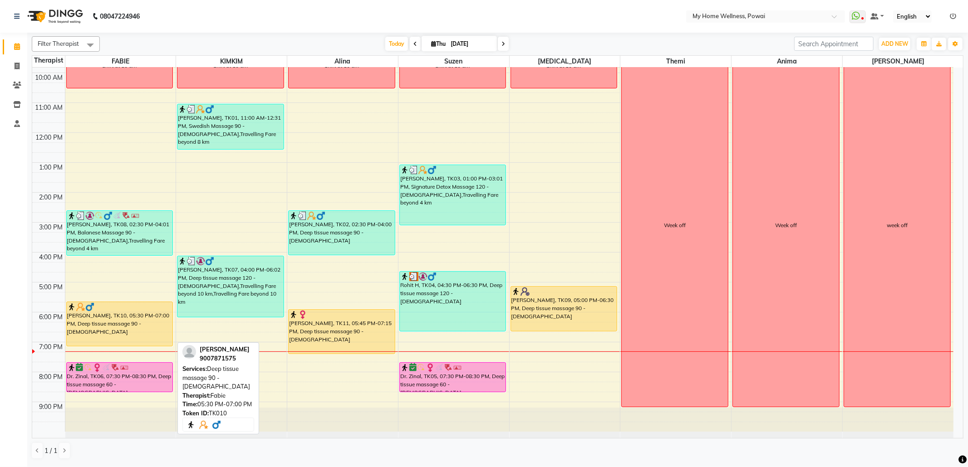
click at [132, 331] on div "[PERSON_NAME], TK10, 05:30 PM-07:00 PM, Deep tissue massage 90 - [DEMOGRAPHIC_D…" at bounding box center [120, 324] width 106 height 44
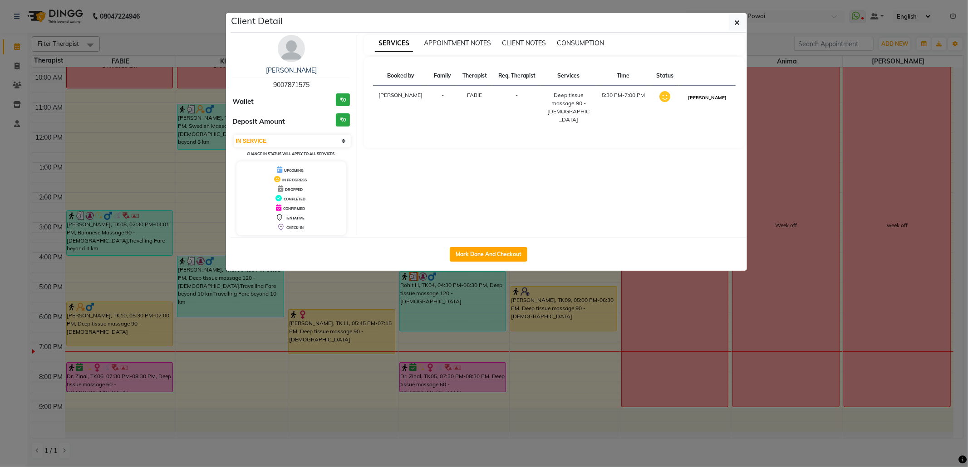
click at [705, 103] on button "[PERSON_NAME]" at bounding box center [707, 97] width 43 height 11
select select "3"
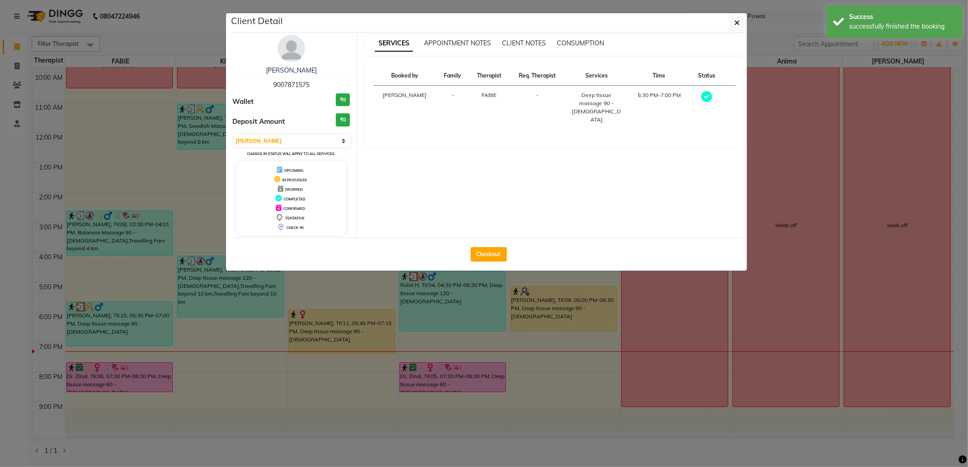
click at [967, 122] on ngb-modal-window "Client Detail [PERSON_NAME] 9007871575 Wallet ₹0 Deposit Amount ₹0 Select MARK …" at bounding box center [484, 233] width 968 height 467
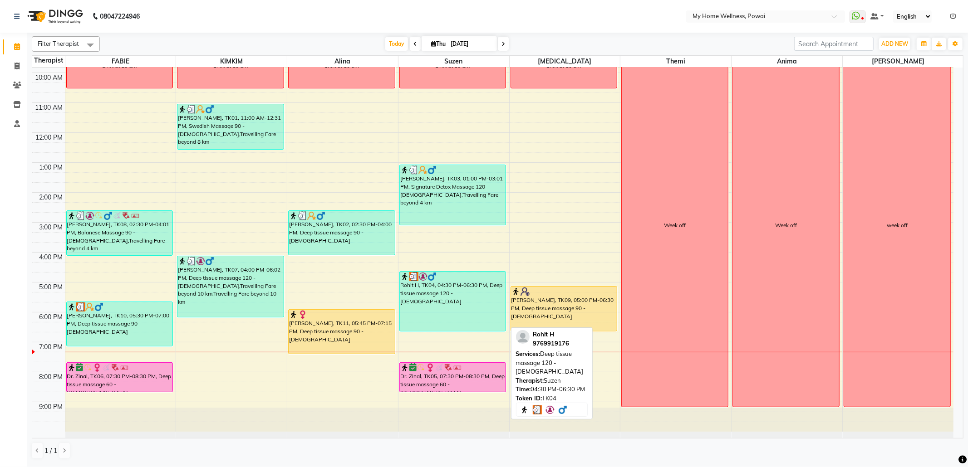
click at [487, 308] on div "Rohit H, TK04, 04:30 PM-06:30 PM, Deep tissue massage 120 - [DEMOGRAPHIC_DATA]" at bounding box center [453, 301] width 106 height 59
select select "3"
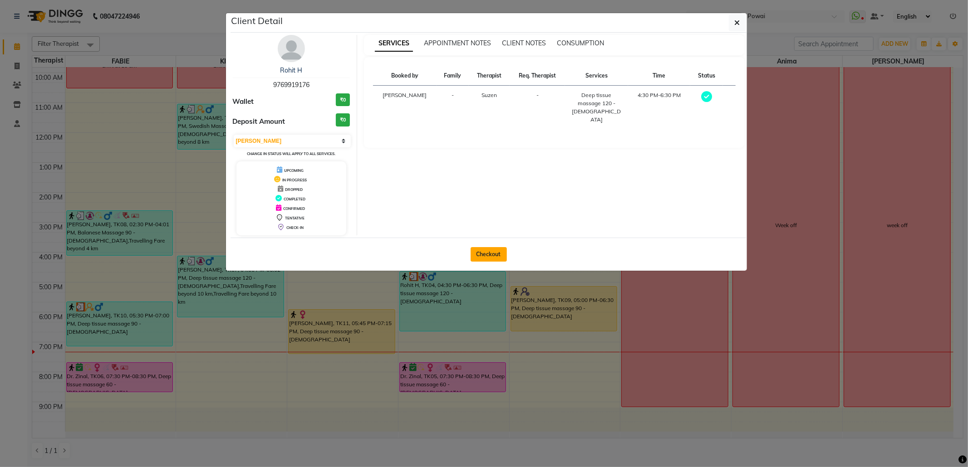
click at [496, 260] on button "Checkout" at bounding box center [489, 254] width 36 height 15
select select "service"
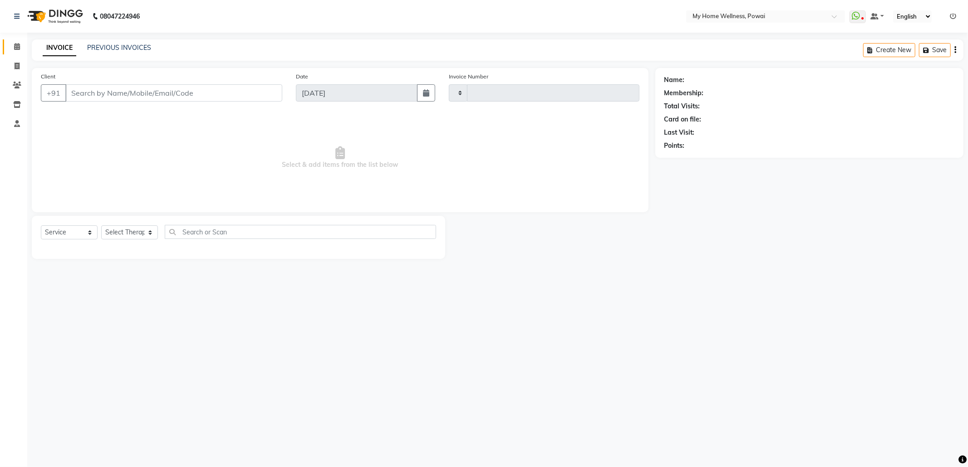
type input "1577"
select select "682"
type input "97******76"
select select "29657"
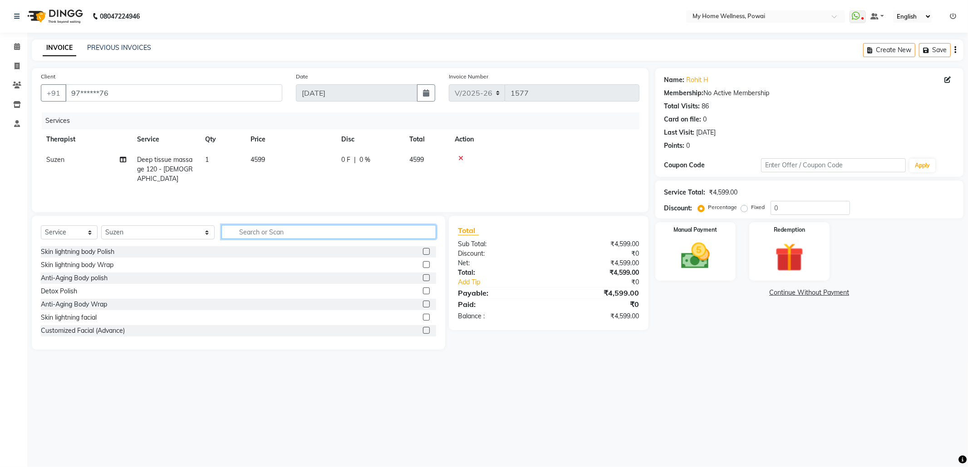
click at [221, 229] on input "text" at bounding box center [328, 232] width 215 height 14
type input "tr"
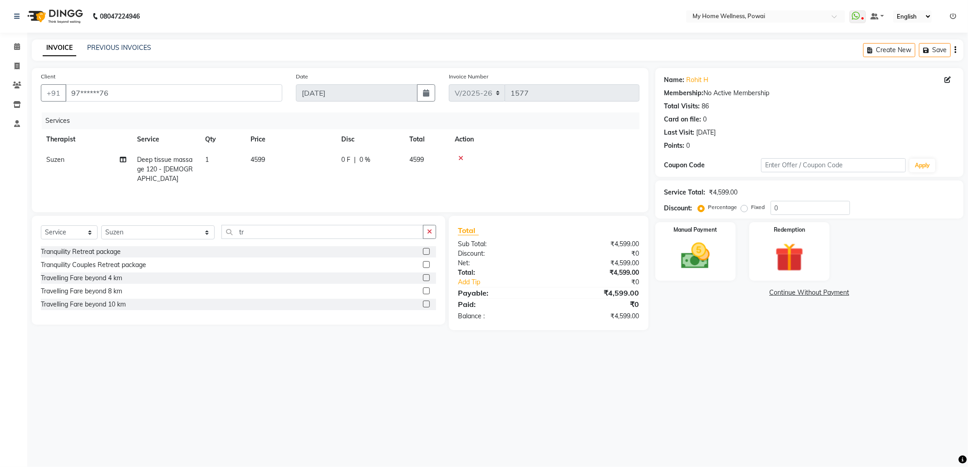
click at [428, 289] on label at bounding box center [426, 291] width 7 height 7
click at [428, 289] on input "checkbox" at bounding box center [426, 292] width 6 height 6
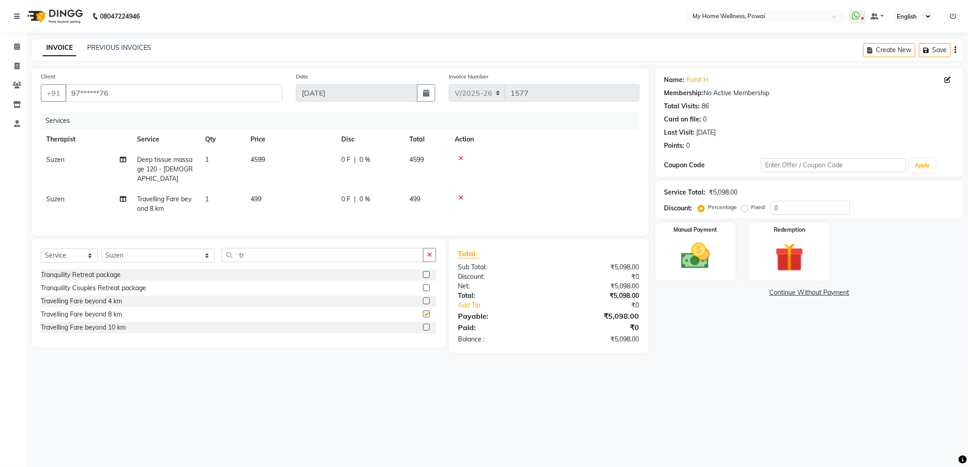
checkbox input "false"
click at [459, 195] on icon at bounding box center [460, 198] width 5 height 6
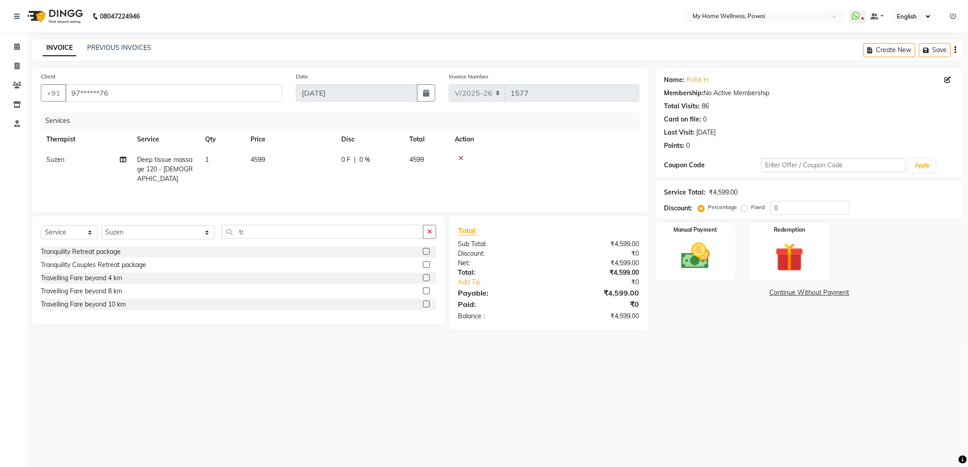
click at [424, 279] on label at bounding box center [426, 278] width 7 height 7
click at [424, 279] on input "checkbox" at bounding box center [426, 278] width 6 height 6
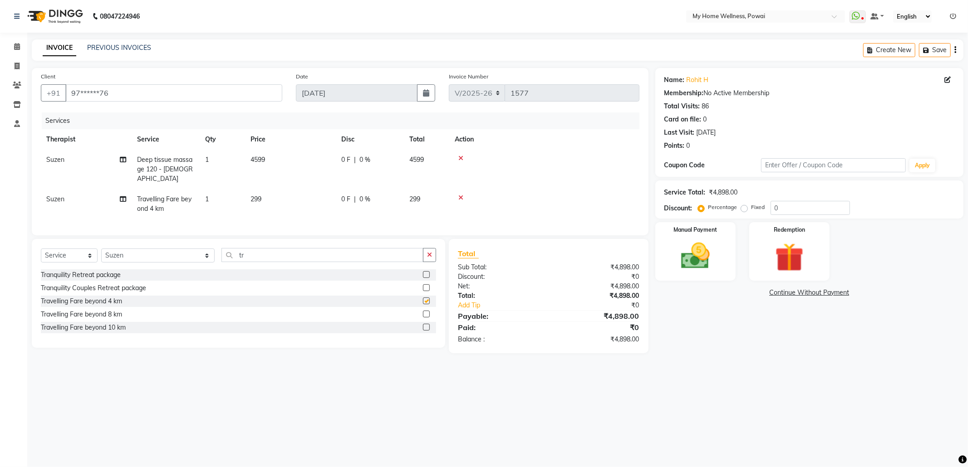
checkbox input "false"
click at [751, 209] on label "Fixed" at bounding box center [758, 207] width 14 height 8
click at [743, 209] on input "Fixed" at bounding box center [746, 207] width 6 height 6
radio input "true"
click at [781, 206] on input "0" at bounding box center [810, 208] width 79 height 14
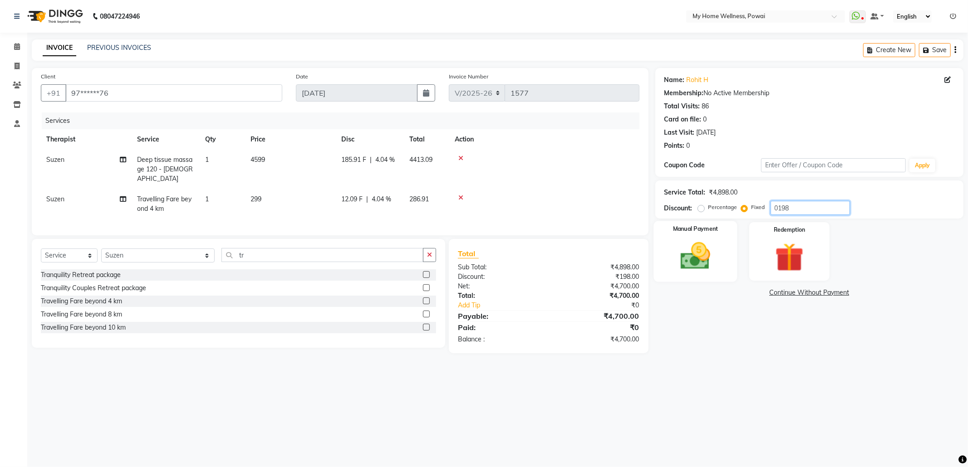
type input "0198"
click at [726, 261] on div "Manual Payment" at bounding box center [694, 251] width 83 height 61
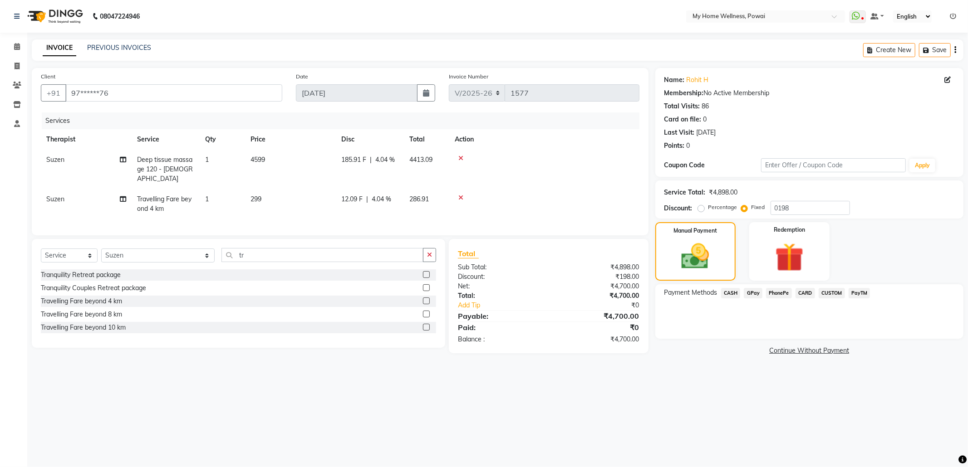
click at [747, 290] on span "GPay" at bounding box center [753, 293] width 19 height 10
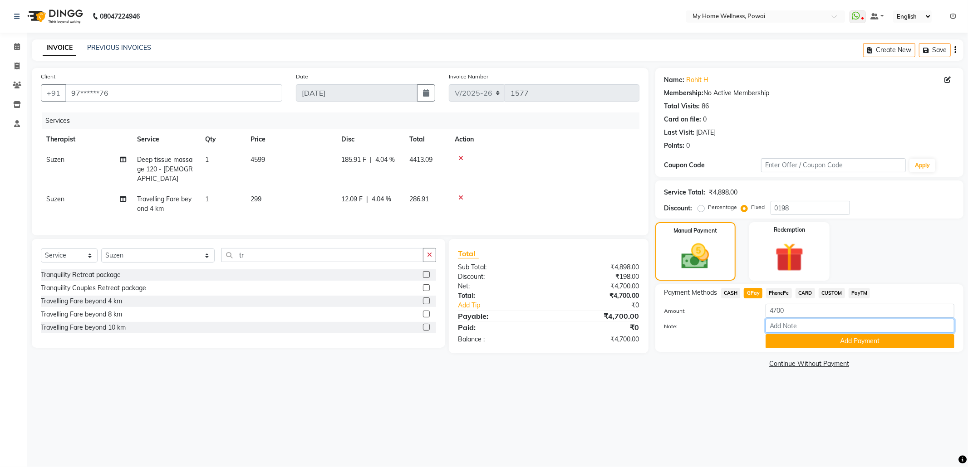
click at [805, 325] on input "Note:" at bounding box center [860, 326] width 189 height 14
type input "krishna mam account"
click at [812, 347] on button "Add Payment" at bounding box center [860, 341] width 189 height 14
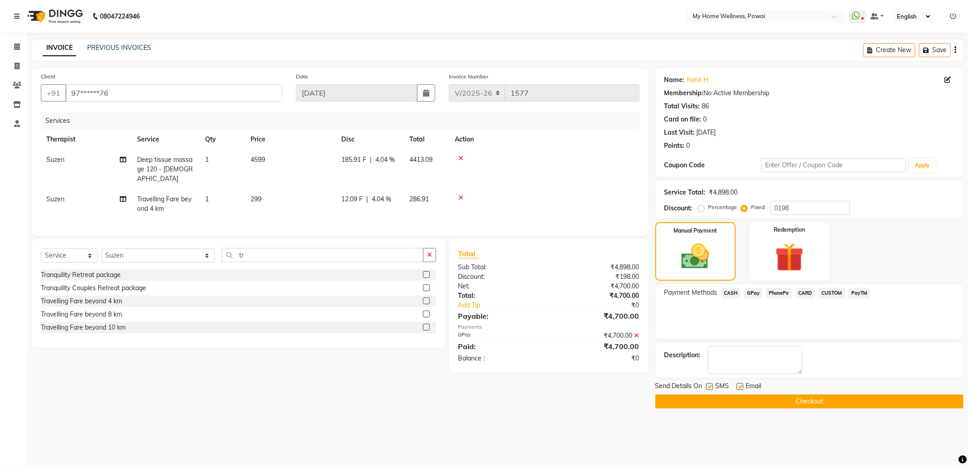
click at [785, 400] on button "Checkout" at bounding box center [809, 402] width 308 height 14
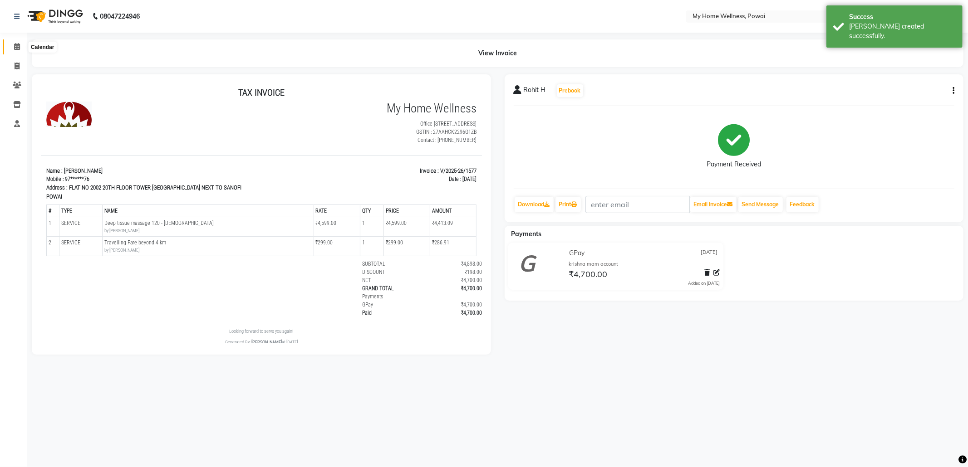
click at [15, 49] on icon at bounding box center [17, 46] width 6 height 7
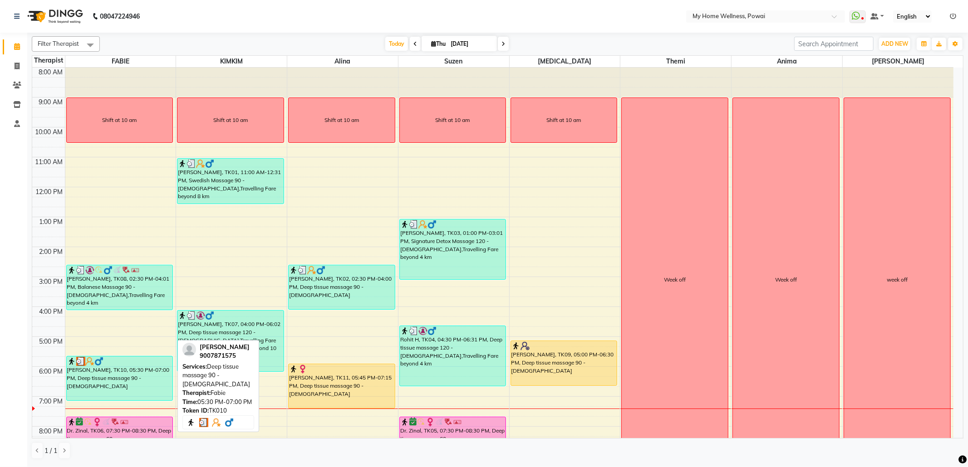
click at [108, 370] on div "[PERSON_NAME], TK10, 05:30 PM-07:00 PM, Deep tissue massage 90 - [DEMOGRAPHIC_D…" at bounding box center [120, 379] width 106 height 44
select select "3"
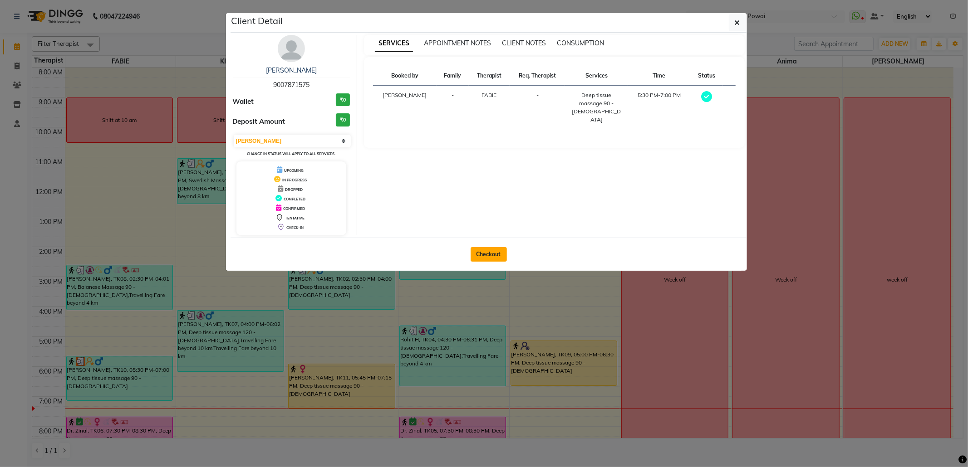
click at [485, 253] on button "Checkout" at bounding box center [489, 254] width 36 height 15
select select "682"
select select "service"
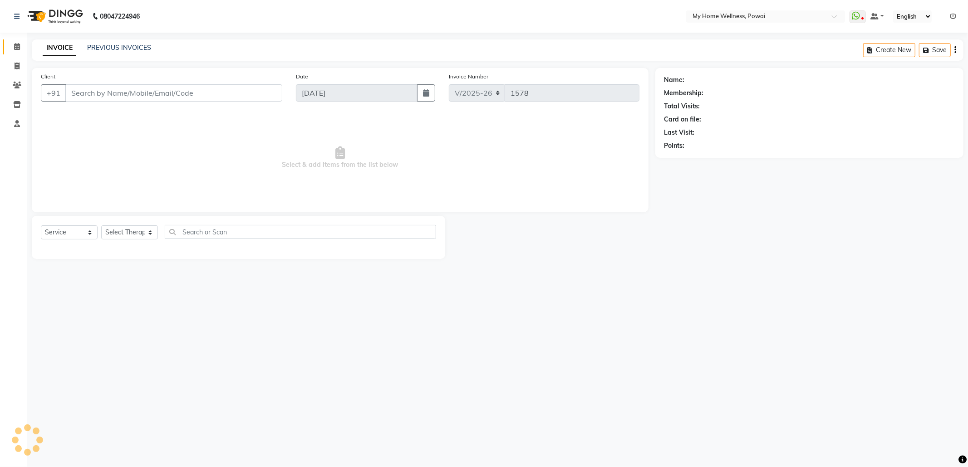
type input "90******75"
select select "86797"
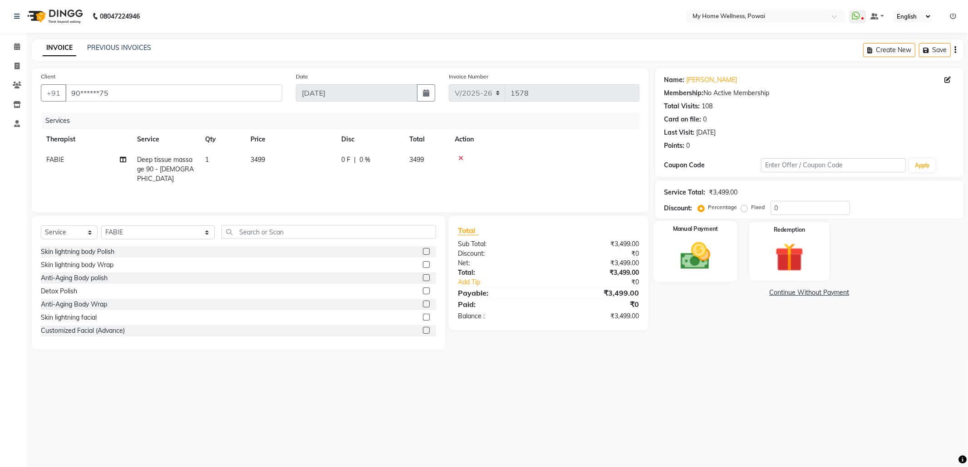
click at [693, 274] on div "Manual Payment" at bounding box center [694, 251] width 83 height 61
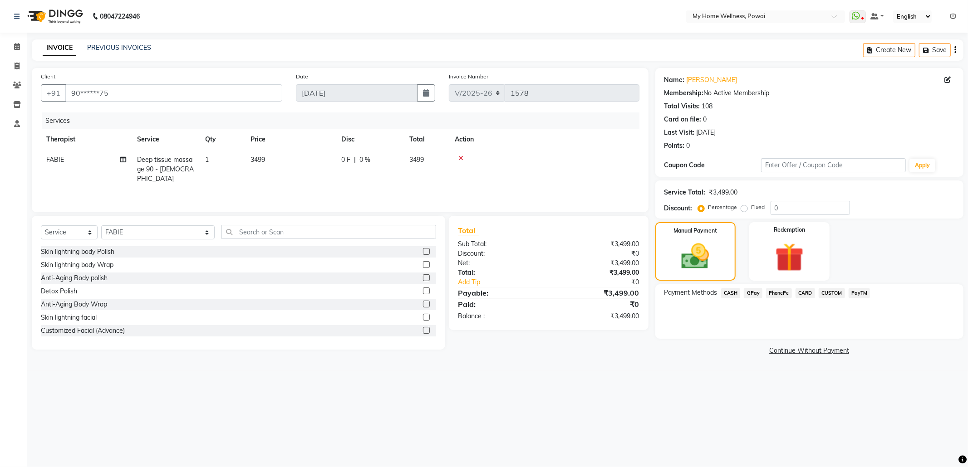
click at [752, 294] on span "GPay" at bounding box center [753, 293] width 19 height 10
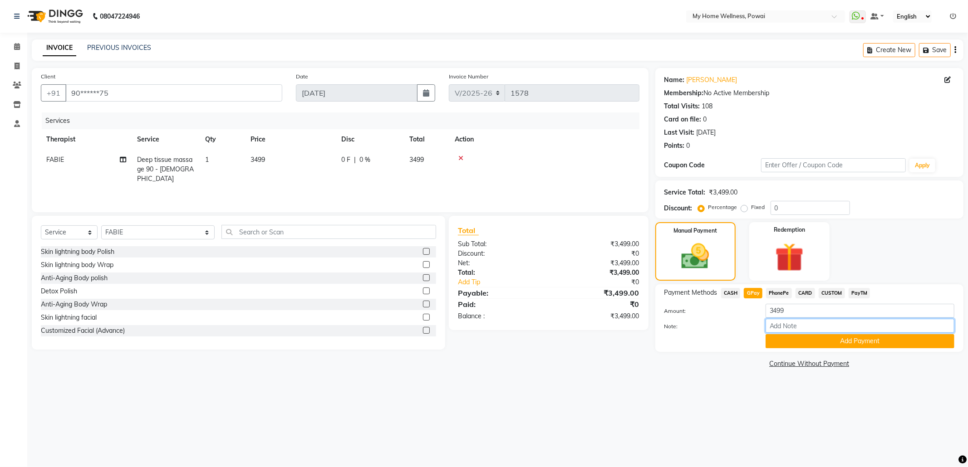
click at [794, 329] on input "Note:" at bounding box center [860, 326] width 189 height 14
type input "company account"
click at [782, 342] on button "Add Payment" at bounding box center [860, 341] width 189 height 14
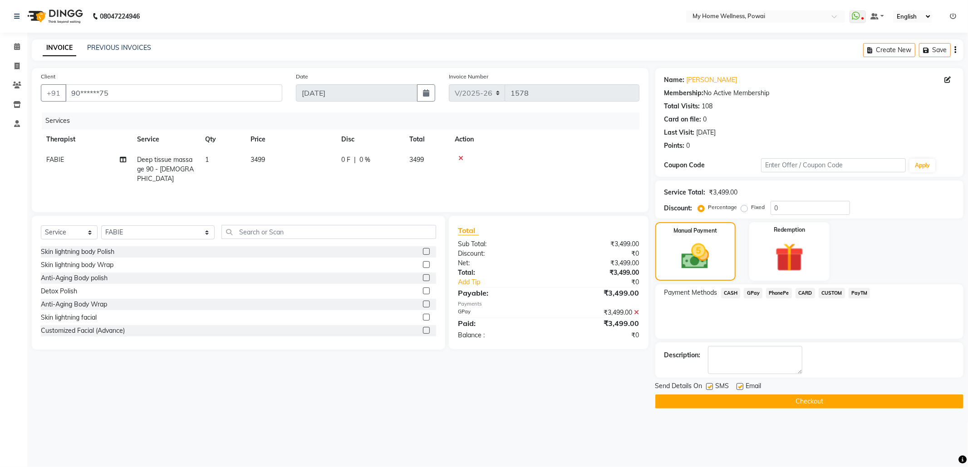
click at [760, 397] on button "Checkout" at bounding box center [809, 402] width 308 height 14
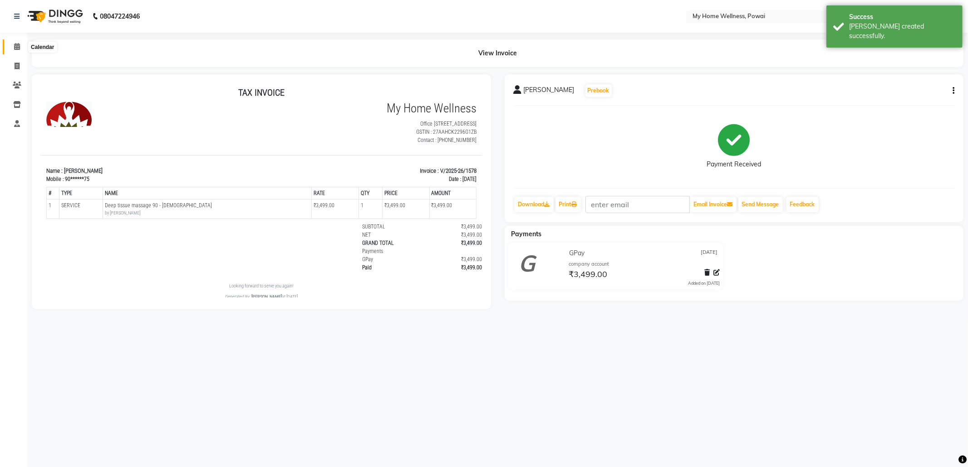
click at [13, 46] on span at bounding box center [17, 47] width 16 height 10
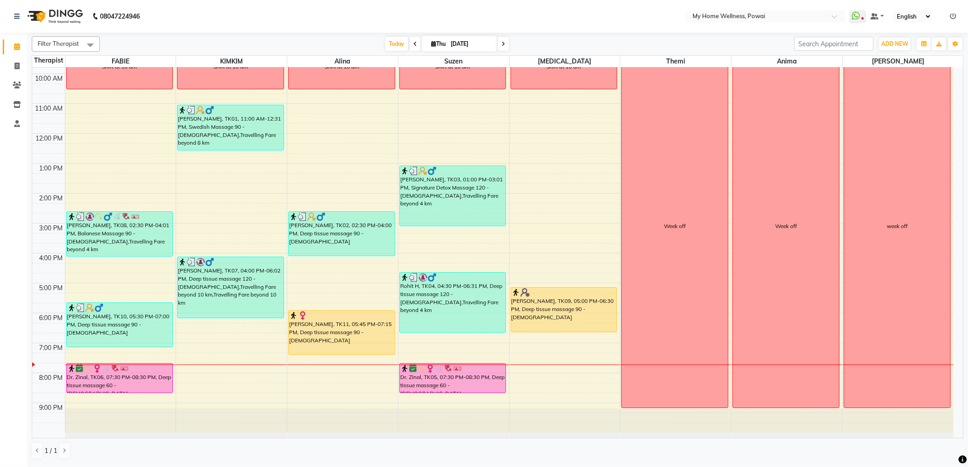
scroll to position [54, 0]
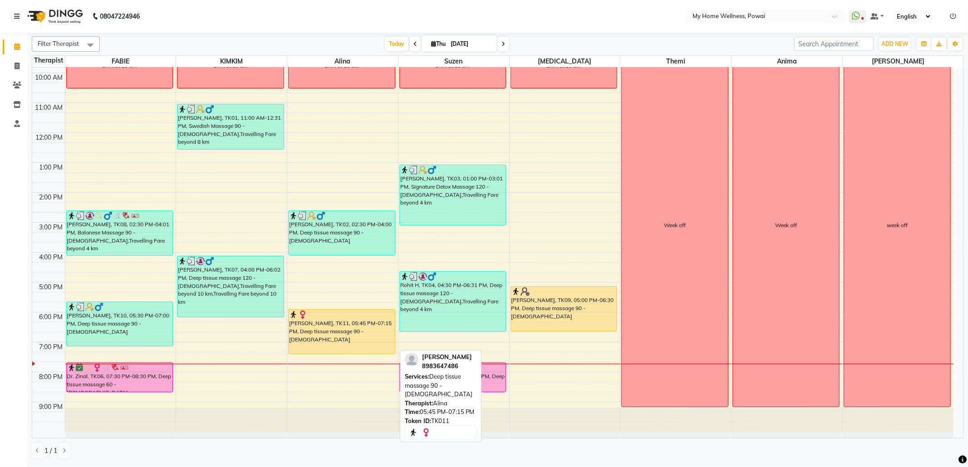
click at [346, 327] on div "[PERSON_NAME], TK11, 05:45 PM-07:15 PM, Deep tissue massage 90 - [DEMOGRAPHIC_D…" at bounding box center [342, 332] width 106 height 44
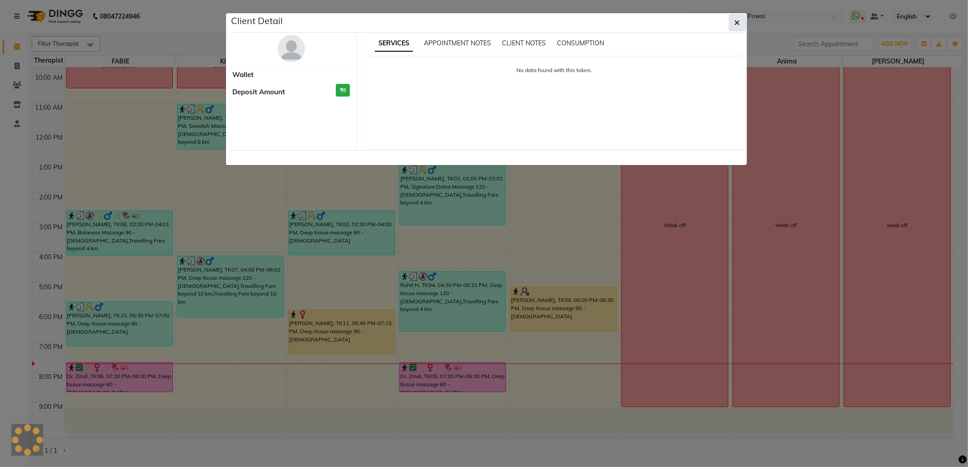
click at [736, 31] on button "button" at bounding box center [737, 22] width 17 height 17
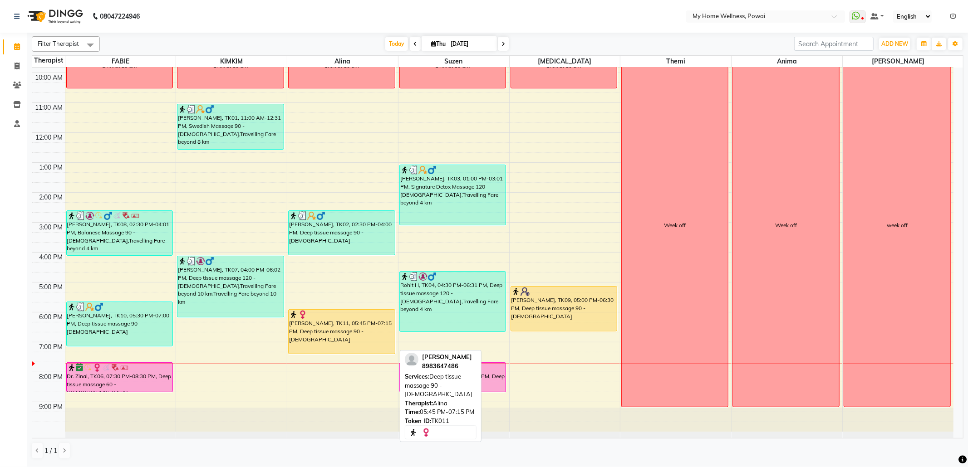
click at [316, 335] on div "[PERSON_NAME], TK11, 05:45 PM-07:15 PM, Deep tissue massage 90 - [DEMOGRAPHIC_D…" at bounding box center [342, 332] width 106 height 44
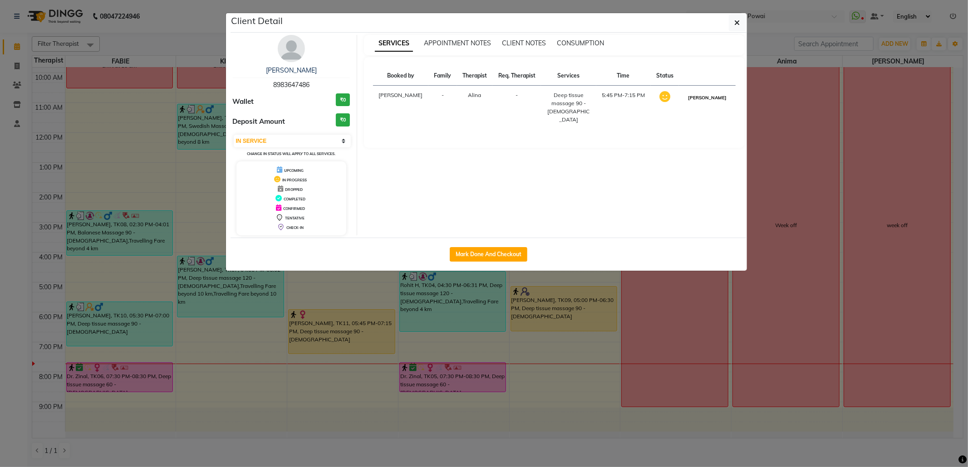
click at [719, 100] on button "[PERSON_NAME]" at bounding box center [707, 97] width 43 height 11
select select "3"
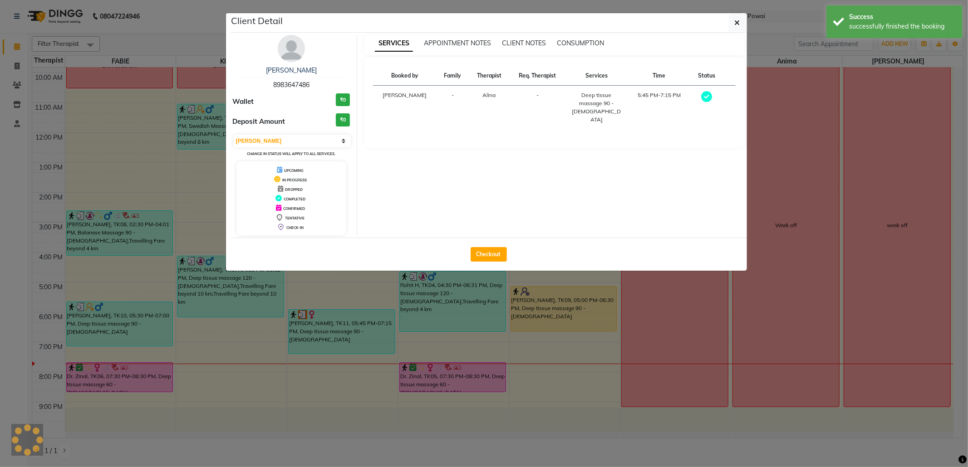
click at [967, 162] on ngb-modal-window "Client Detail [PERSON_NAME] 8983647486 Wallet ₹0 Deposit Amount ₹0 Select MARK …" at bounding box center [484, 233] width 968 height 467
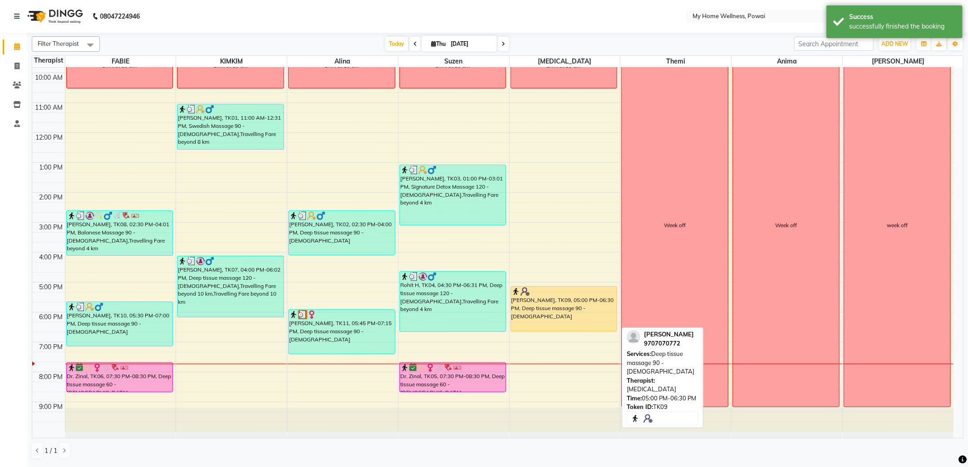
click at [522, 315] on div "[PERSON_NAME], TK09, 05:00 PM-06:30 PM, Deep tissue massage 90 - [DEMOGRAPHIC_D…" at bounding box center [564, 309] width 106 height 44
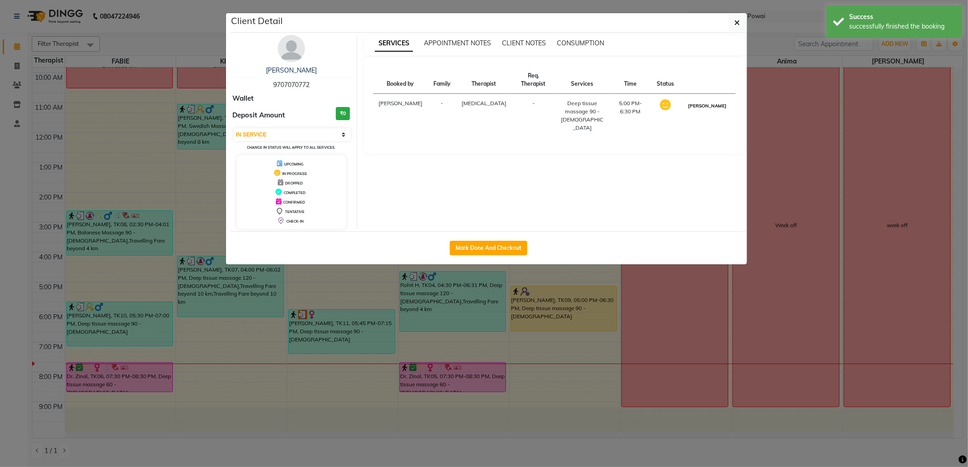
click at [712, 101] on button "[PERSON_NAME]" at bounding box center [707, 105] width 43 height 11
select select "3"
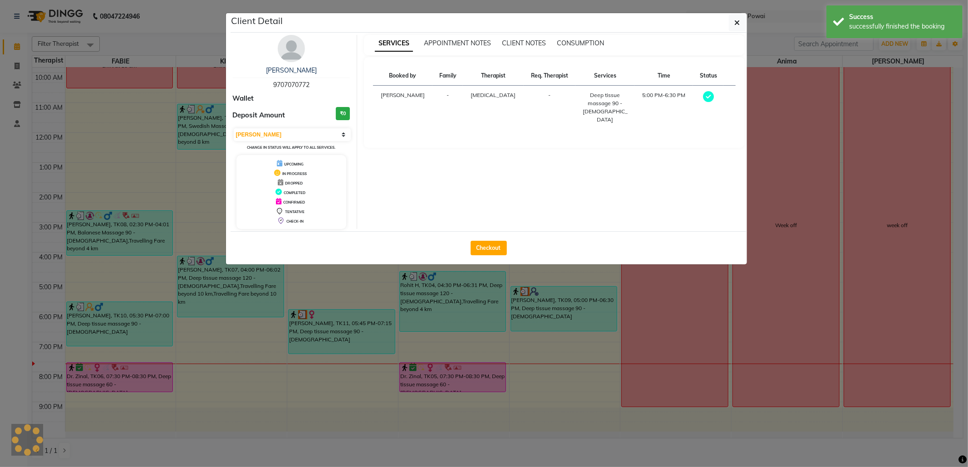
click at [967, 130] on ngb-modal-window "Client Detail [PERSON_NAME] 9707070772 Wallet Deposit Amount ₹0 Select MARK DON…" at bounding box center [484, 233] width 968 height 467
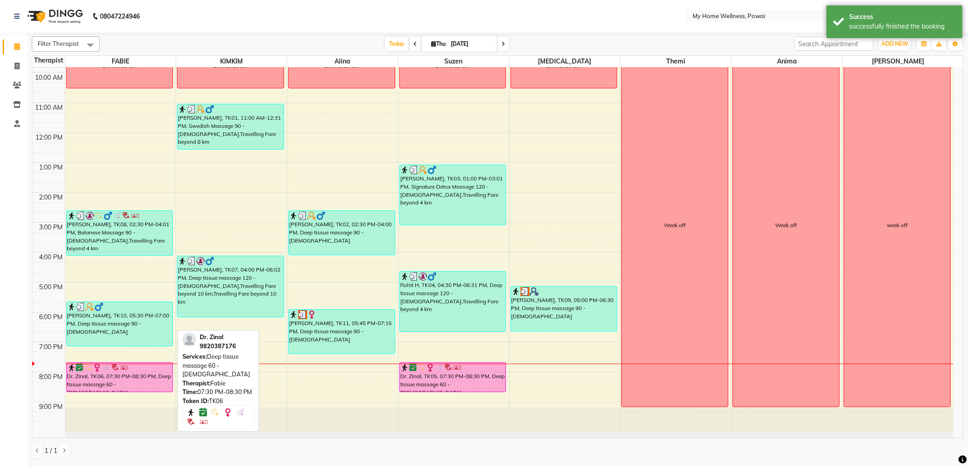
click at [96, 388] on div "Dr. Zinal, TK06, 07:30 PM-08:30 PM, Deep tissue massage 60 - [DEMOGRAPHIC_DATA]" at bounding box center [120, 377] width 106 height 29
select select "6"
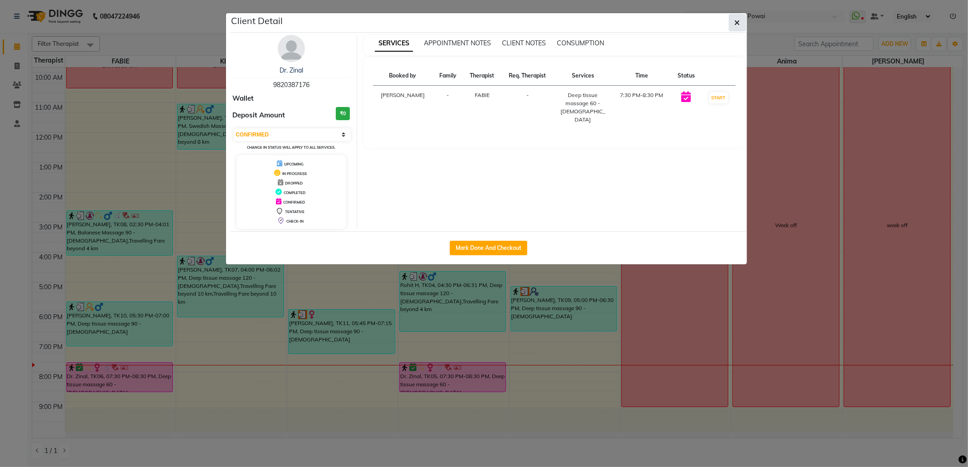
click at [743, 15] on button "button" at bounding box center [737, 22] width 17 height 17
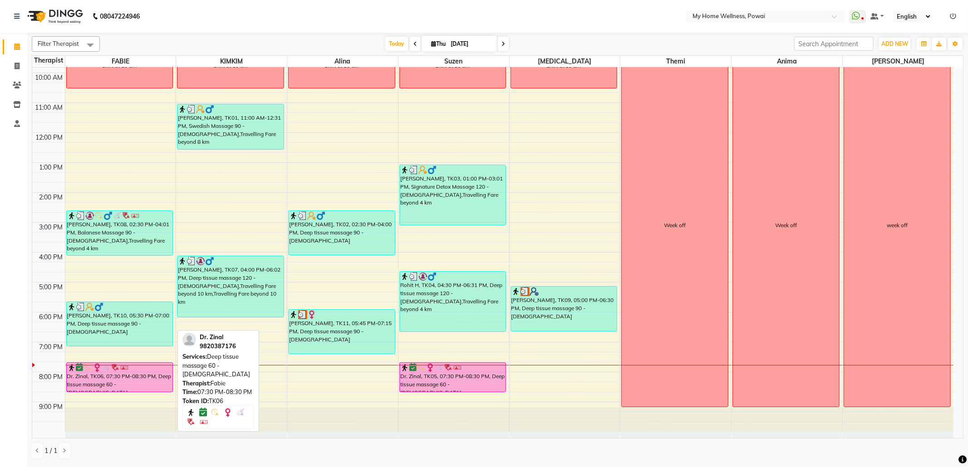
click at [137, 380] on div "Dr. Zinal, TK06, 07:30 PM-08:30 PM, Deep tissue massage 60 - [DEMOGRAPHIC_DATA]" at bounding box center [120, 377] width 106 height 29
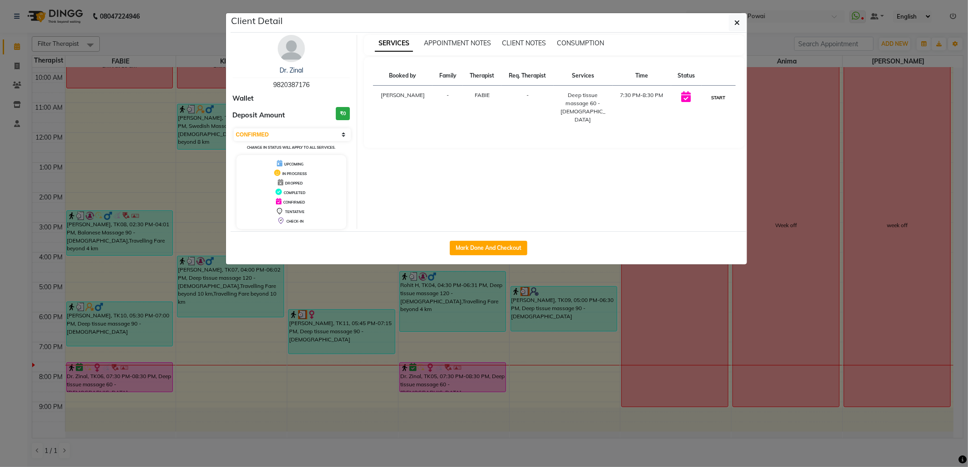
click at [714, 95] on button "START" at bounding box center [718, 97] width 19 height 11
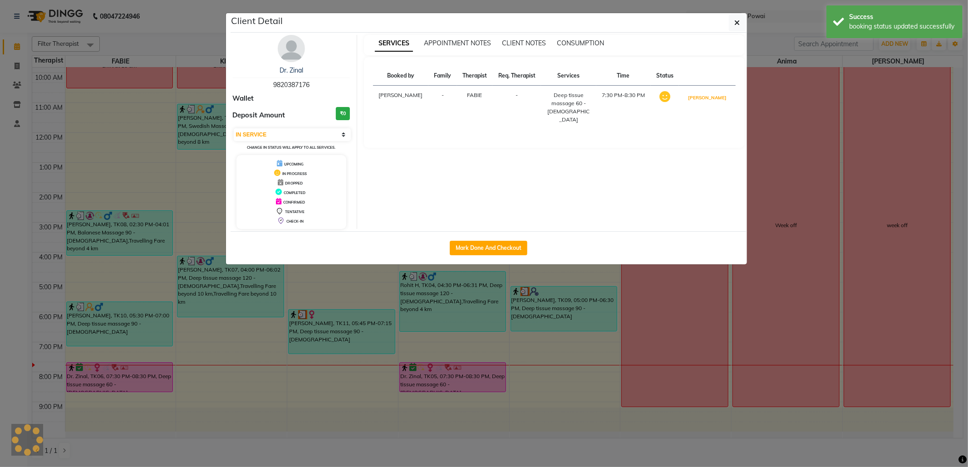
click at [714, 95] on button "[PERSON_NAME]" at bounding box center [707, 97] width 43 height 11
select select "3"
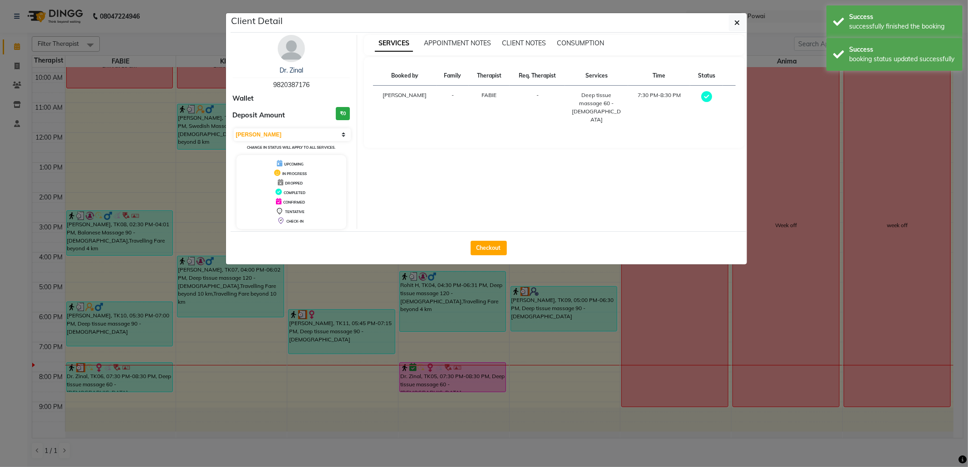
click at [621, 326] on ngb-modal-window "Client Detail Dr. Zinal 9820387176 Wallet Deposit Amount ₹0 Select MARK DONE UP…" at bounding box center [484, 233] width 968 height 467
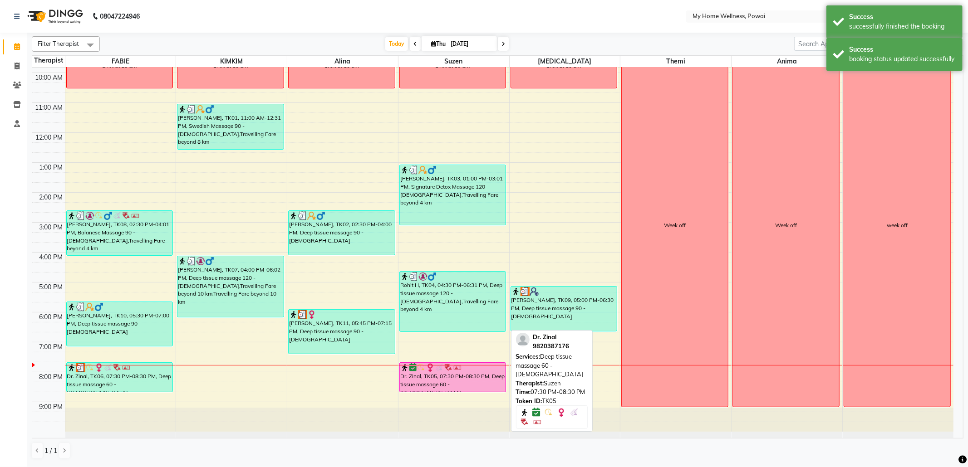
click at [465, 382] on div "Dr. Zinal, TK05, 07:30 PM-08:30 PM, Deep tissue massage 60 - [DEMOGRAPHIC_DATA]" at bounding box center [453, 377] width 106 height 29
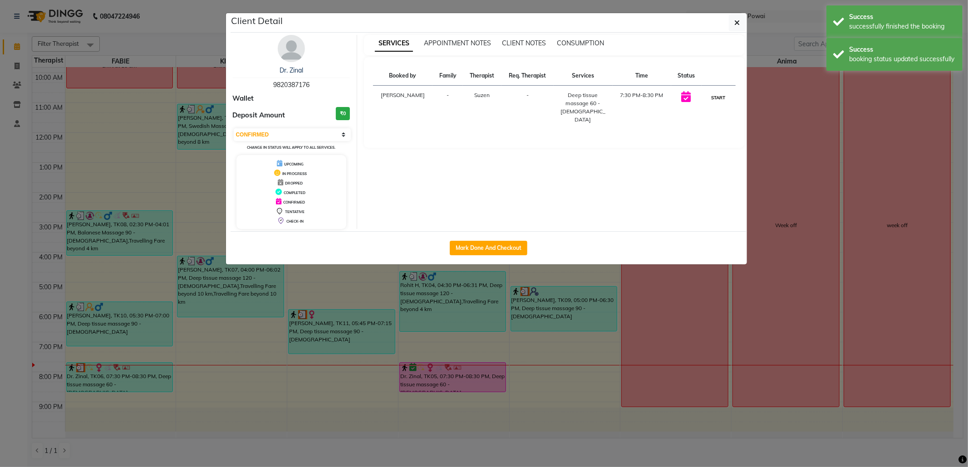
click at [716, 99] on button "START" at bounding box center [718, 97] width 19 height 11
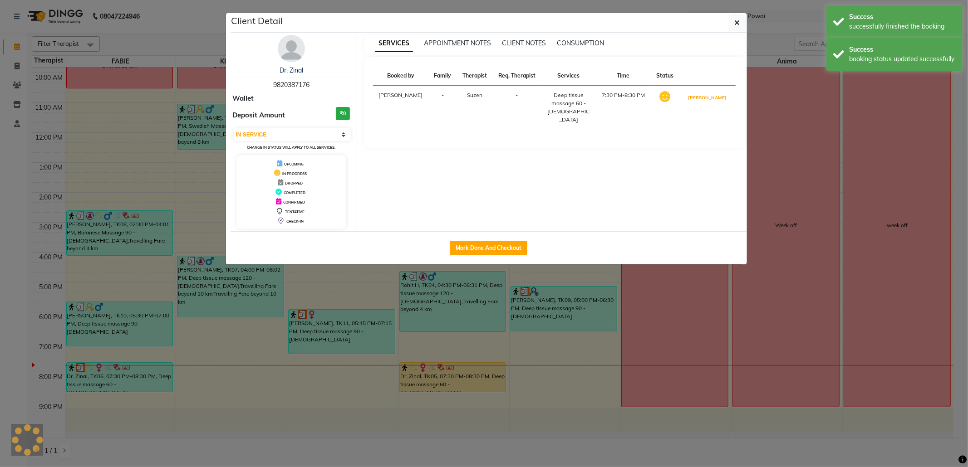
click at [716, 99] on button "[PERSON_NAME]" at bounding box center [707, 97] width 43 height 11
select select "3"
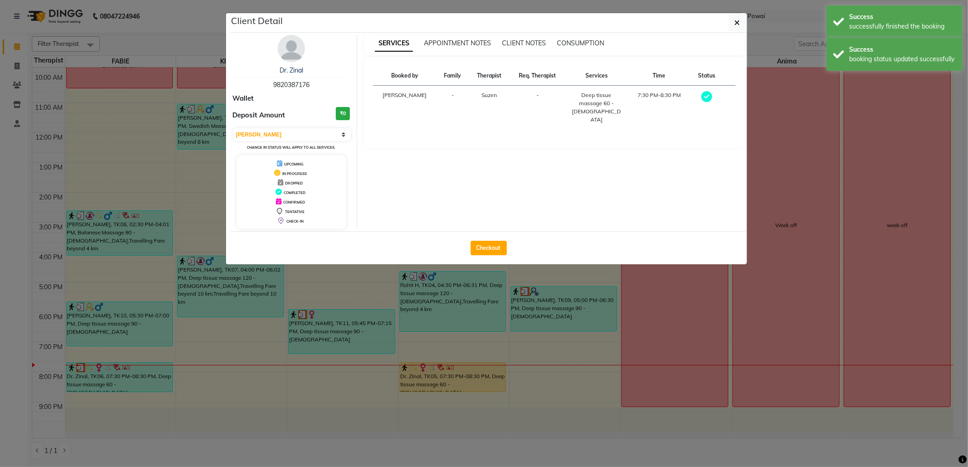
click at [967, 149] on ngb-modal-window "Client Detail Dr. Zinal 9820387176 Wallet Deposit Amount ₹0 Select MARK DONE UP…" at bounding box center [484, 233] width 968 height 467
